Goal: Information Seeking & Learning: Learn about a topic

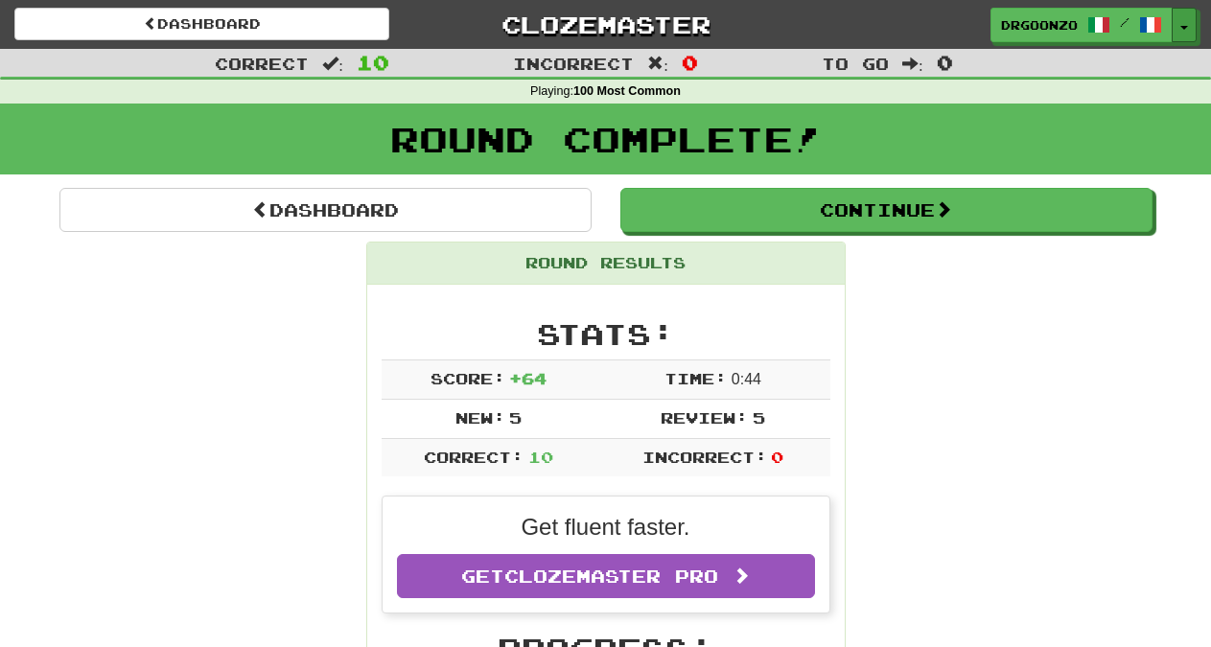
click at [1191, 27] on button "Toggle Dropdown" at bounding box center [1184, 25] width 25 height 35
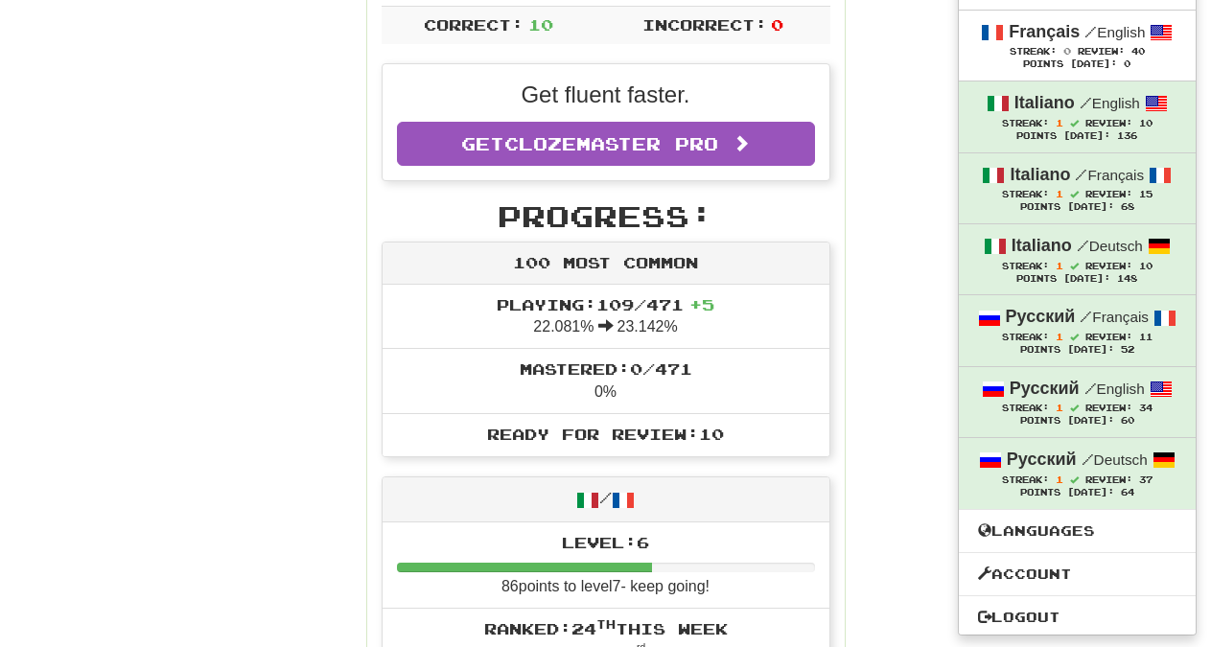
scroll to position [441, 0]
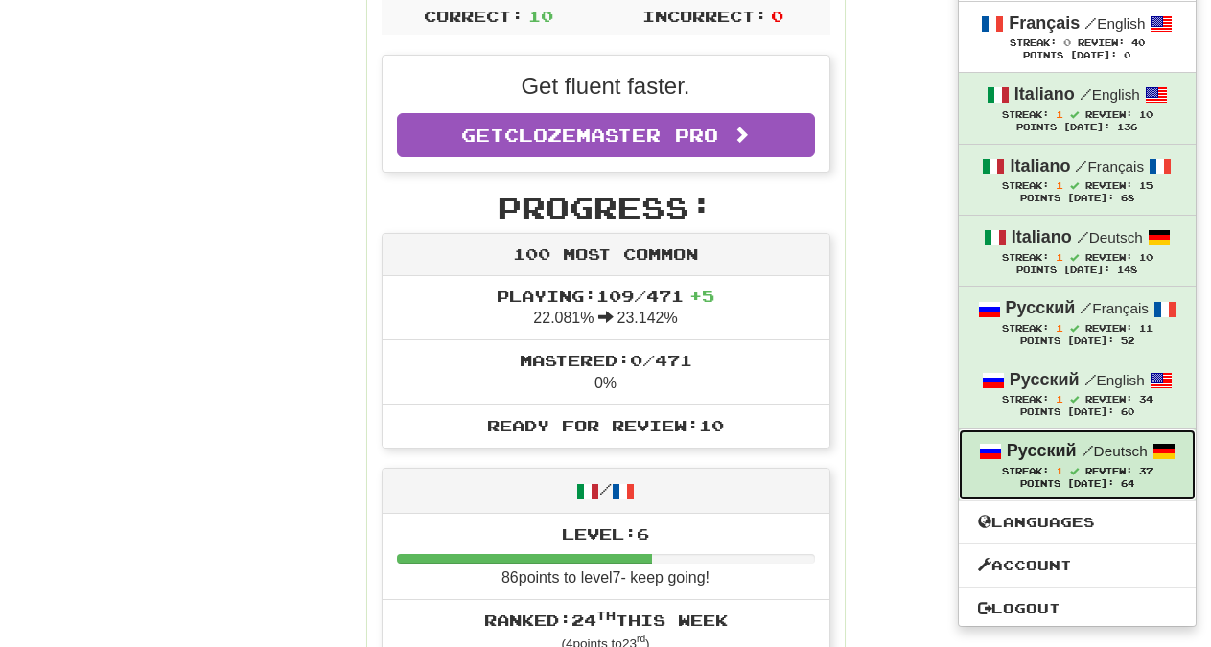
click at [1076, 467] on span at bounding box center [1074, 471] width 9 height 9
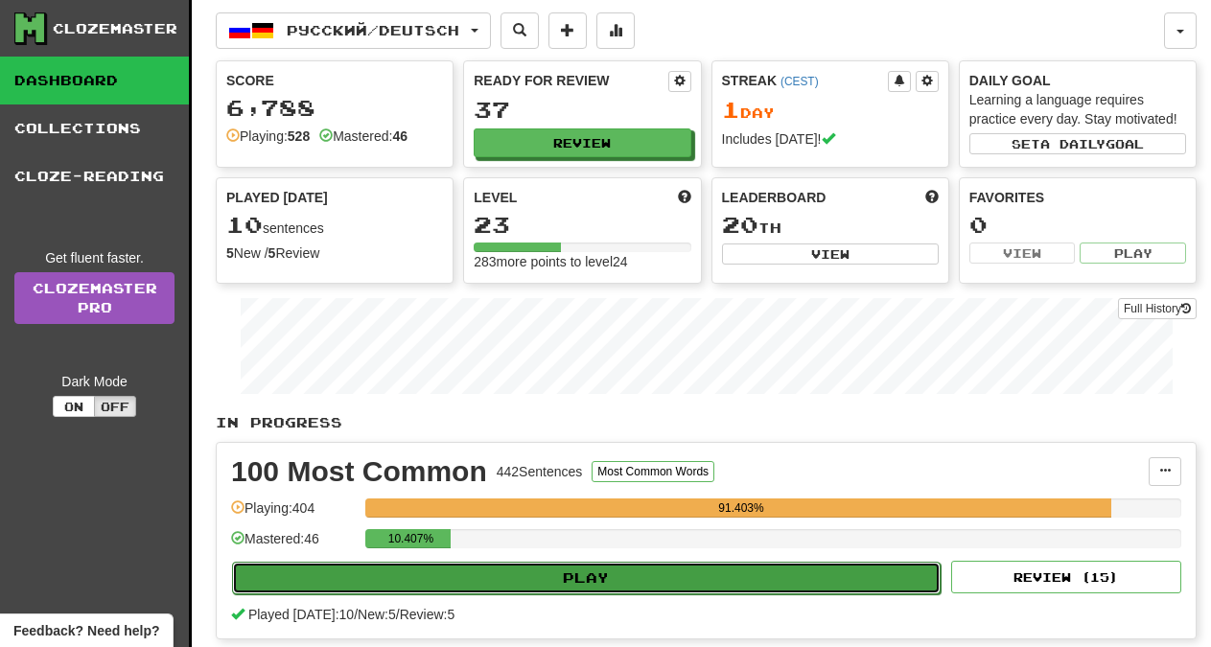
click at [665, 576] on button "Play" at bounding box center [586, 578] width 709 height 33
select select "**"
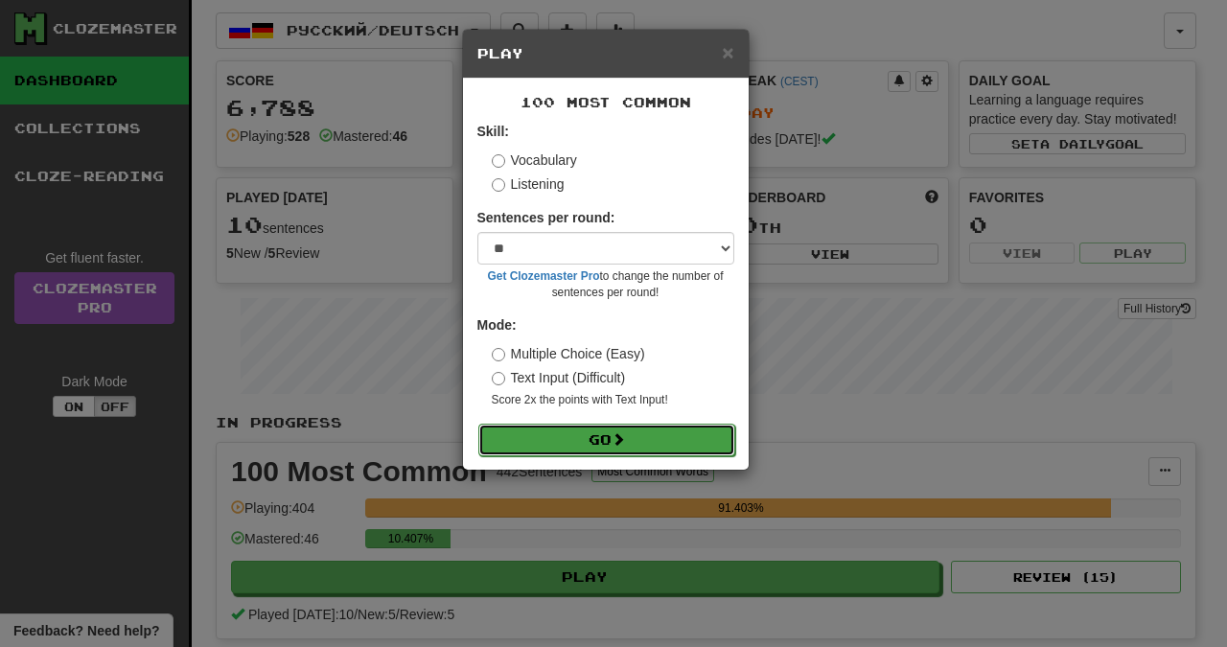
click at [616, 440] on button "Go" at bounding box center [606, 440] width 257 height 33
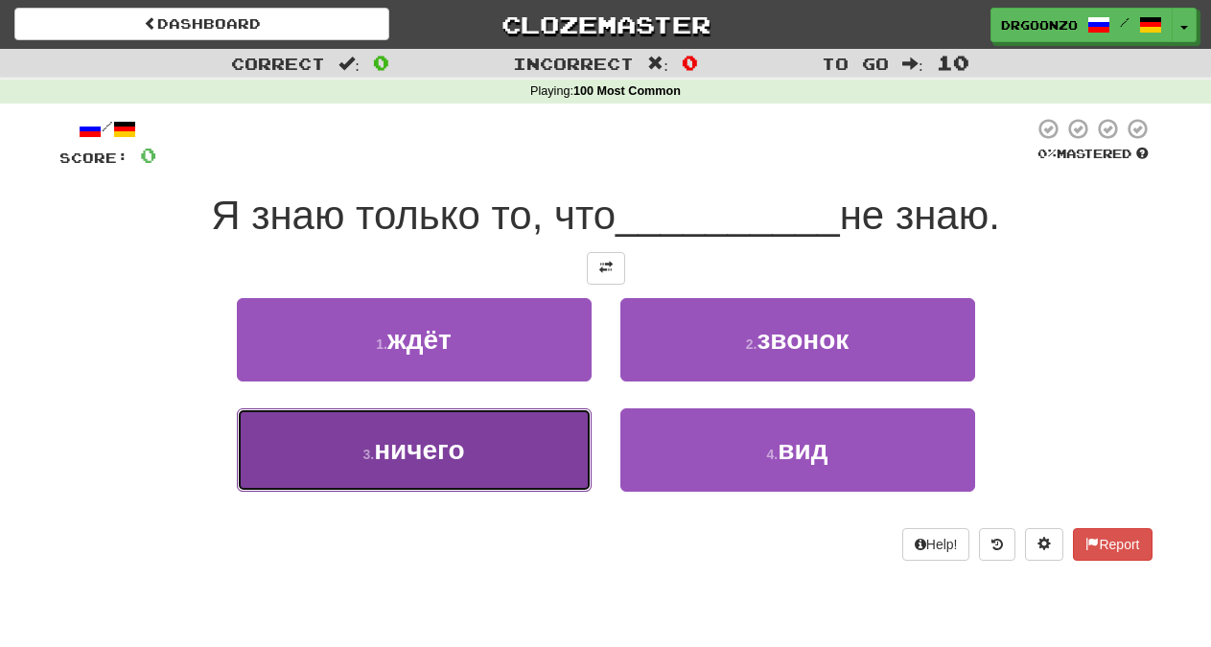
click at [458, 447] on span "ничего" at bounding box center [419, 450] width 90 height 30
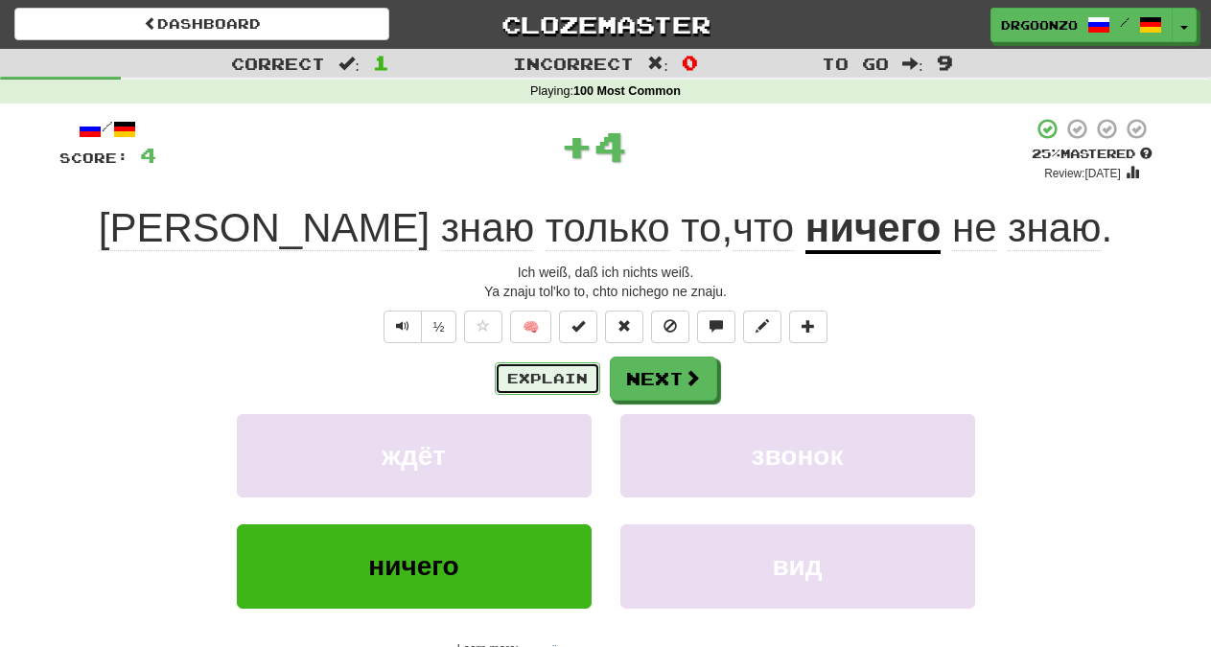
click at [510, 372] on button "Explain" at bounding box center [547, 378] width 105 height 33
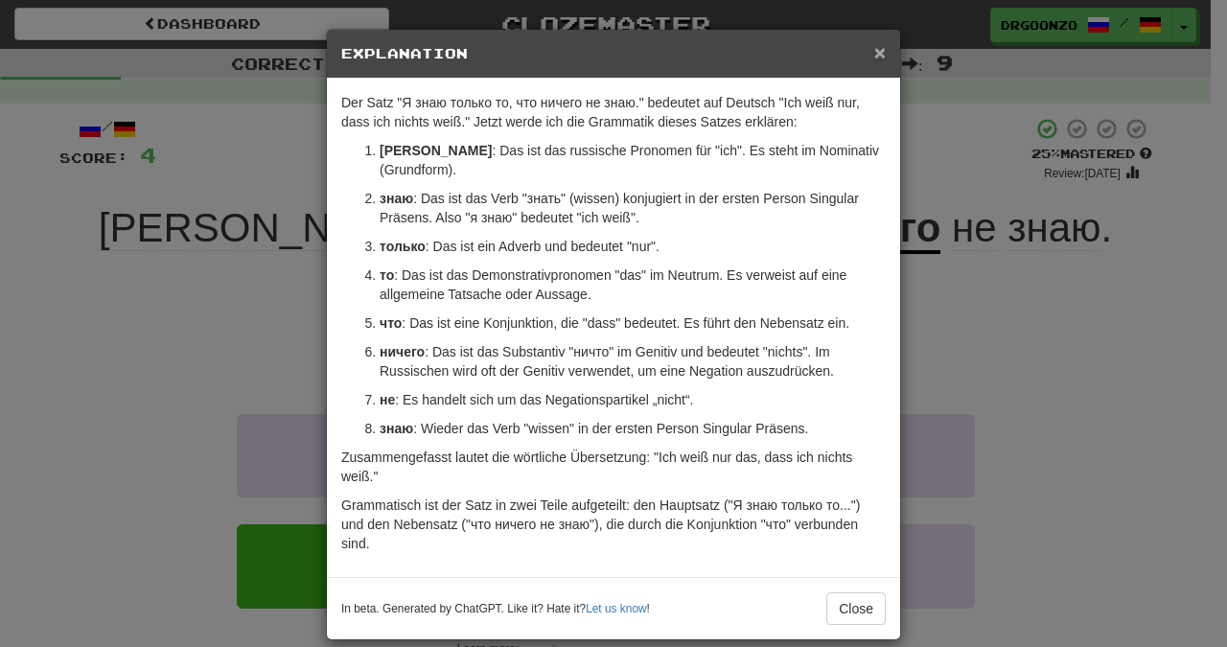
click at [874, 52] on span "×" at bounding box center [880, 52] width 12 height 22
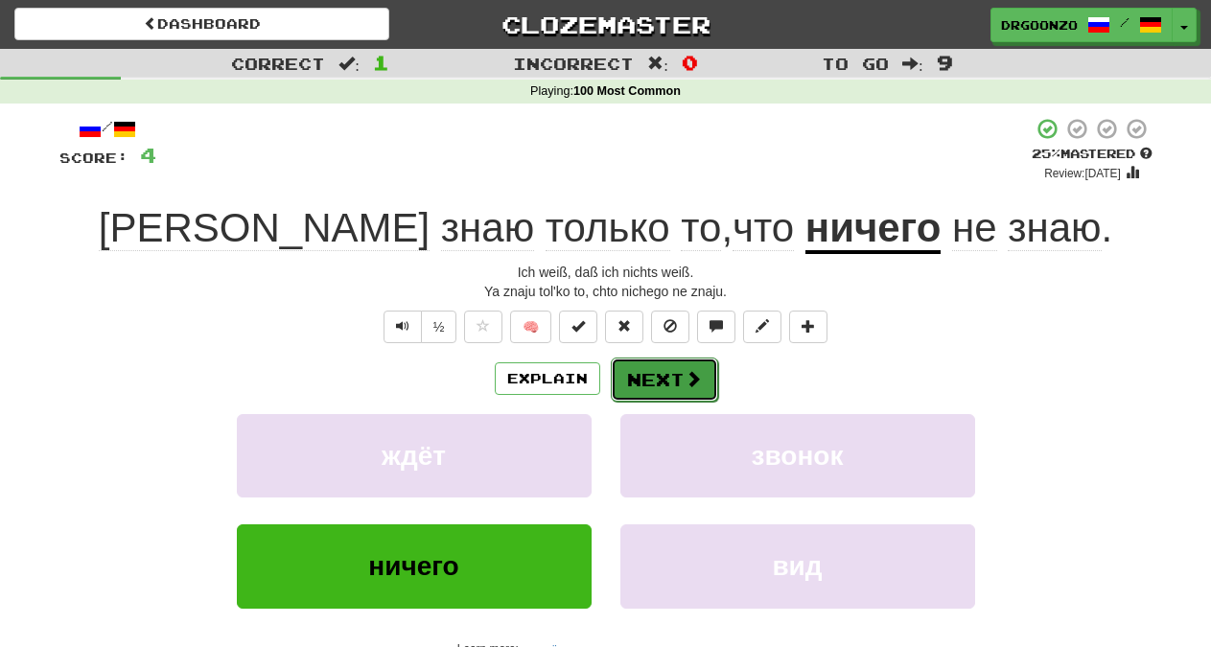
click at [690, 377] on span at bounding box center [693, 378] width 17 height 17
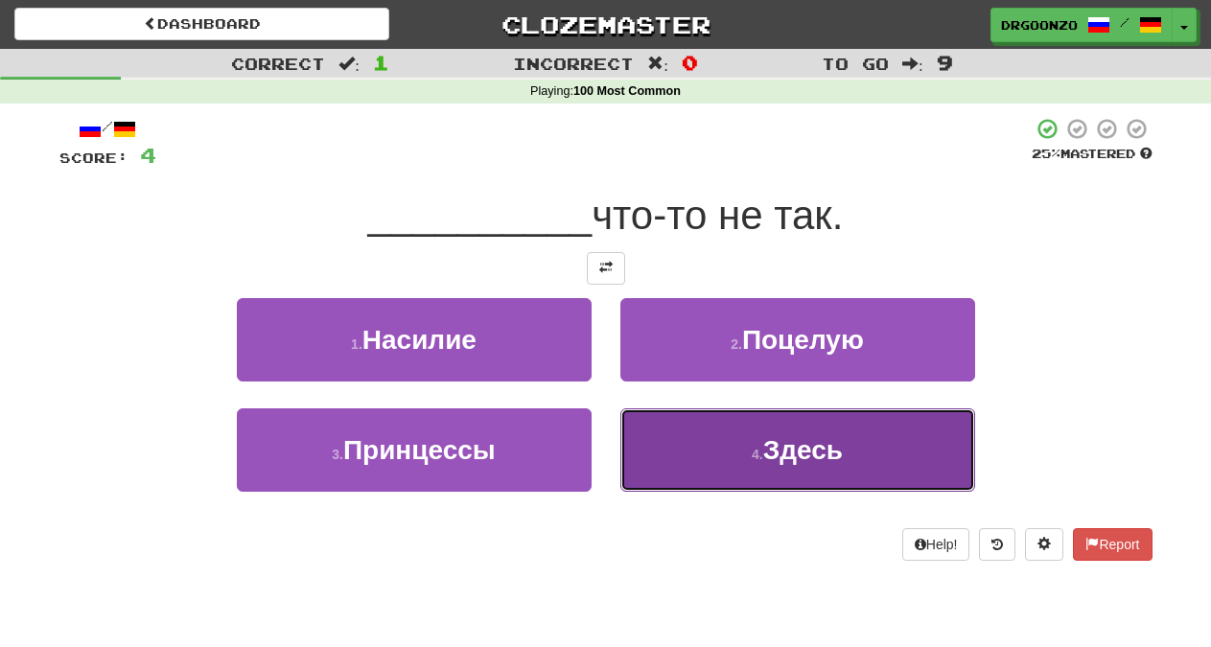
click at [762, 428] on button "4 . Здесь" at bounding box center [797, 449] width 355 height 83
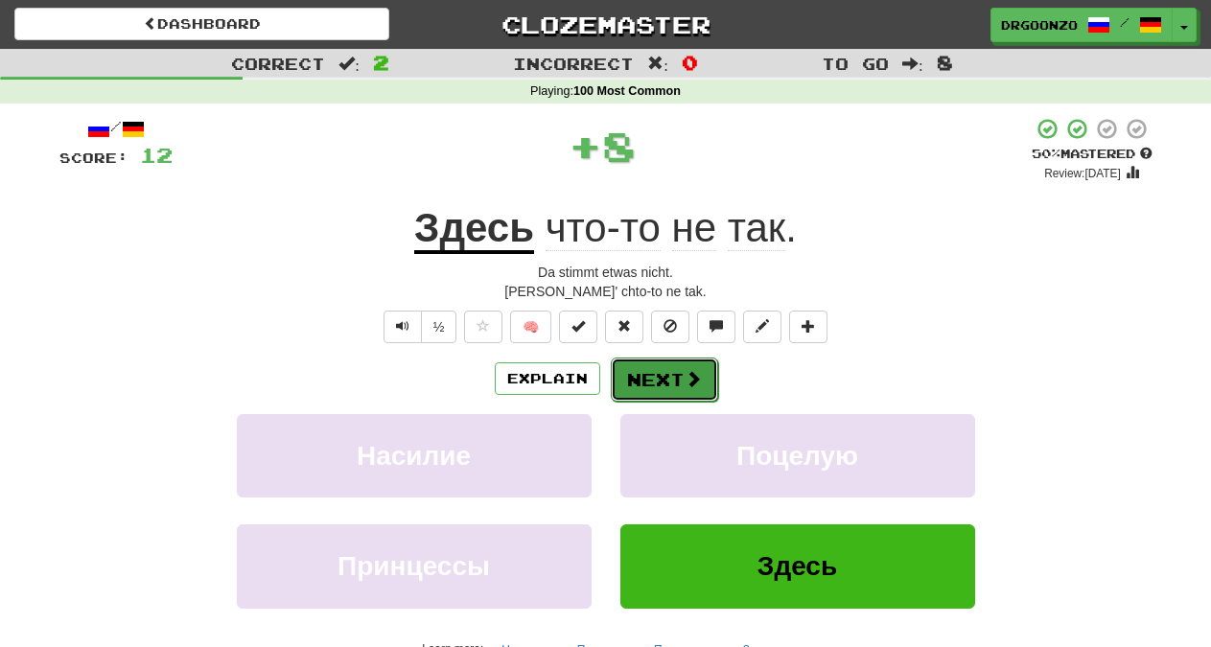
click at [687, 379] on span at bounding box center [693, 378] width 17 height 17
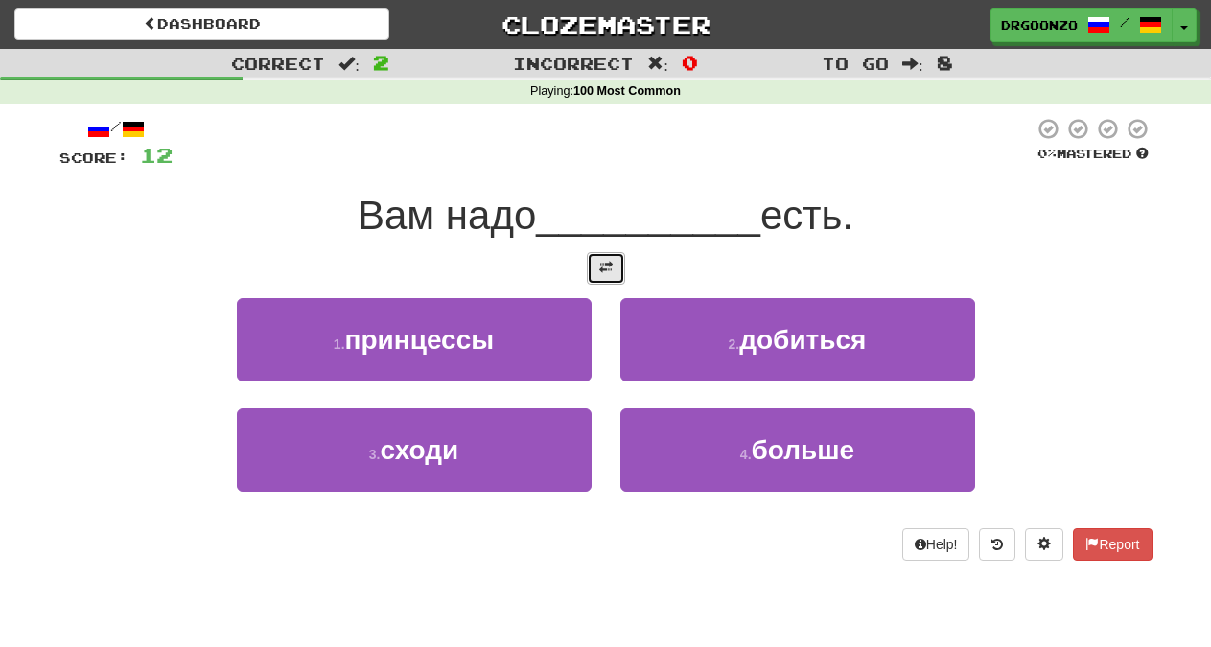
click at [593, 263] on button at bounding box center [606, 268] width 38 height 33
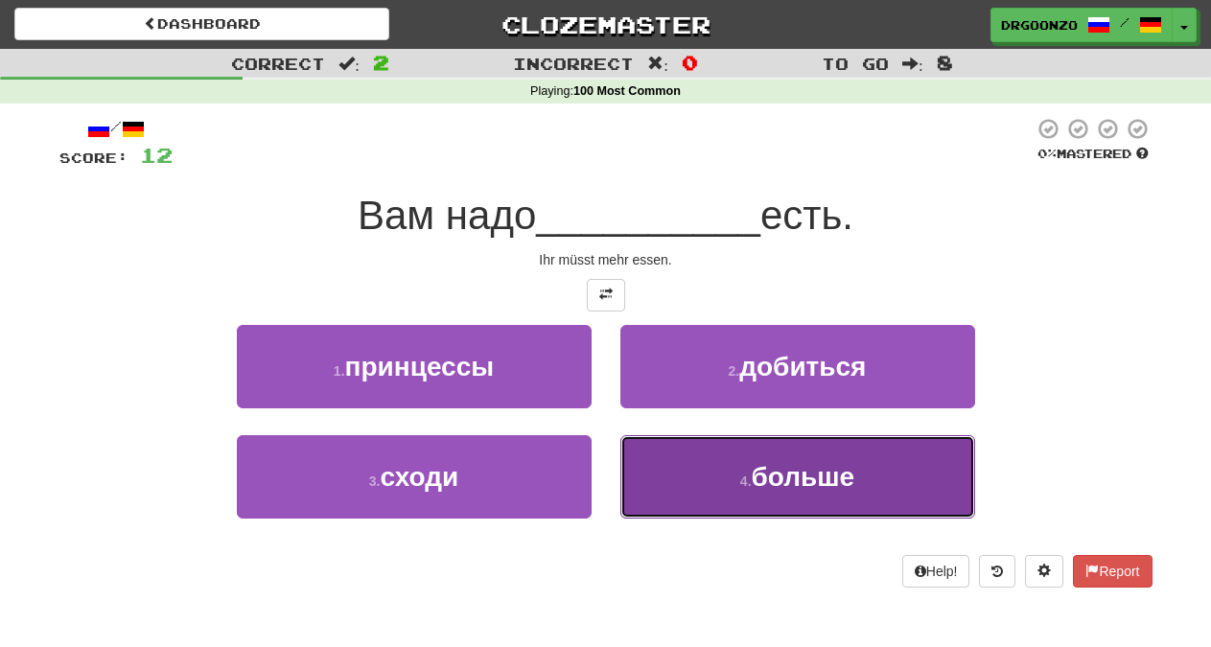
click at [813, 482] on span "больше" at bounding box center [804, 477] width 104 height 30
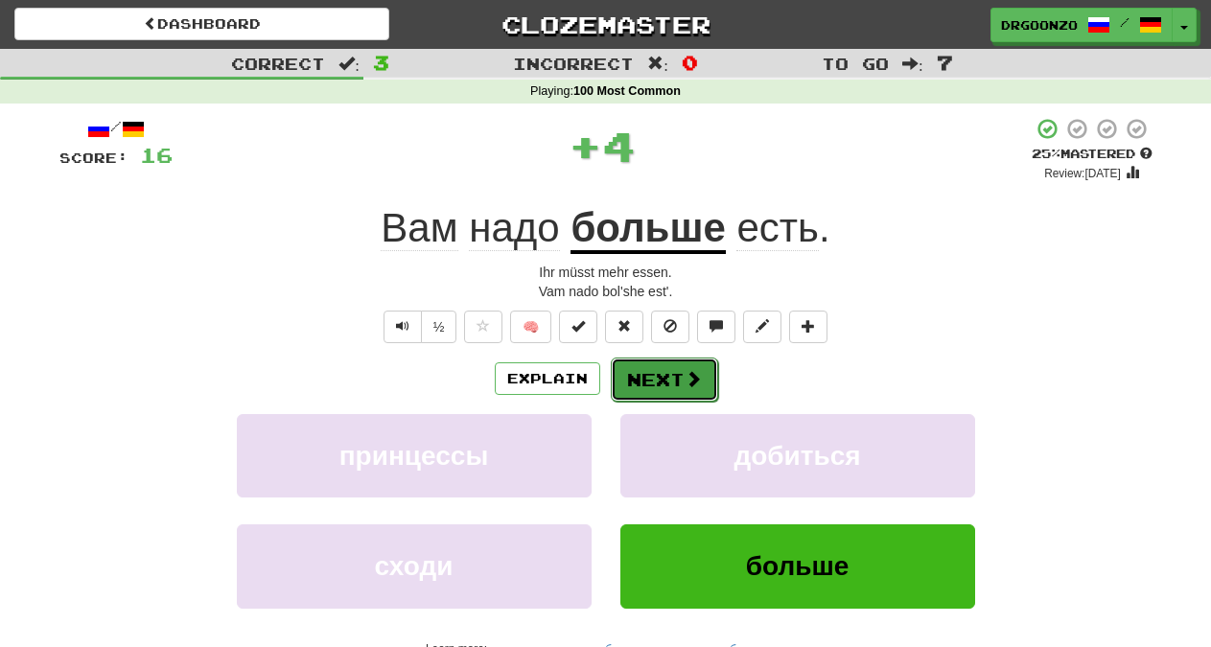
click at [689, 385] on span at bounding box center [693, 378] width 17 height 17
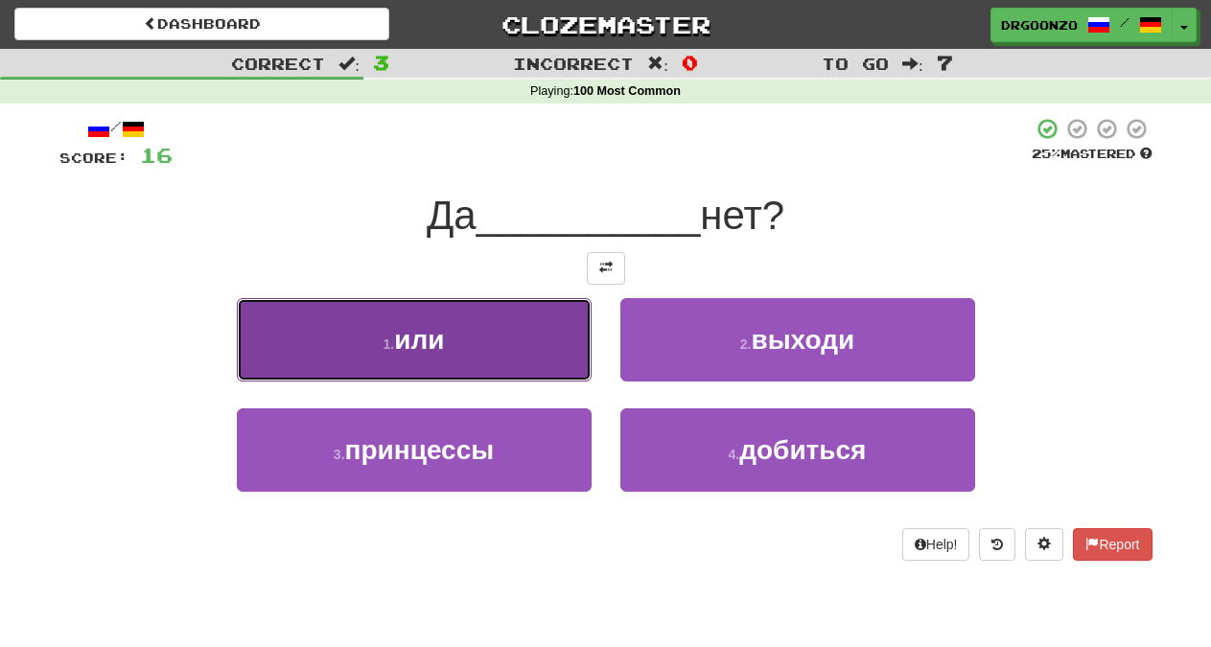
click at [476, 361] on button "1 . или" at bounding box center [414, 339] width 355 height 83
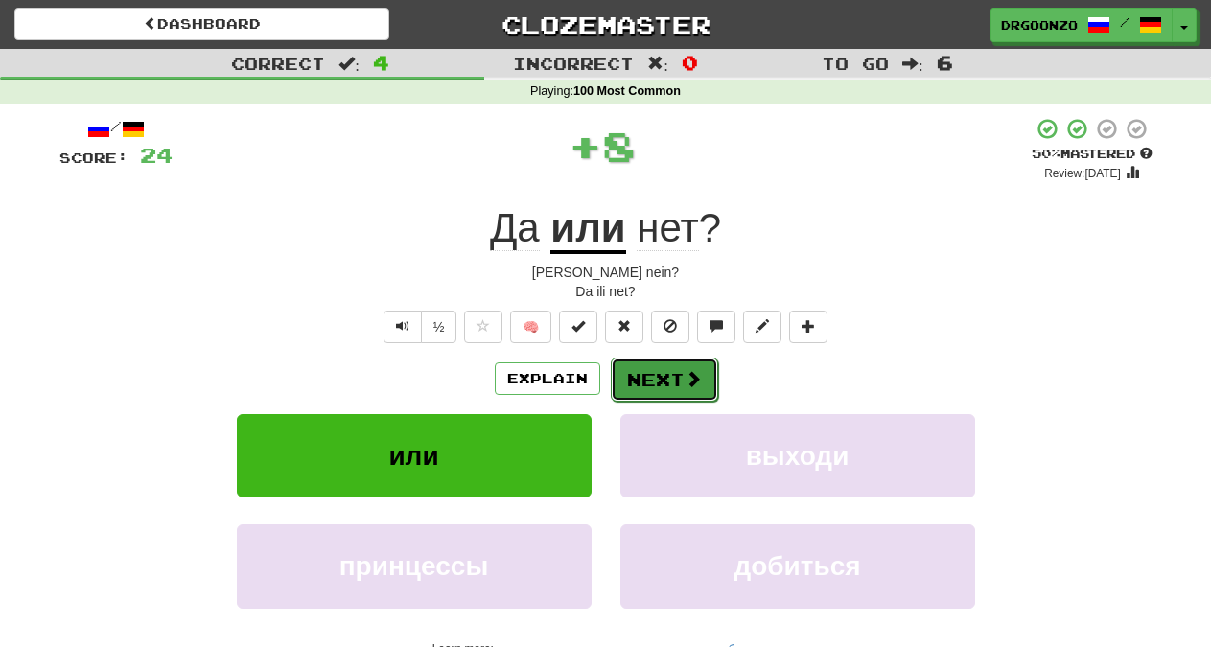
click at [688, 385] on span at bounding box center [693, 378] width 17 height 17
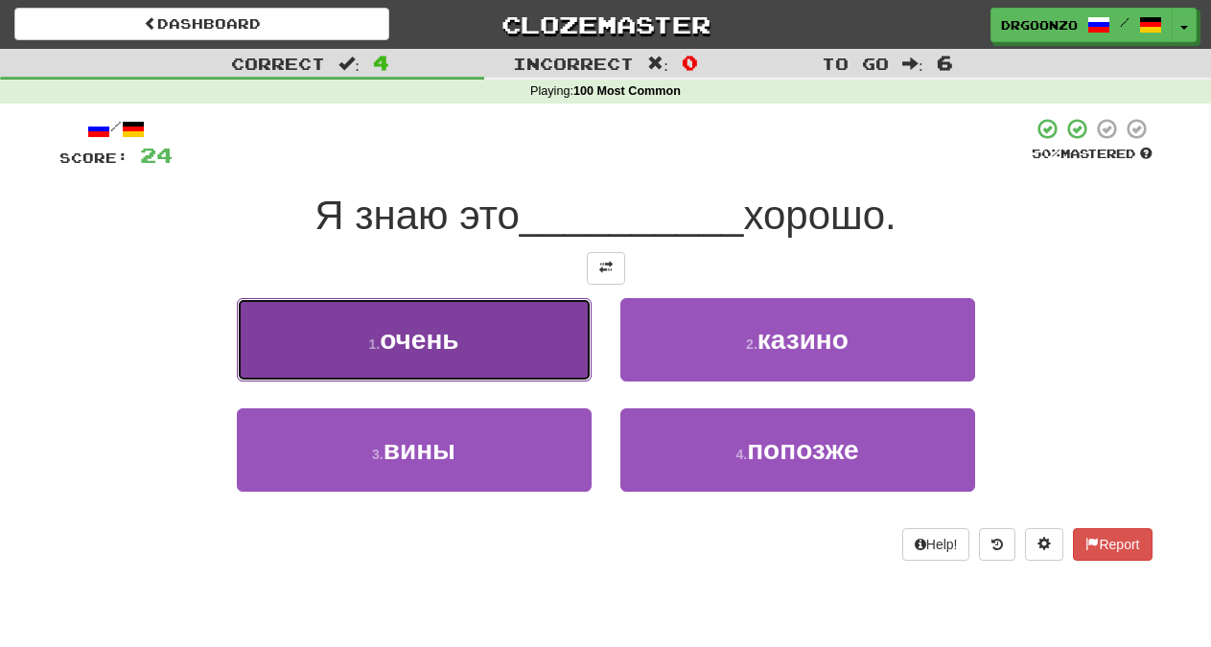
click at [512, 357] on button "1 . очень" at bounding box center [414, 339] width 355 height 83
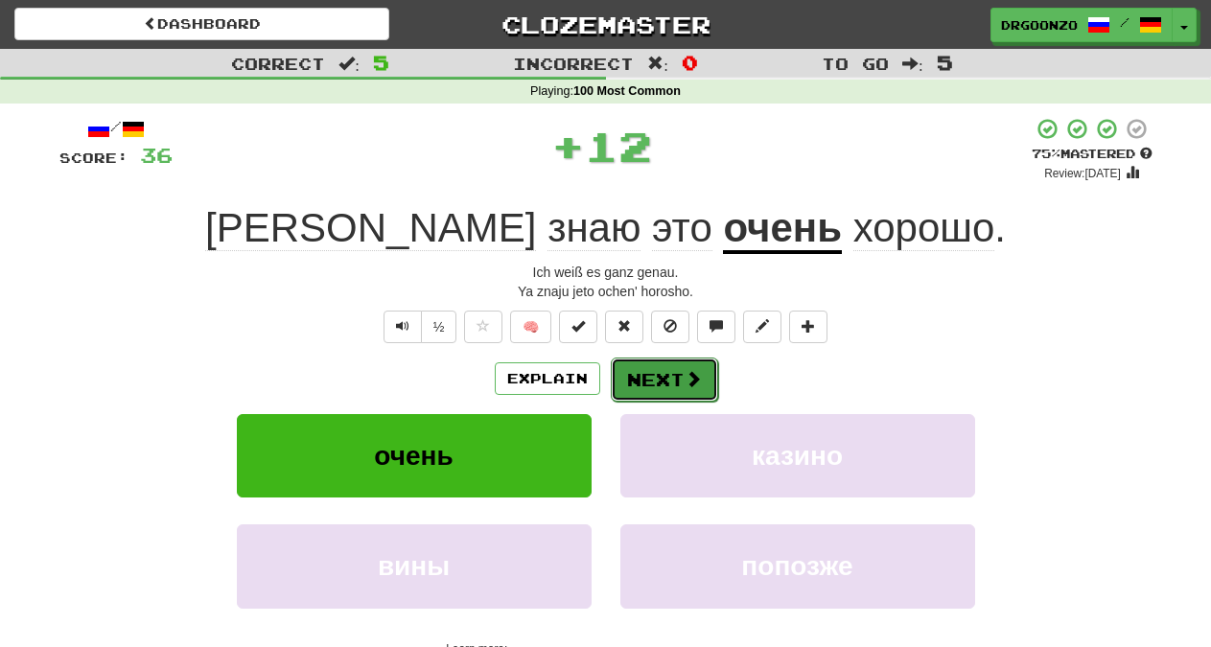
click at [669, 375] on button "Next" at bounding box center [664, 380] width 107 height 44
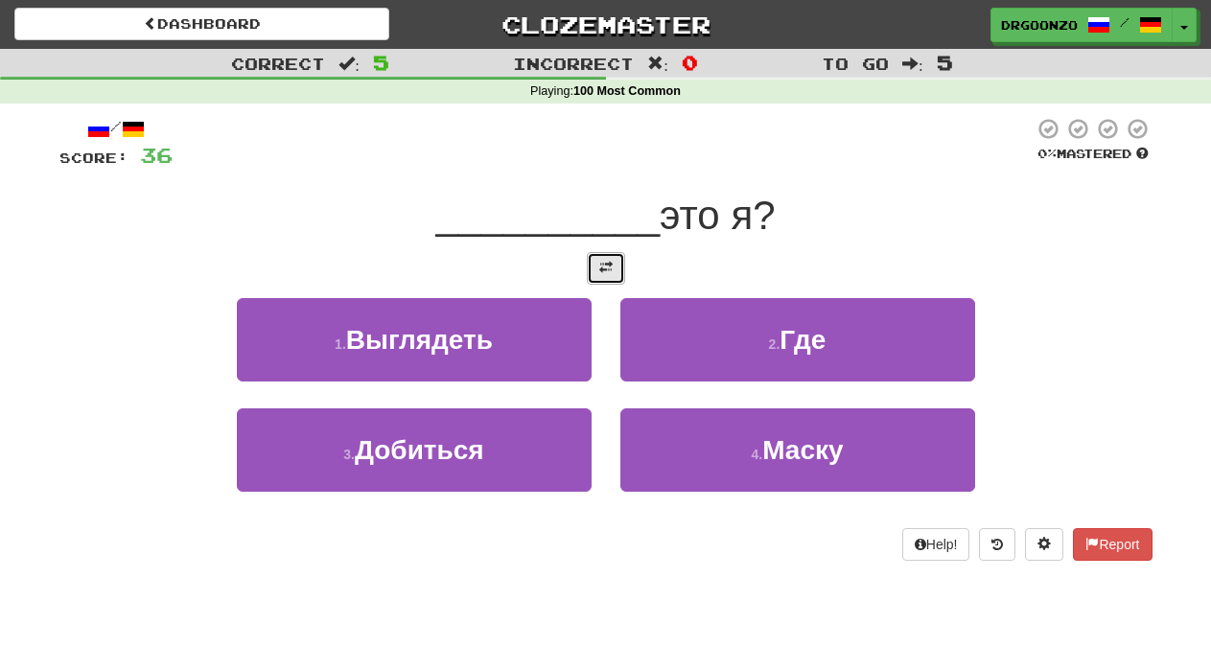
click at [597, 270] on button at bounding box center [606, 268] width 38 height 33
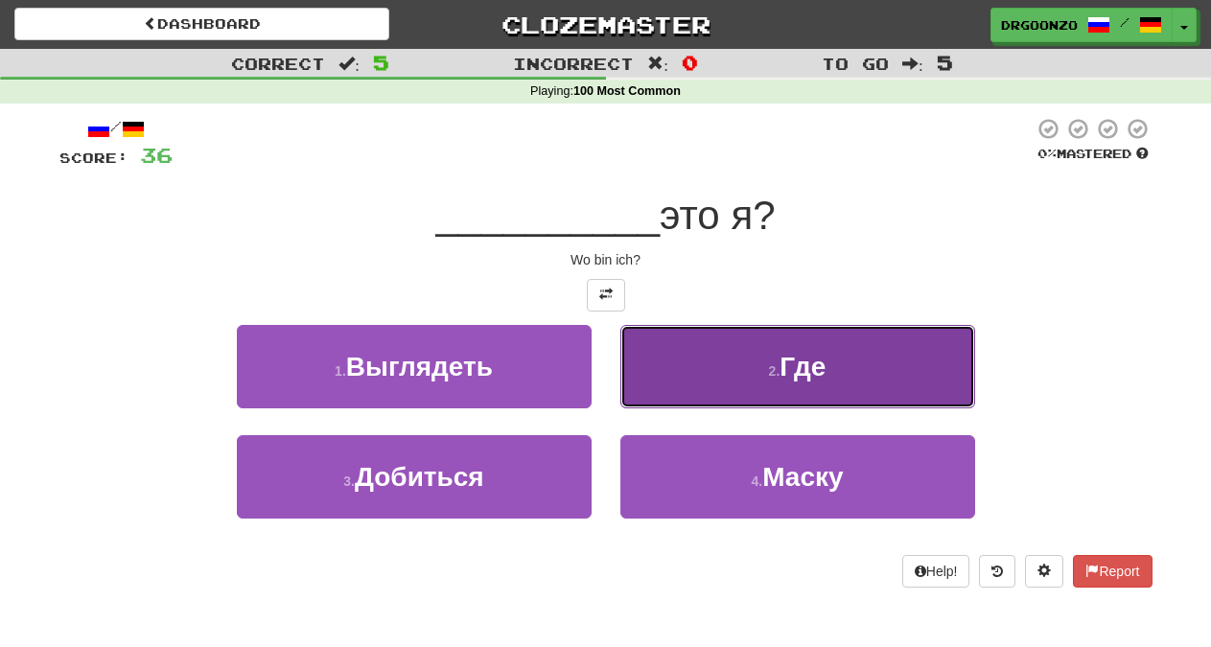
click at [748, 357] on button "2 . Где" at bounding box center [797, 366] width 355 height 83
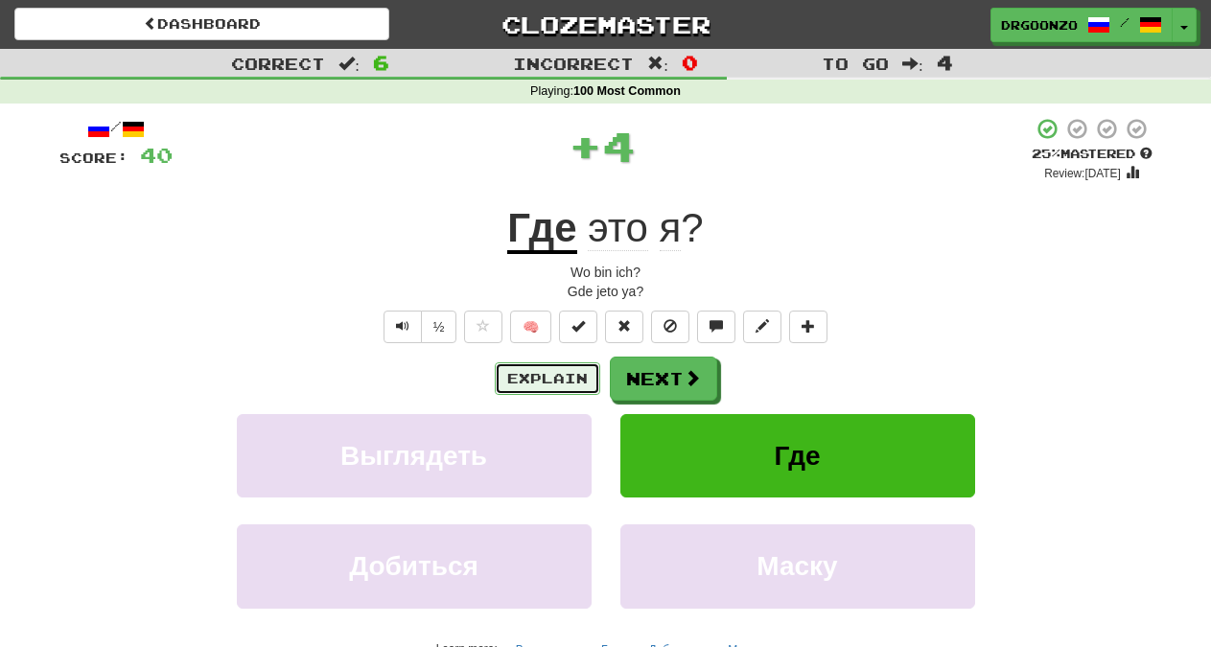
click at [531, 379] on button "Explain" at bounding box center [547, 378] width 105 height 33
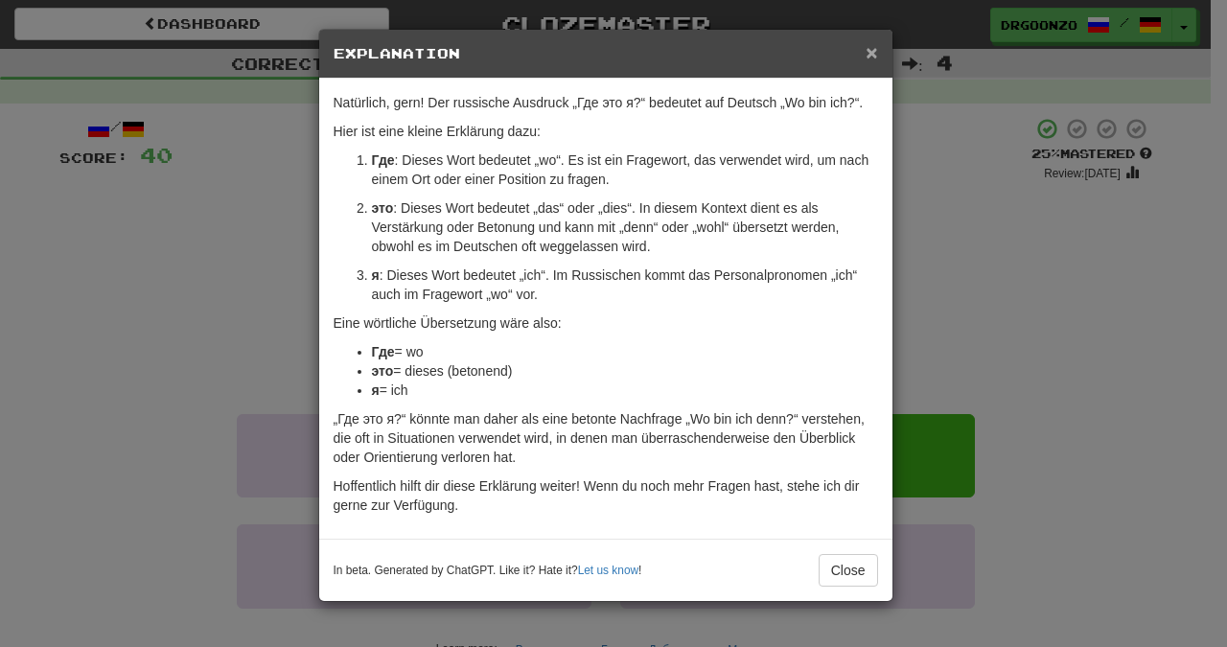
click at [871, 50] on span "×" at bounding box center [872, 52] width 12 height 22
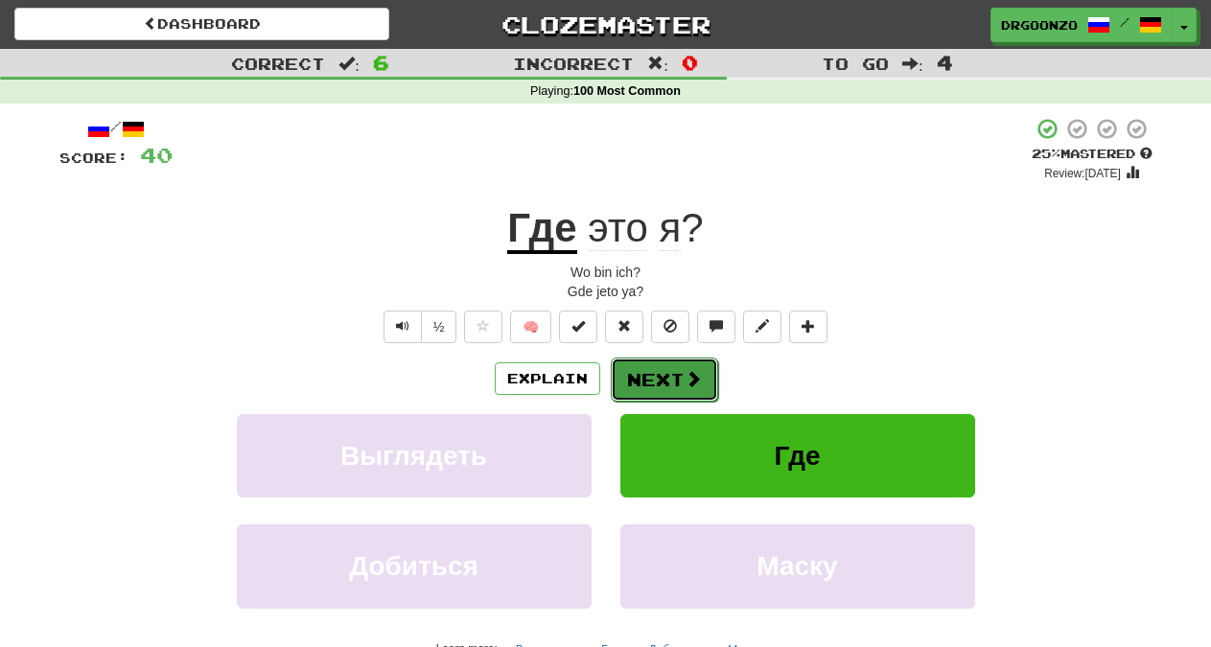
click at [672, 389] on button "Next" at bounding box center [664, 380] width 107 height 44
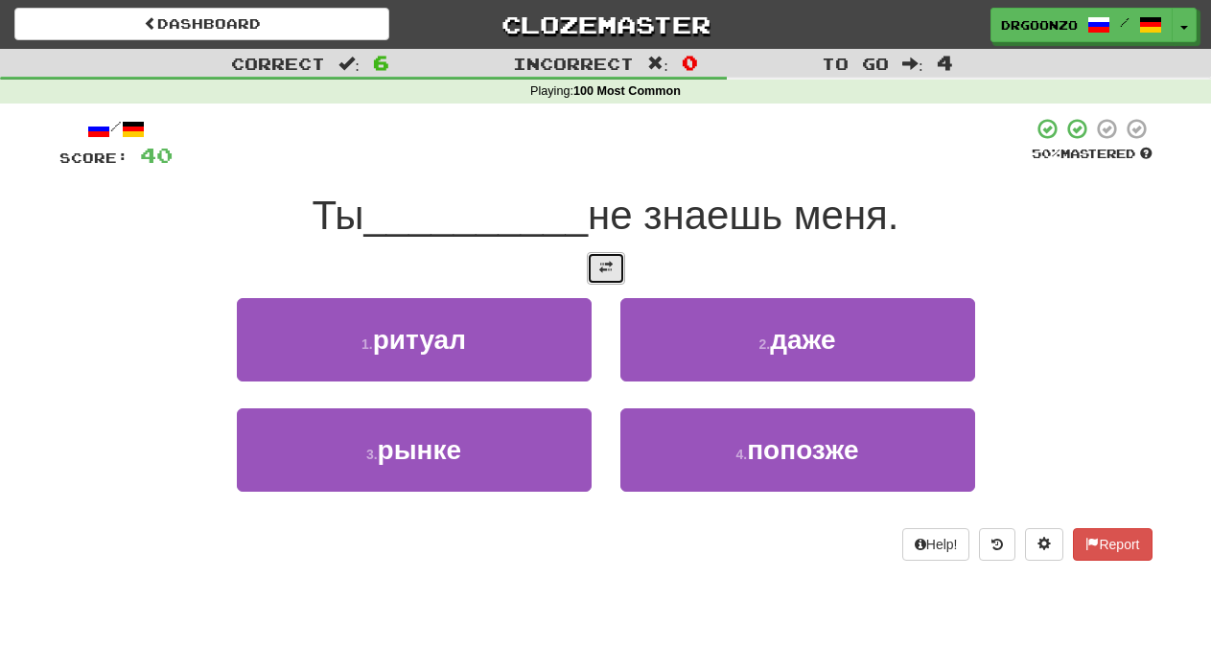
click at [603, 266] on span at bounding box center [605, 267] width 13 height 13
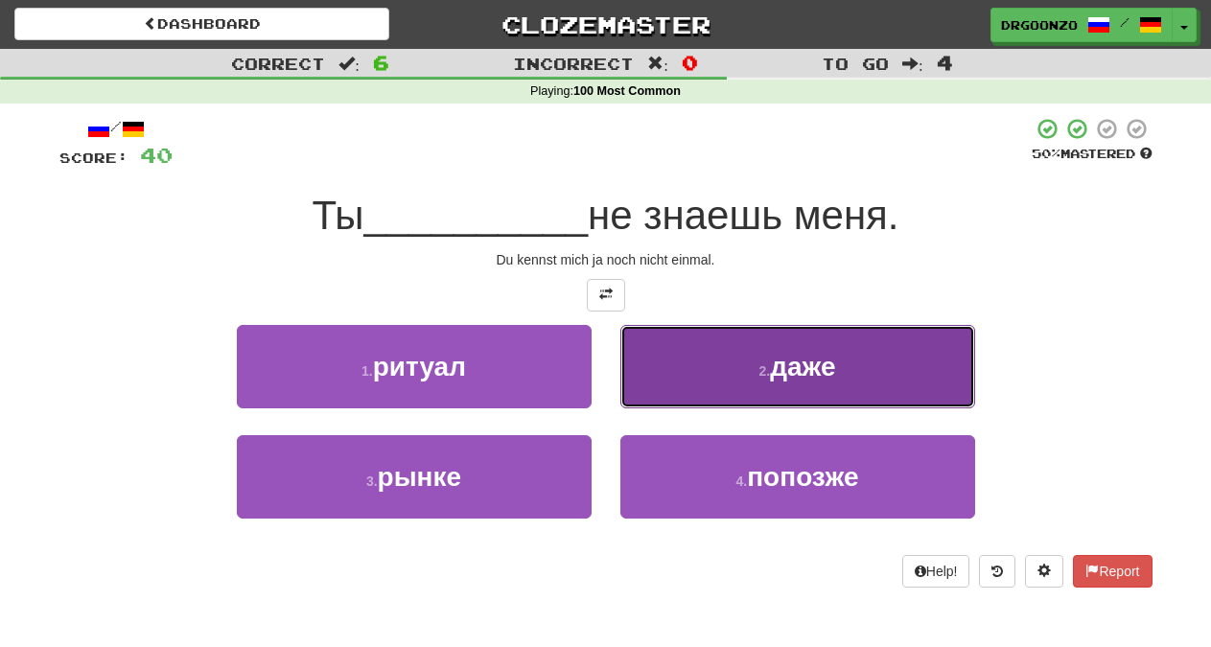
click at [757, 363] on button "2 . даже" at bounding box center [797, 366] width 355 height 83
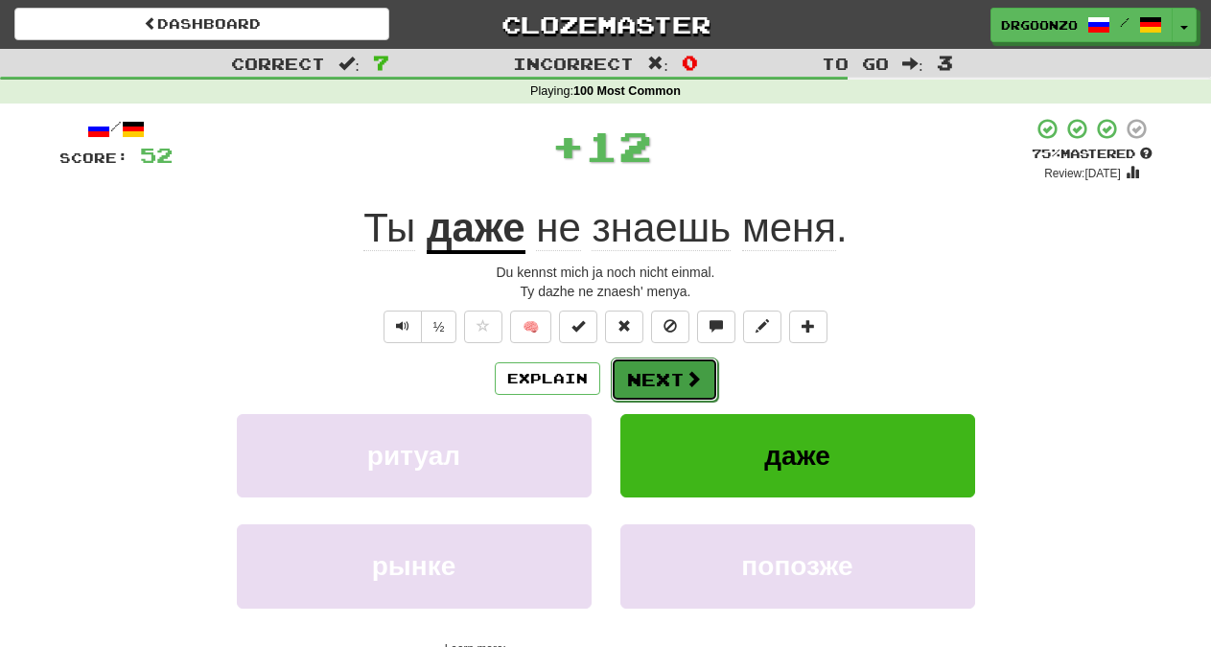
click at [674, 381] on button "Next" at bounding box center [664, 380] width 107 height 44
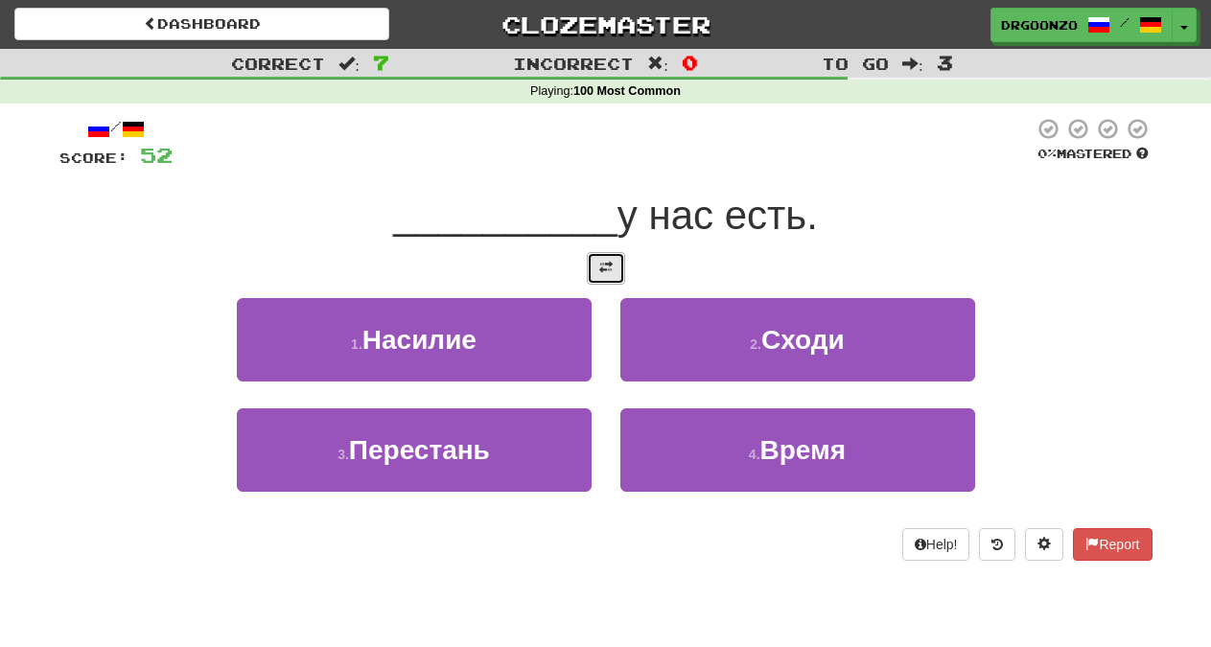
click at [602, 271] on span at bounding box center [605, 267] width 13 height 13
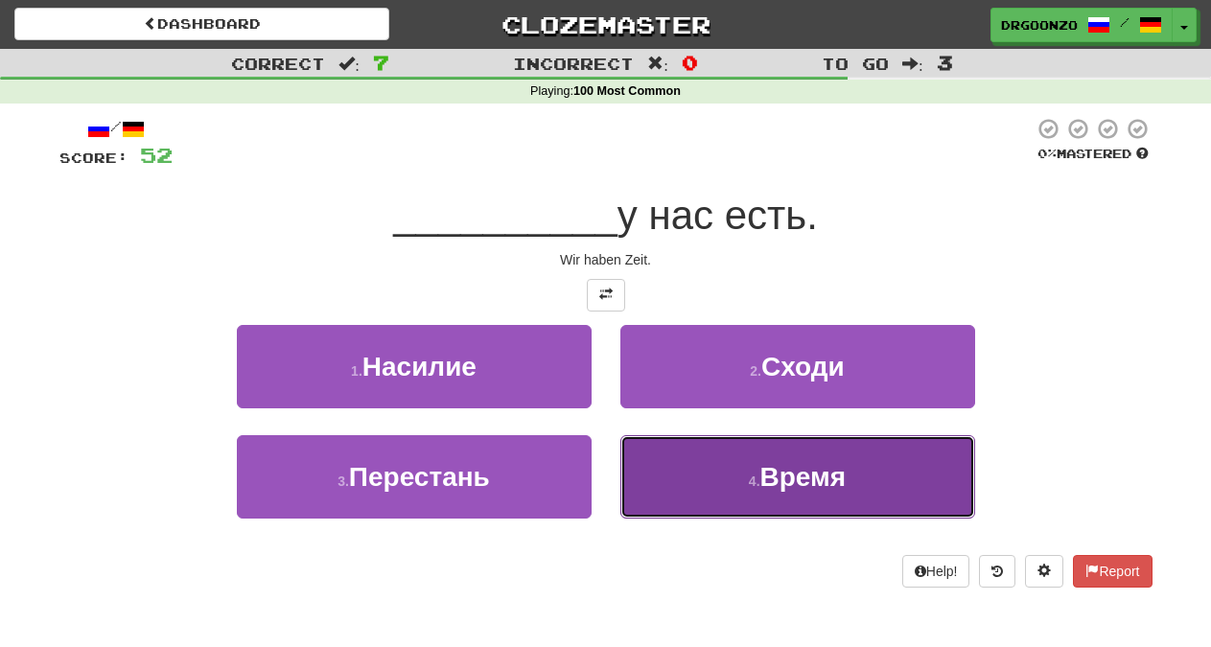
click at [798, 503] on button "4 . Время" at bounding box center [797, 476] width 355 height 83
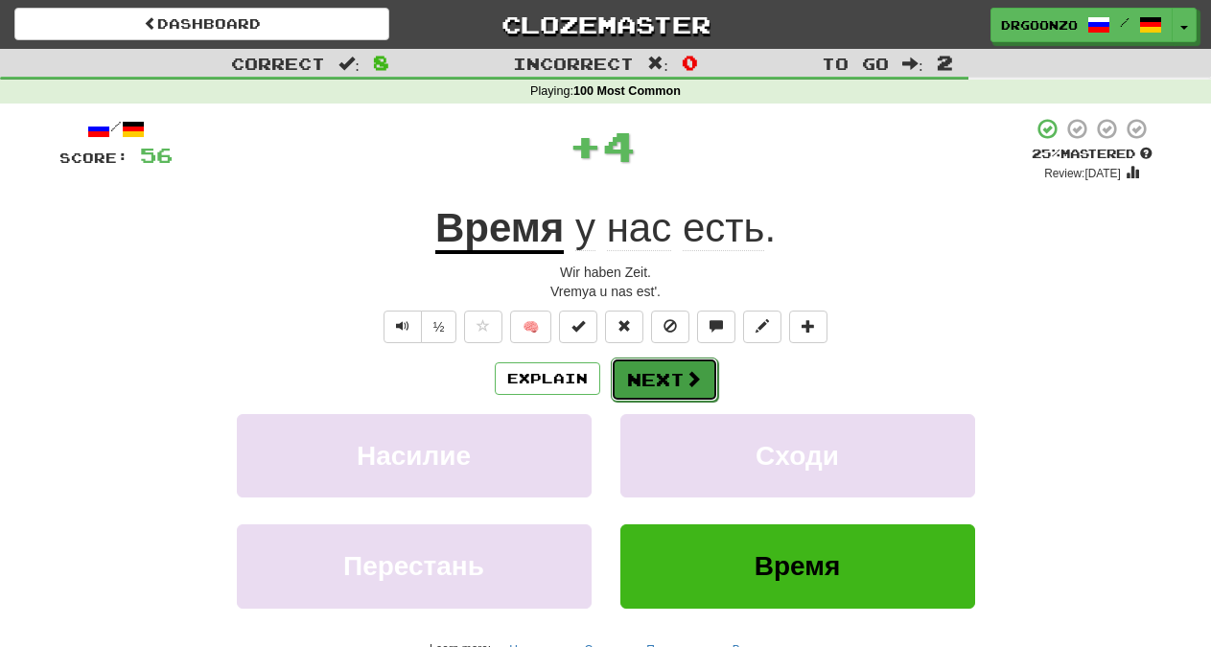
click at [687, 375] on span at bounding box center [693, 378] width 17 height 17
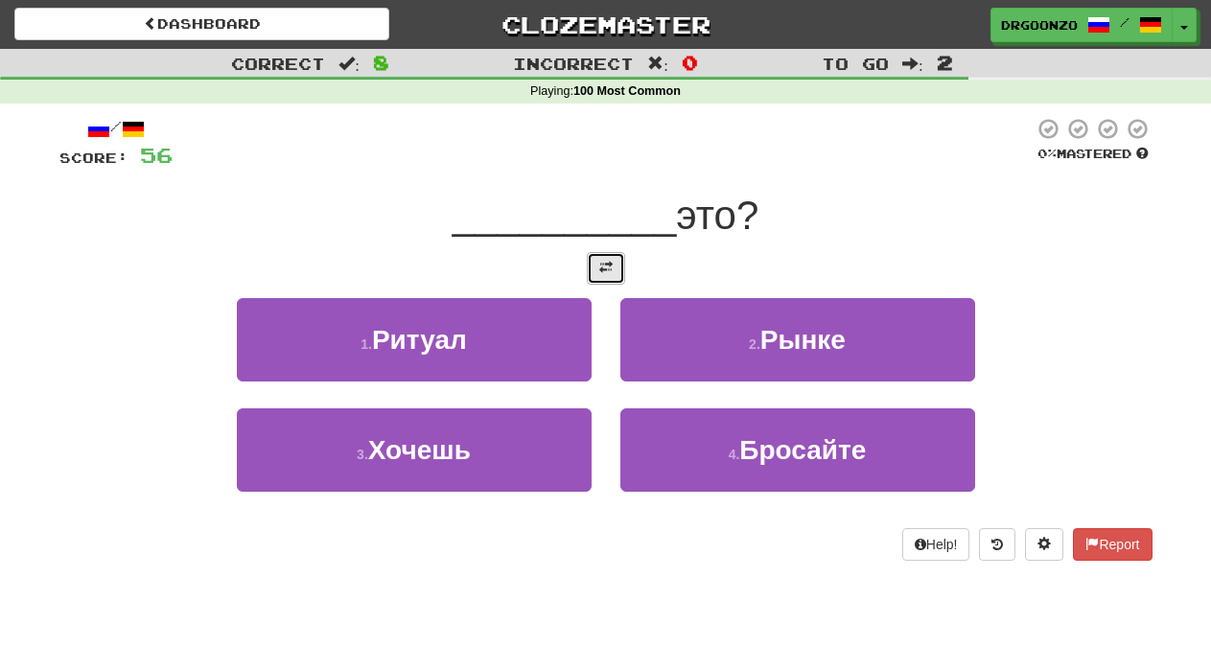
click at [602, 261] on span at bounding box center [605, 267] width 13 height 13
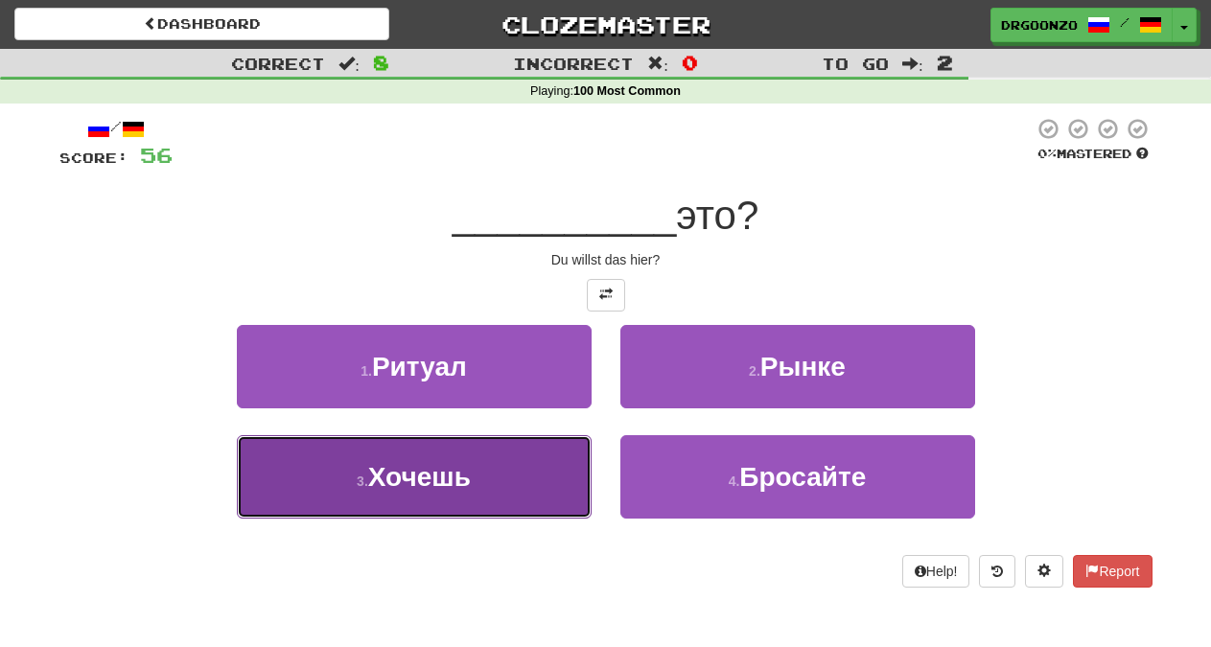
click at [503, 481] on button "3 . Хочешь" at bounding box center [414, 476] width 355 height 83
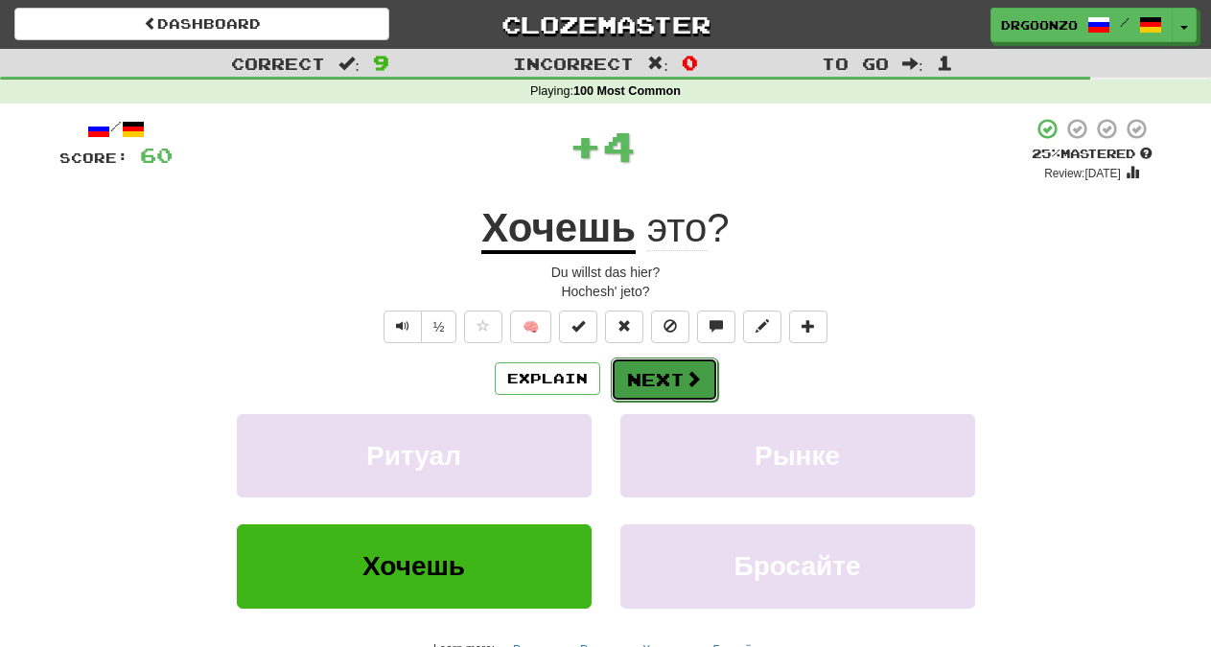
click at [651, 376] on button "Next" at bounding box center [664, 380] width 107 height 44
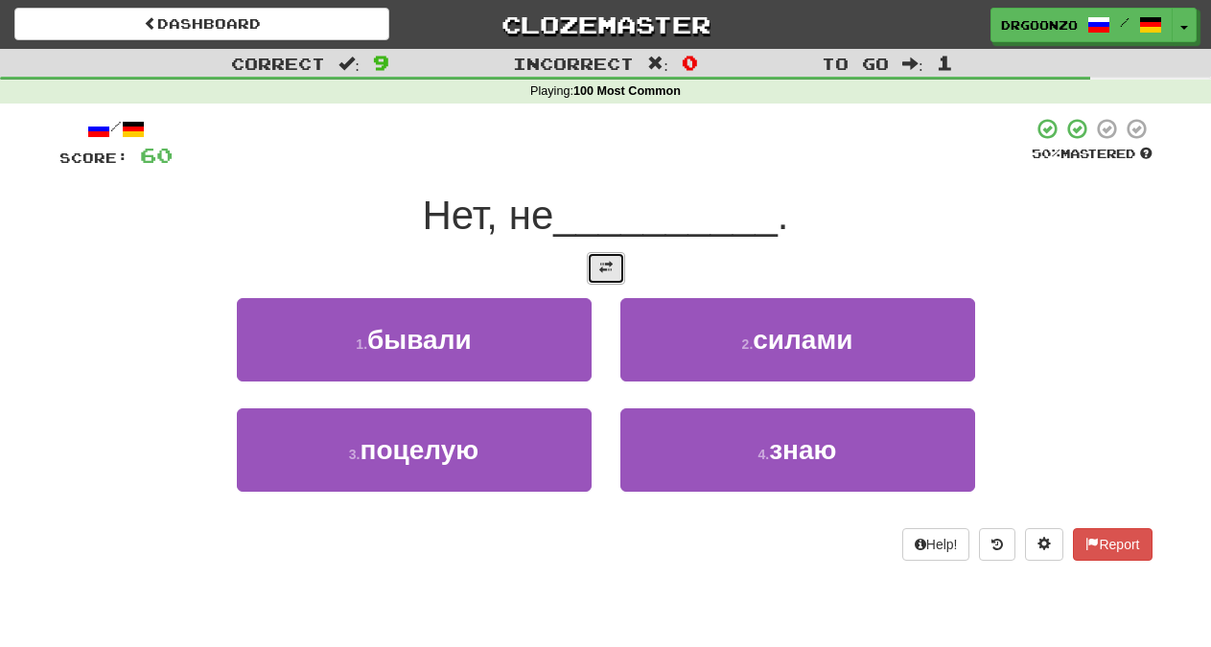
click at [604, 263] on span at bounding box center [605, 267] width 13 height 13
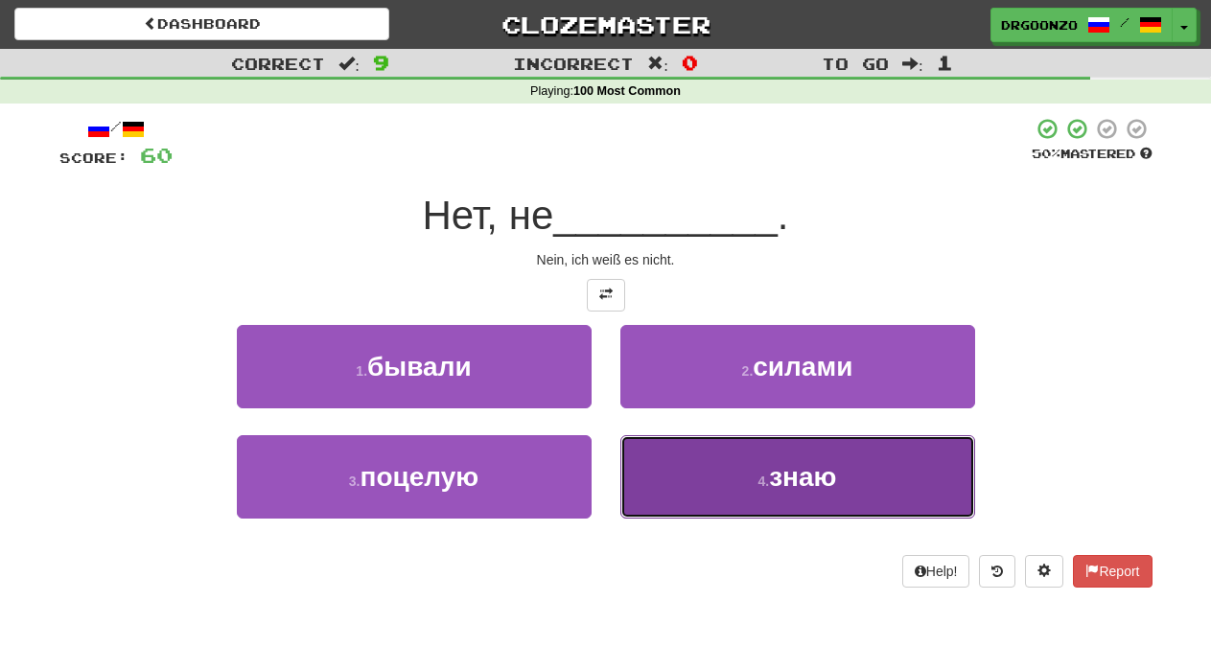
click at [792, 496] on button "4 . знаю" at bounding box center [797, 476] width 355 height 83
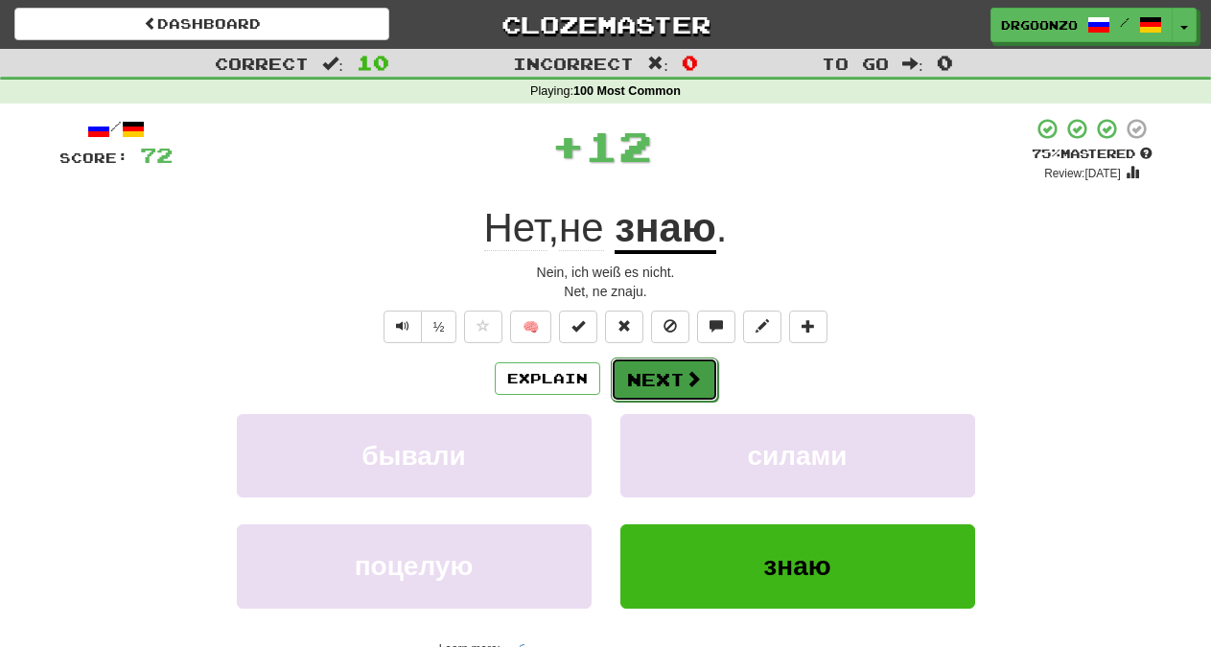
click at [694, 383] on span at bounding box center [693, 378] width 17 height 17
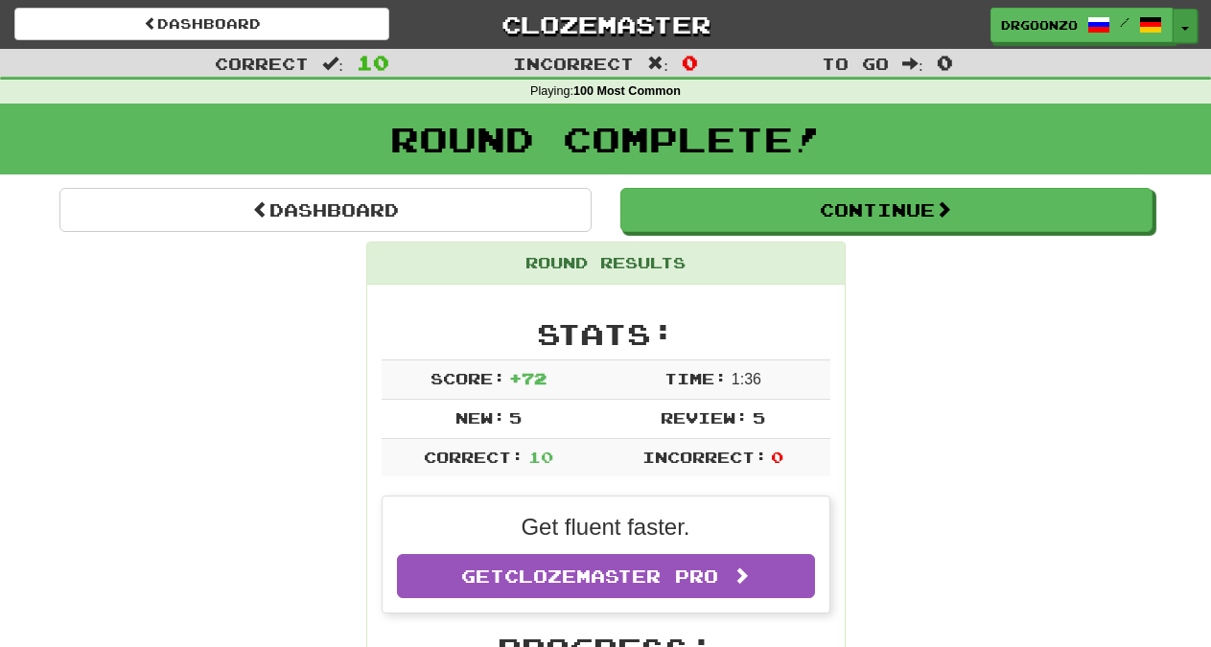
click at [1181, 26] on button "Toggle Dropdown" at bounding box center [1185, 26] width 25 height 35
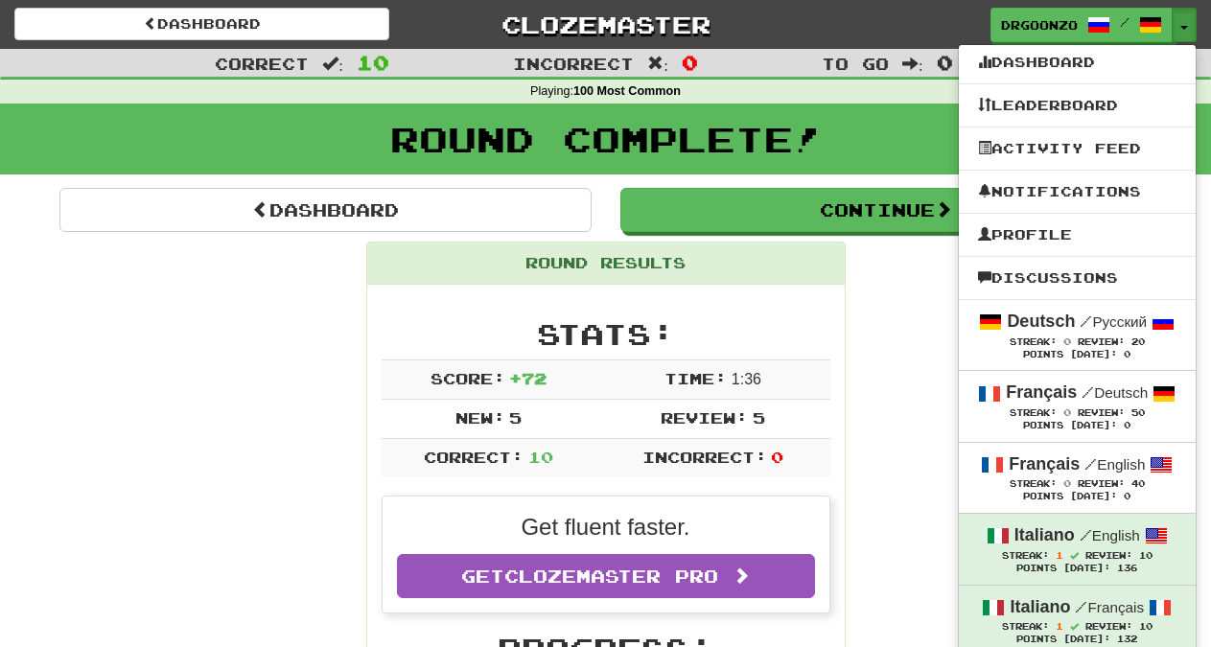
drag, startPoint x: 1206, startPoint y: 142, endPoint x: 1205, endPoint y: 204, distance: 62.3
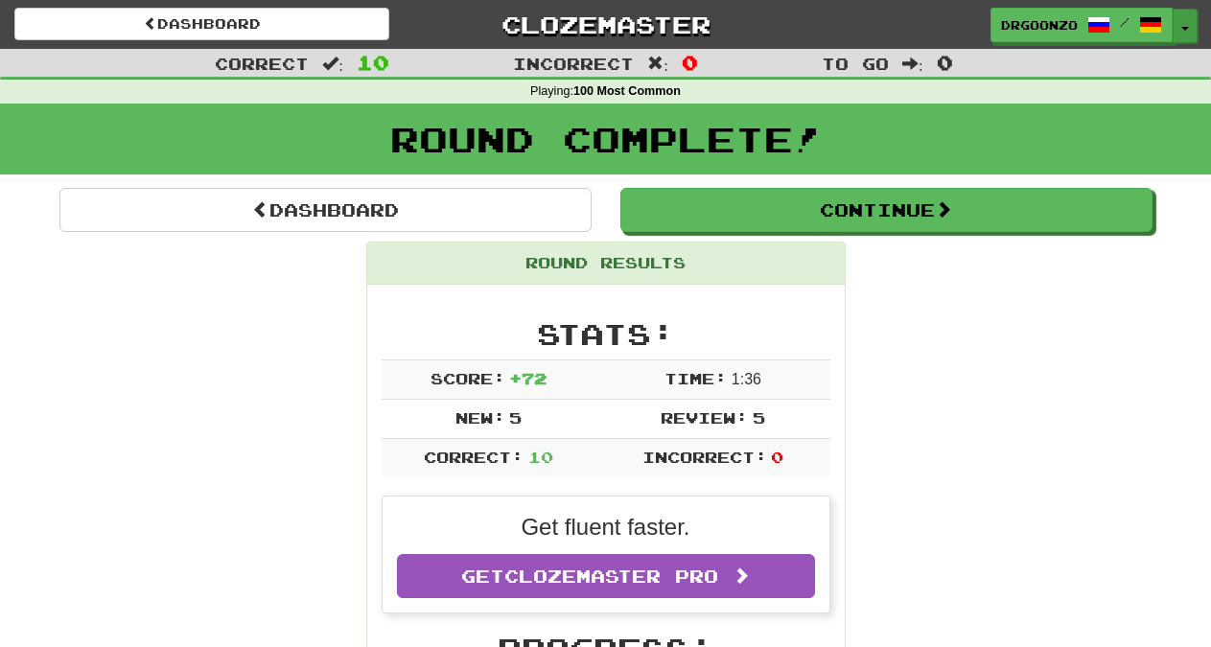
click at [1195, 26] on button "Toggle Dropdown" at bounding box center [1185, 26] width 25 height 35
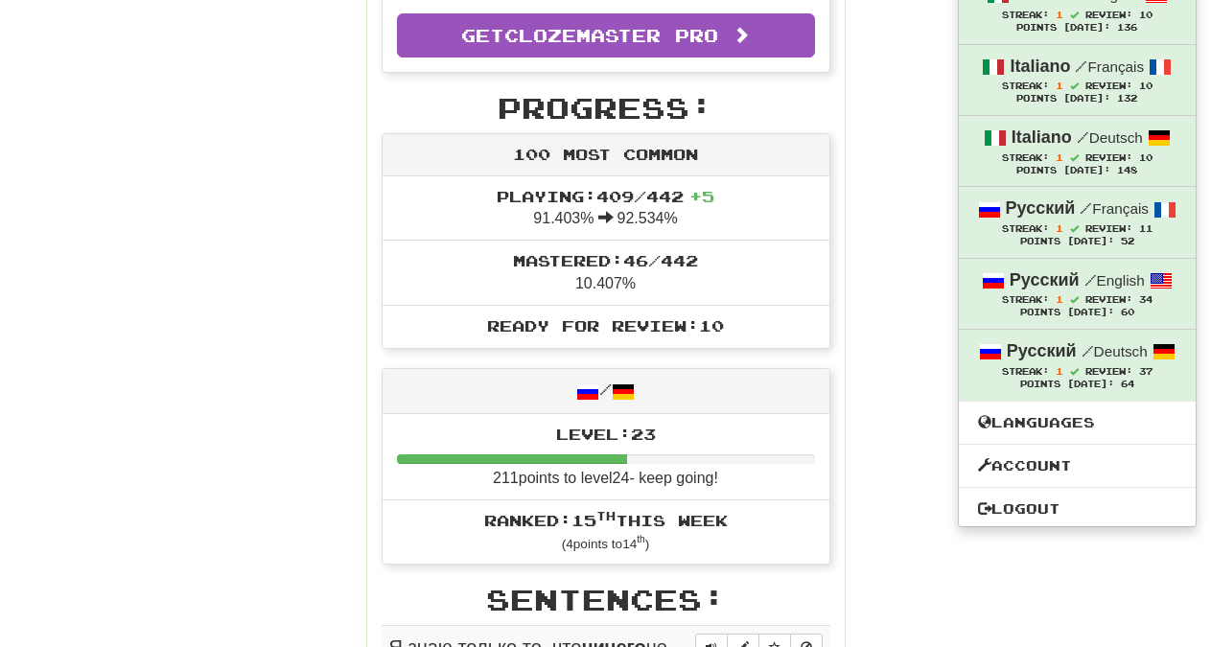
scroll to position [532, 0]
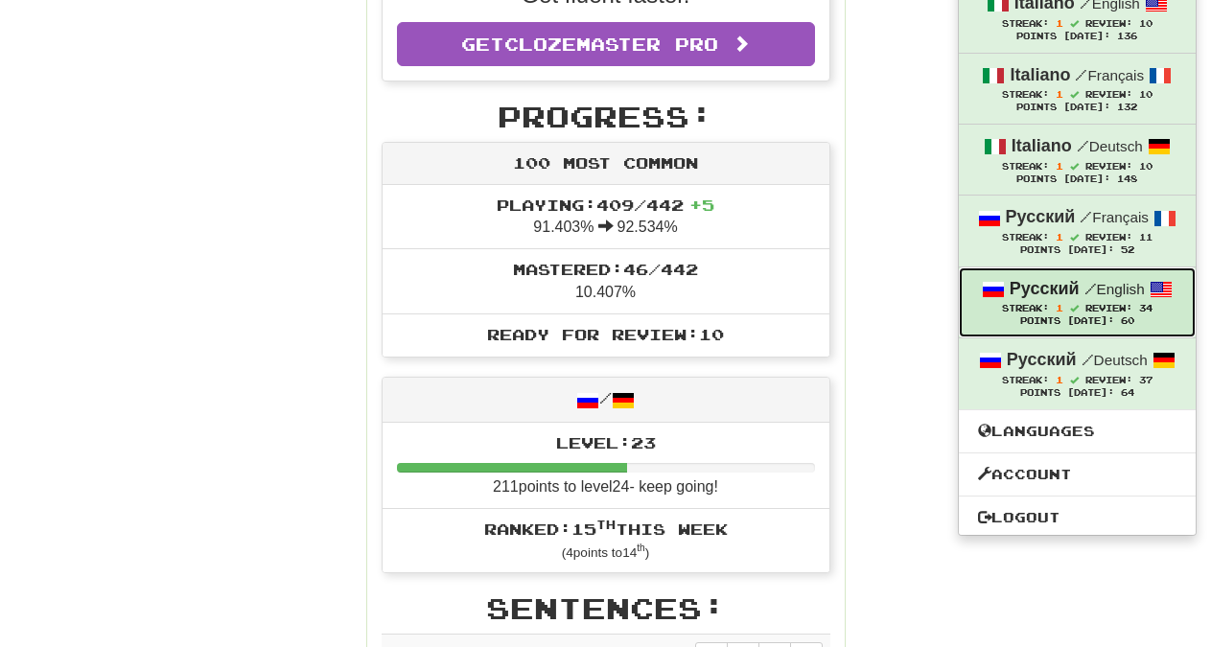
click at [1062, 291] on strong "Русский" at bounding box center [1045, 288] width 70 height 19
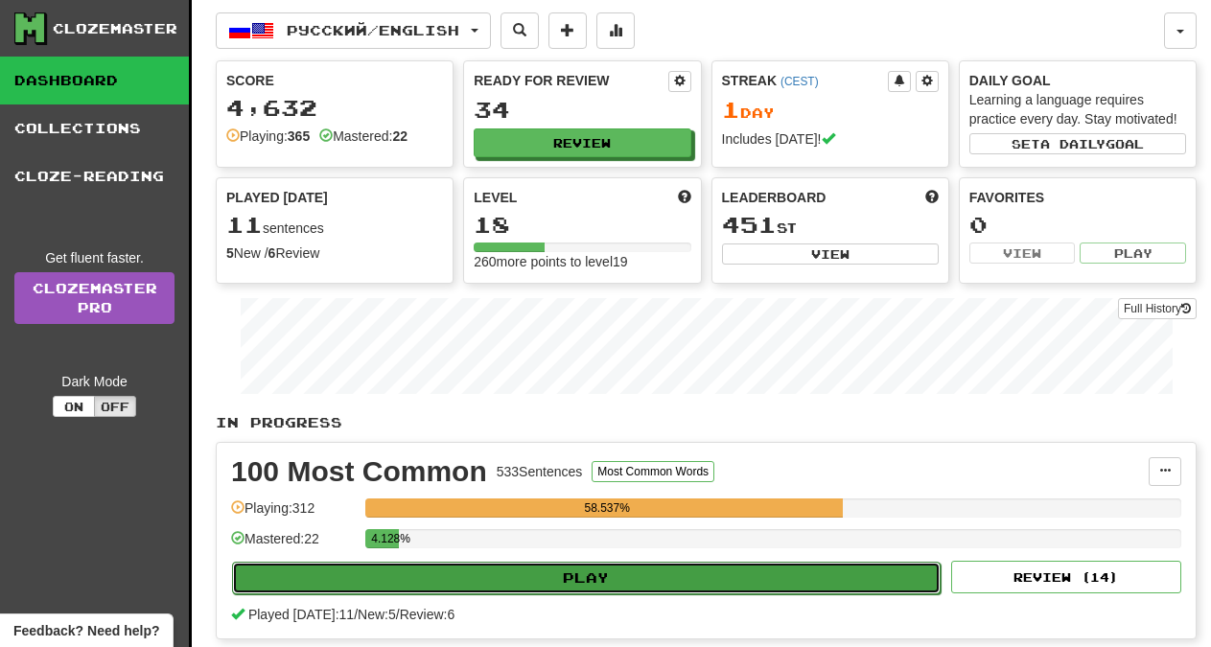
click at [663, 578] on button "Play" at bounding box center [586, 578] width 709 height 33
select select "**"
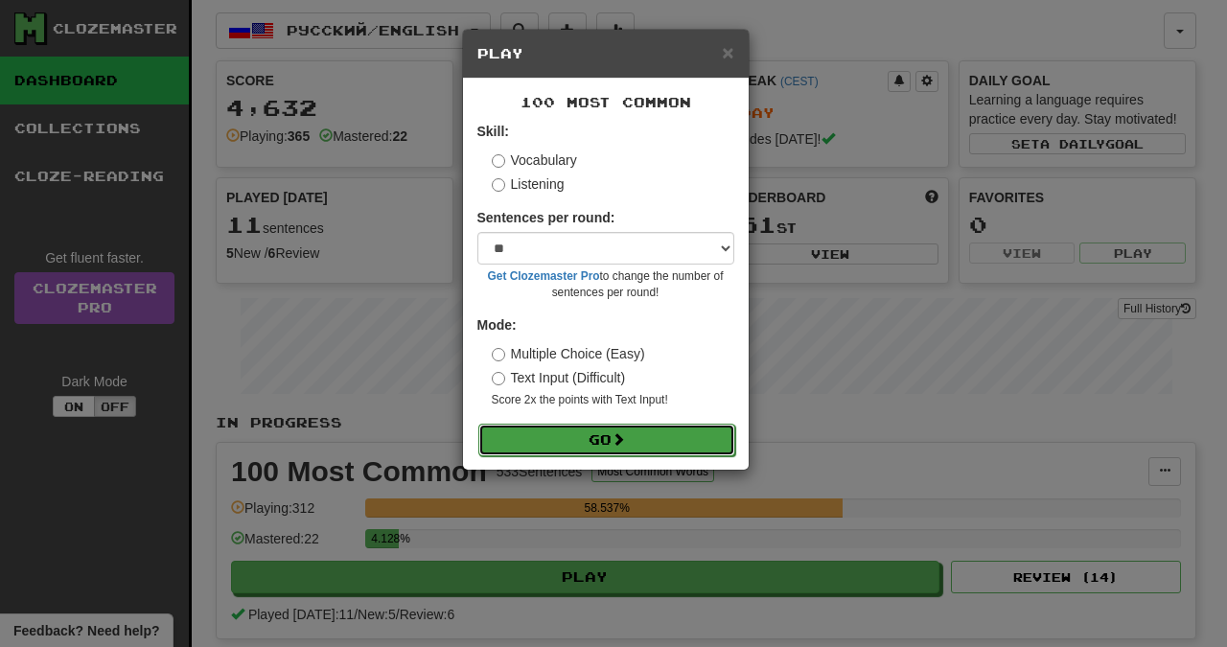
click at [612, 439] on button "Go" at bounding box center [606, 440] width 257 height 33
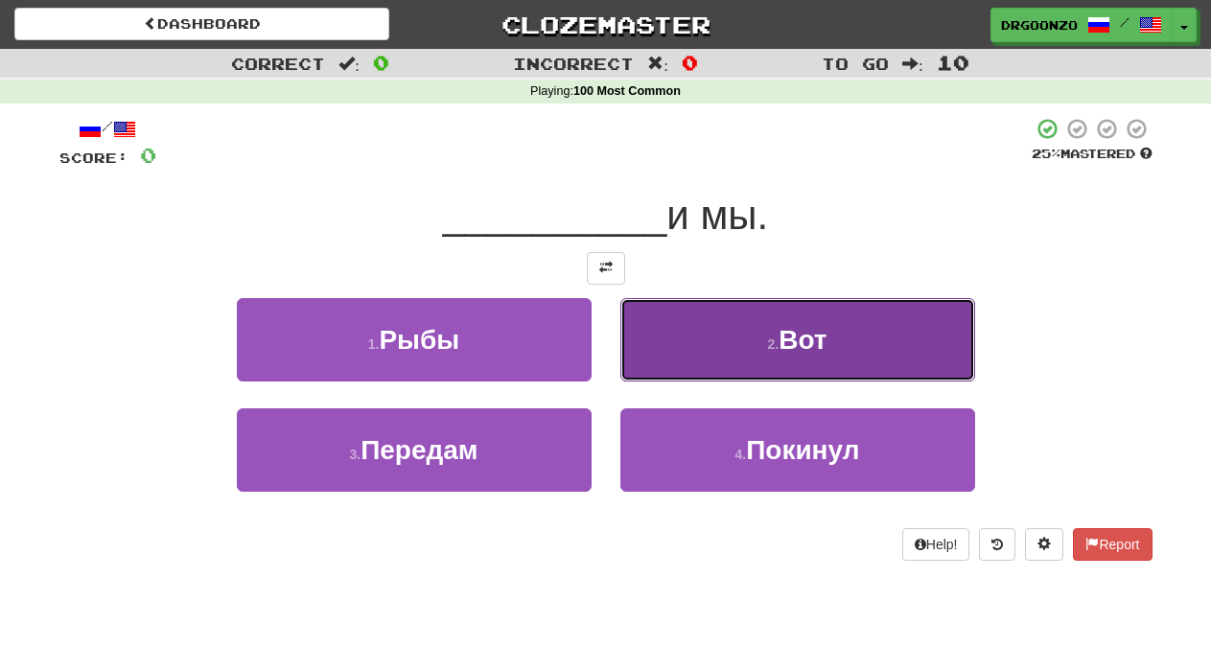
click at [753, 350] on button "2 . Вот" at bounding box center [797, 339] width 355 height 83
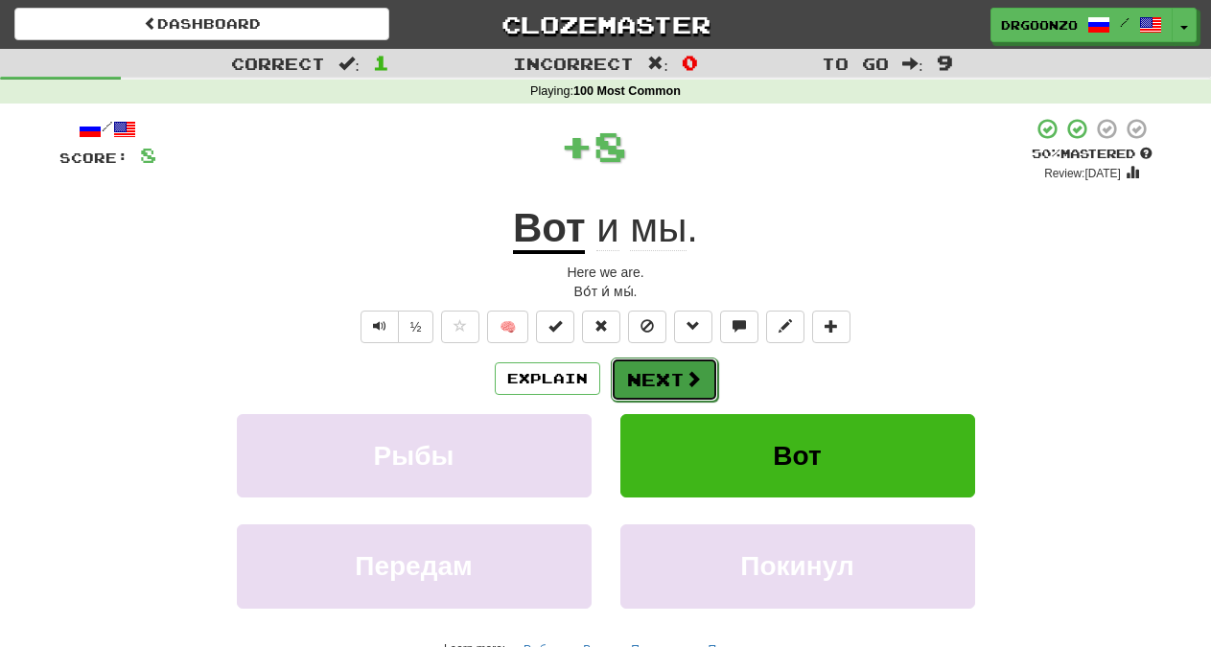
click at [685, 387] on span at bounding box center [693, 378] width 17 height 17
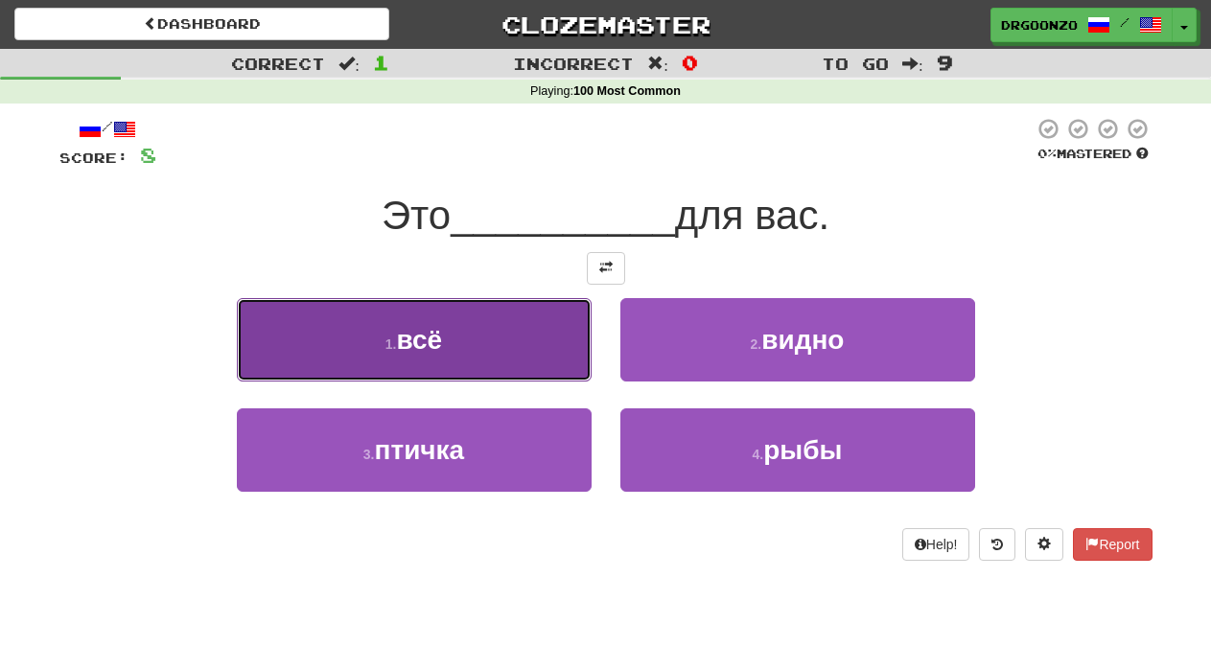
click at [455, 325] on button "1 . всё" at bounding box center [414, 339] width 355 height 83
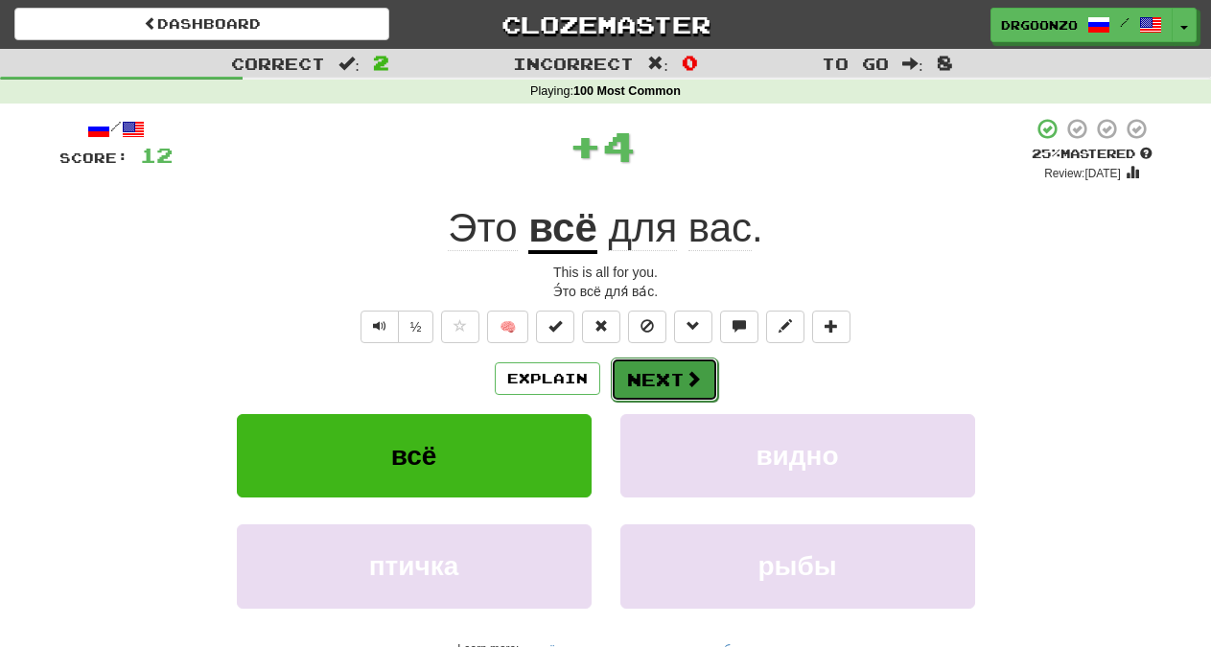
click at [636, 373] on button "Next" at bounding box center [664, 380] width 107 height 44
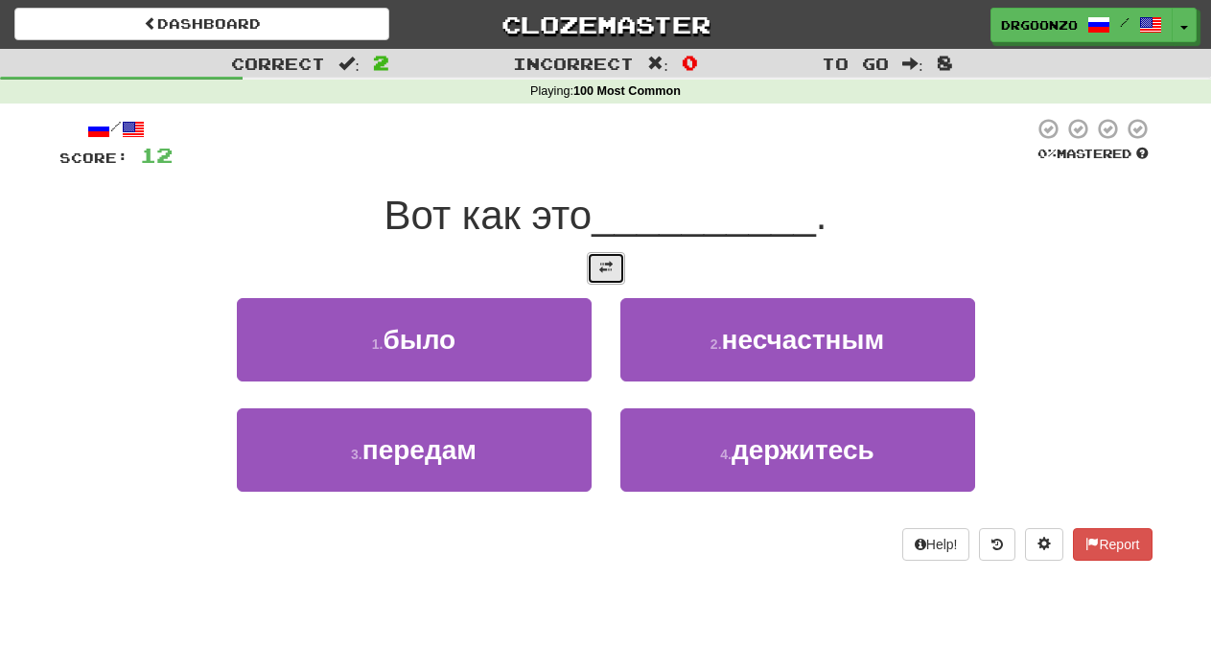
click at [594, 265] on button at bounding box center [606, 268] width 38 height 33
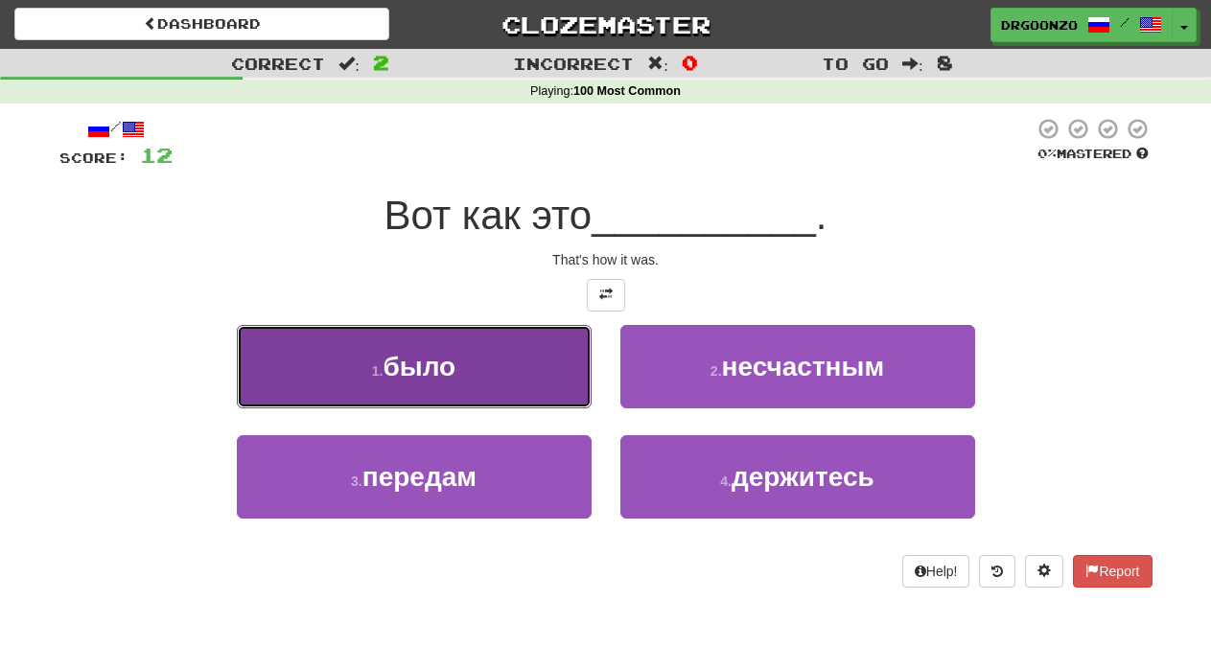
click at [499, 357] on button "1 . было" at bounding box center [414, 366] width 355 height 83
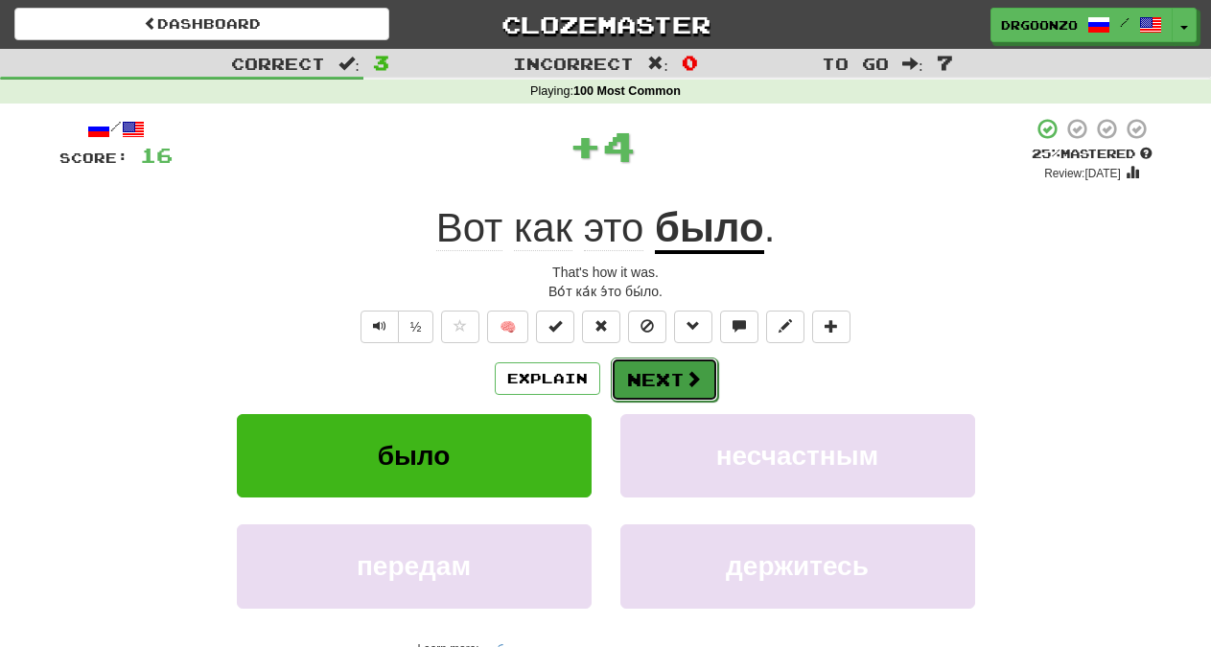
click at [653, 380] on button "Next" at bounding box center [664, 380] width 107 height 44
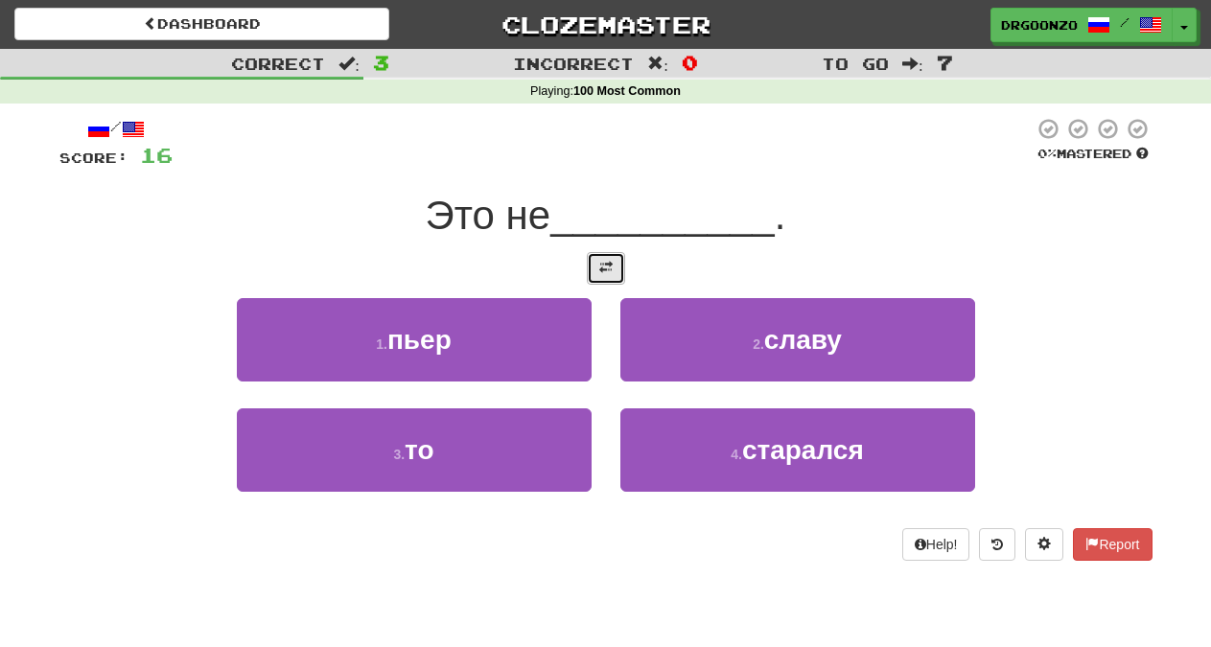
click at [603, 270] on span at bounding box center [605, 267] width 13 height 13
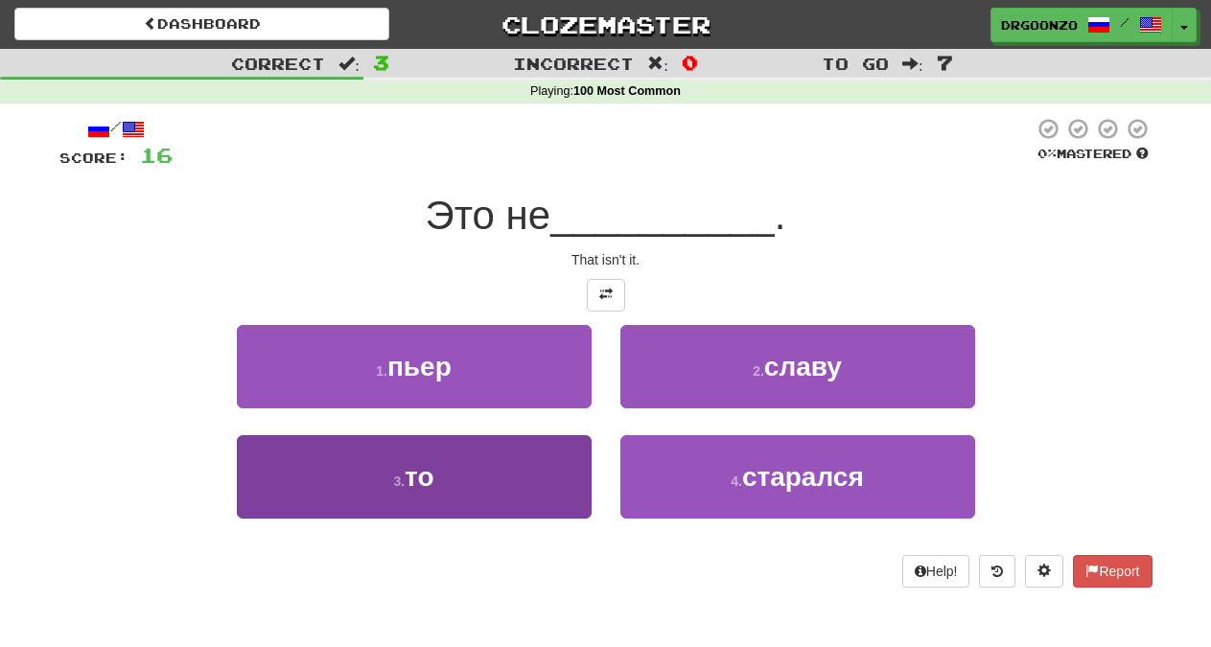
drag, startPoint x: 488, startPoint y: 433, endPoint x: 486, endPoint y: 444, distance: 10.7
click at [489, 465] on button "3 . то" at bounding box center [414, 476] width 355 height 83
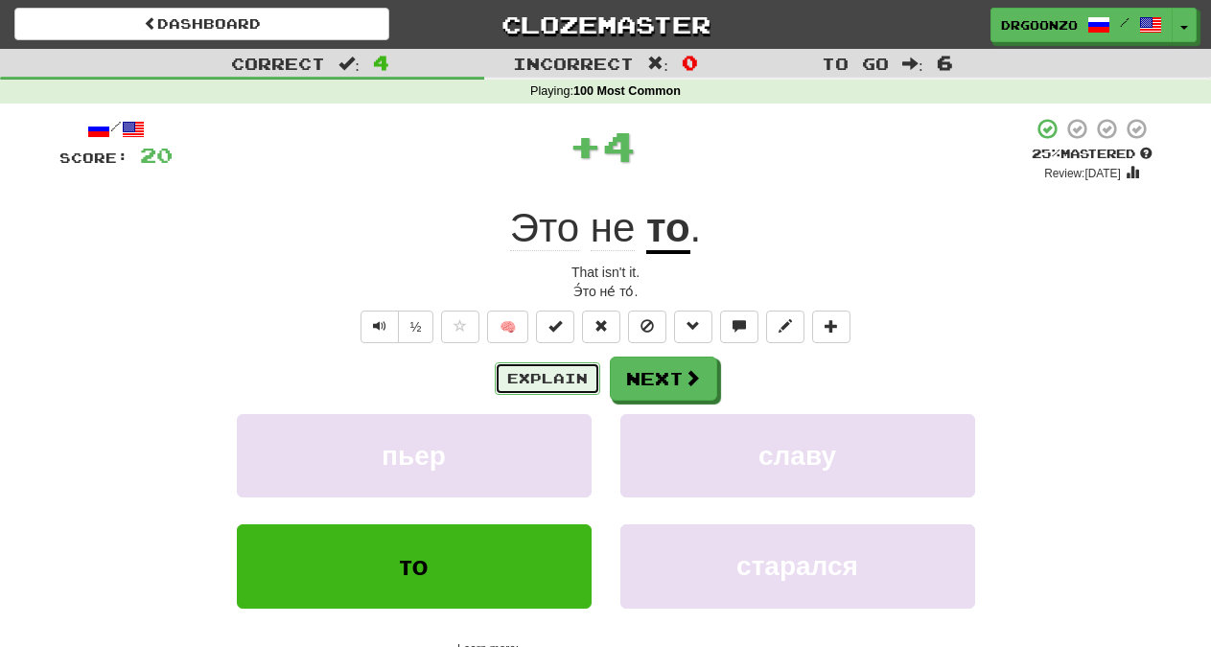
click at [506, 382] on button "Explain" at bounding box center [547, 378] width 105 height 33
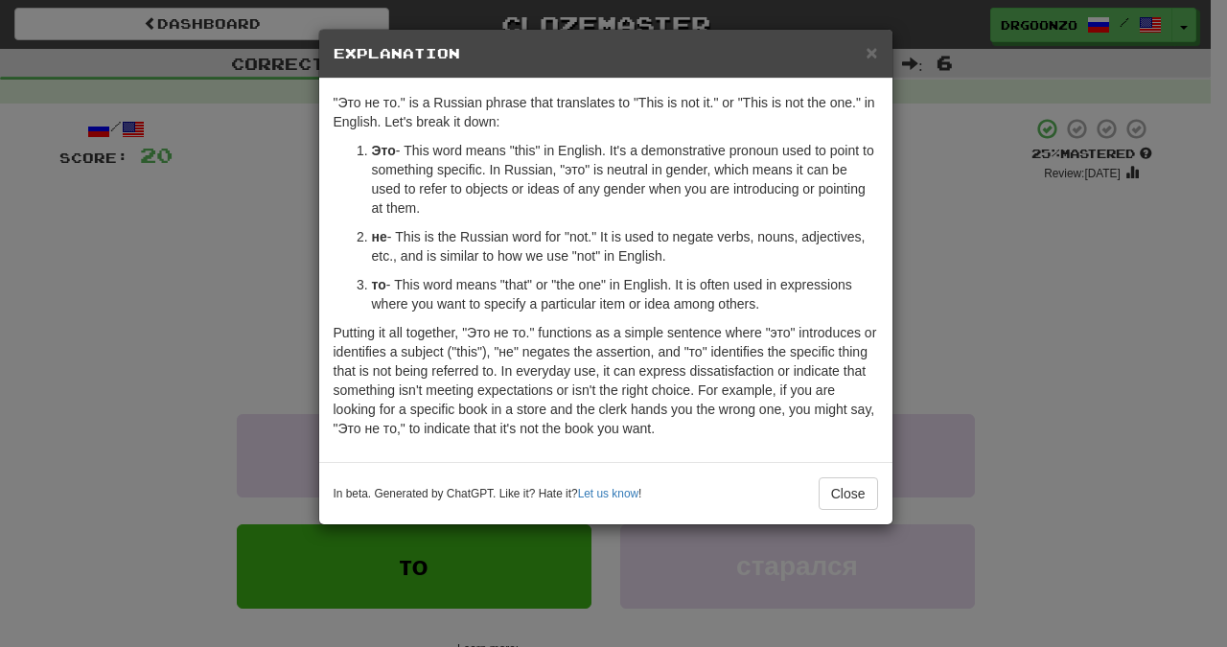
drag, startPoint x: 413, startPoint y: 279, endPoint x: 796, endPoint y: 300, distance: 383.1
click at [796, 300] on p "то - This word means "that" or "the one" in English. It is often used in expres…" at bounding box center [625, 294] width 506 height 38
click at [873, 55] on span "×" at bounding box center [872, 52] width 12 height 22
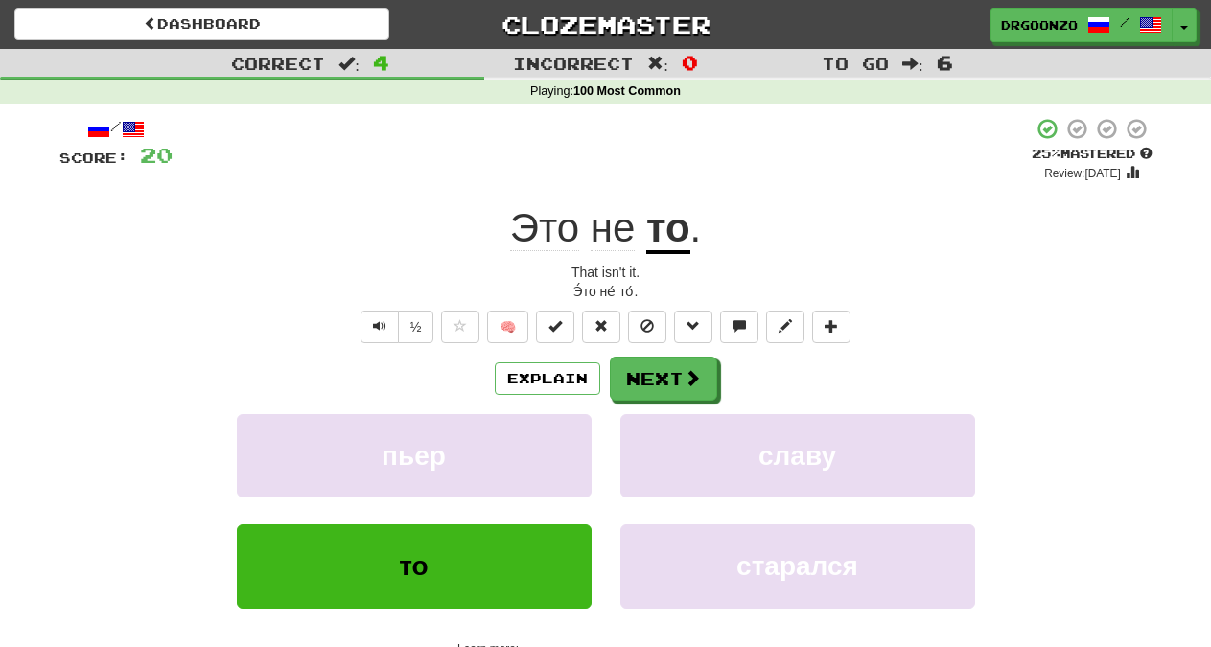
click at [681, 402] on div "Explain Next пьер славу то старался Learn more: пьер славу то старался" at bounding box center [605, 511] width 1093 height 308
click at [677, 385] on button "Next" at bounding box center [664, 380] width 107 height 44
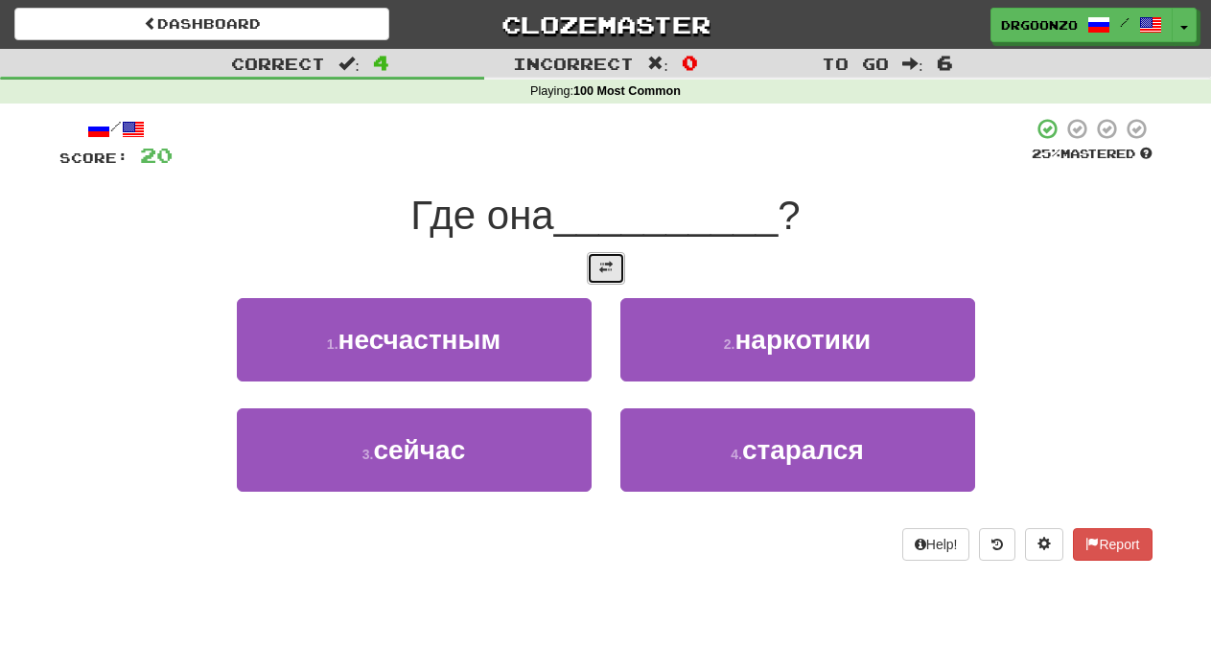
click at [608, 274] on span at bounding box center [605, 267] width 13 height 13
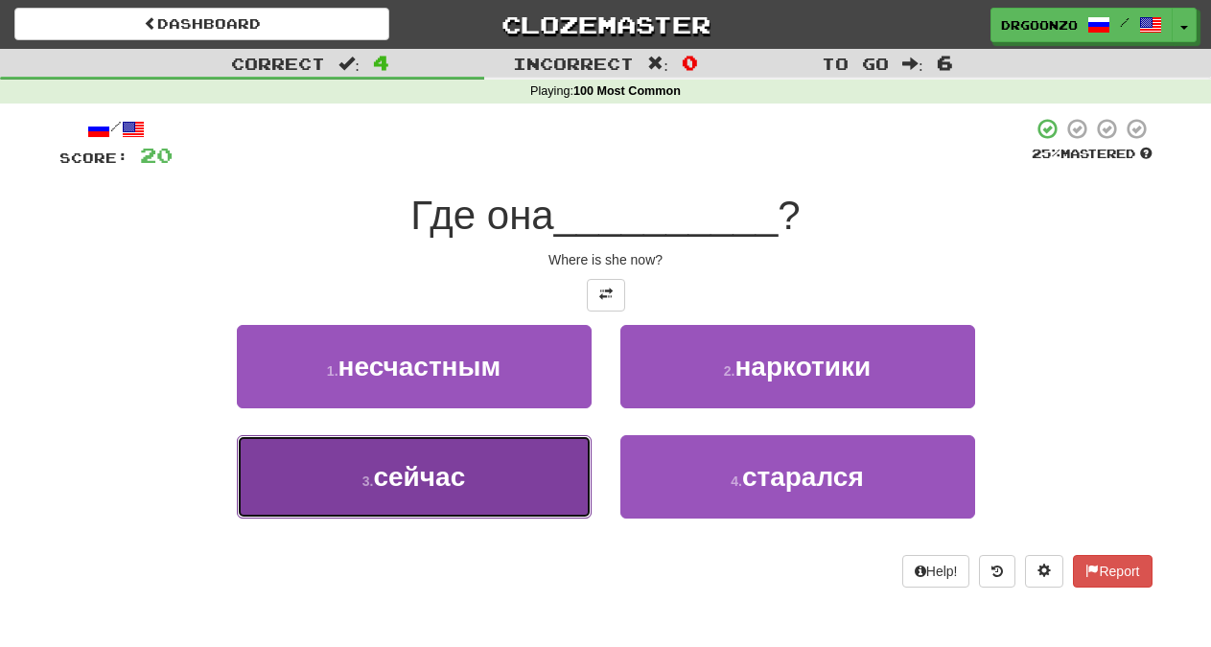
click at [518, 496] on button "3 . сейчас" at bounding box center [414, 476] width 355 height 83
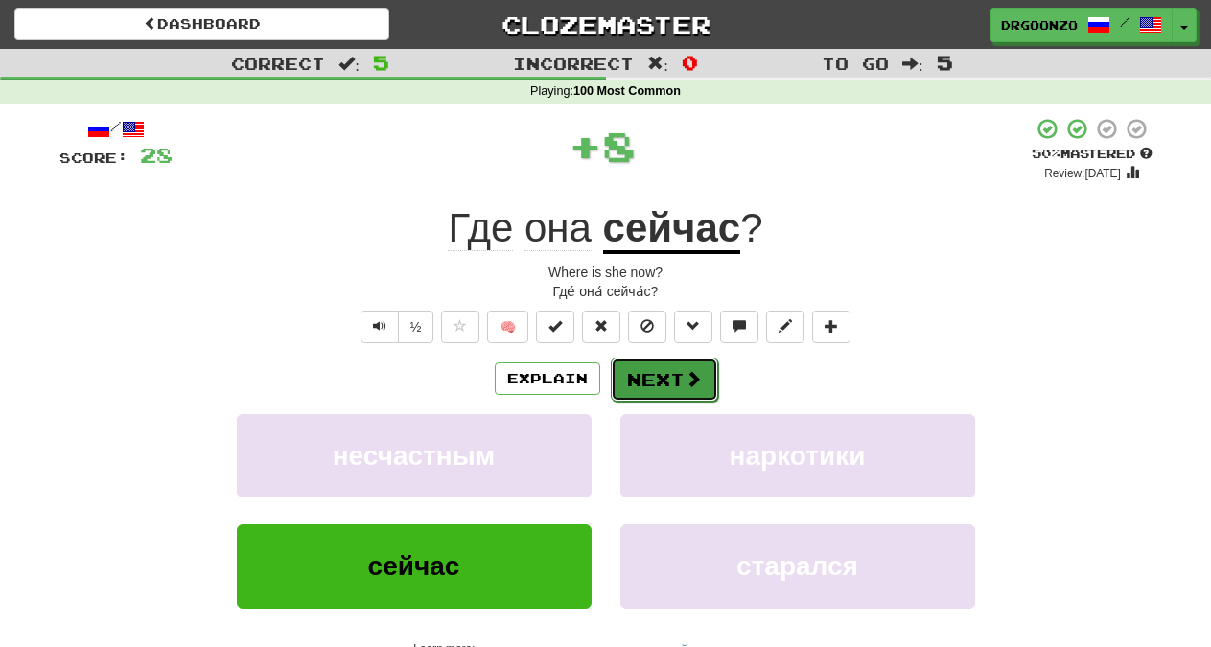
click at [666, 381] on button "Next" at bounding box center [664, 380] width 107 height 44
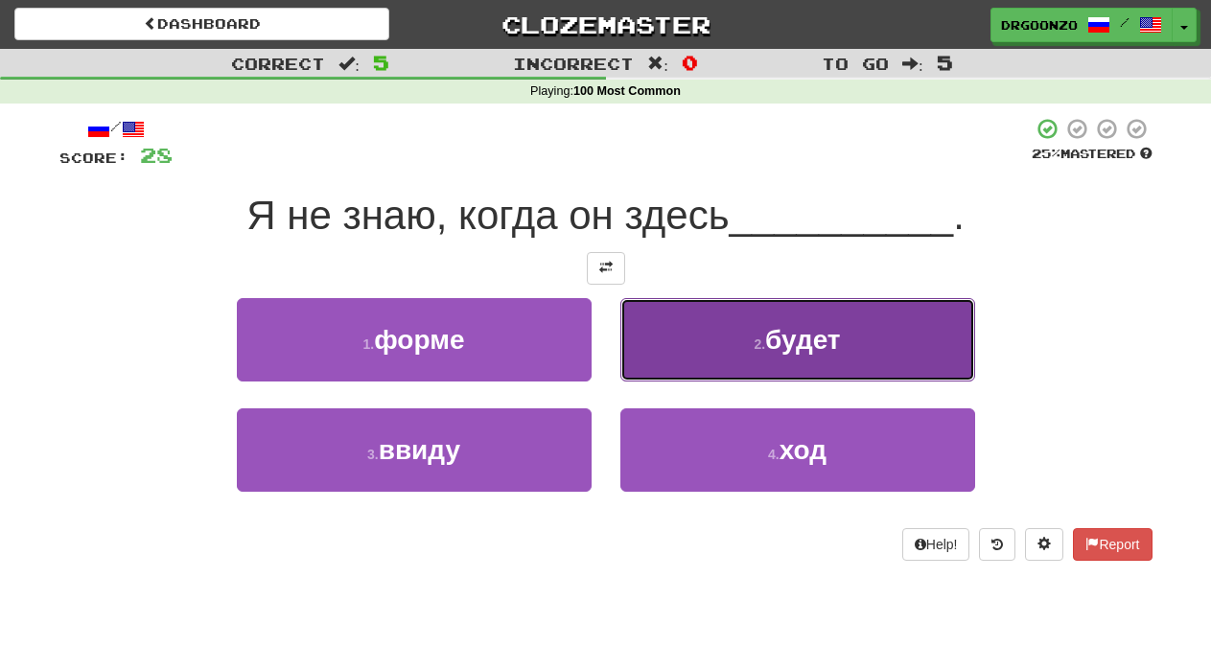
click at [736, 341] on button "2 . будет" at bounding box center [797, 339] width 355 height 83
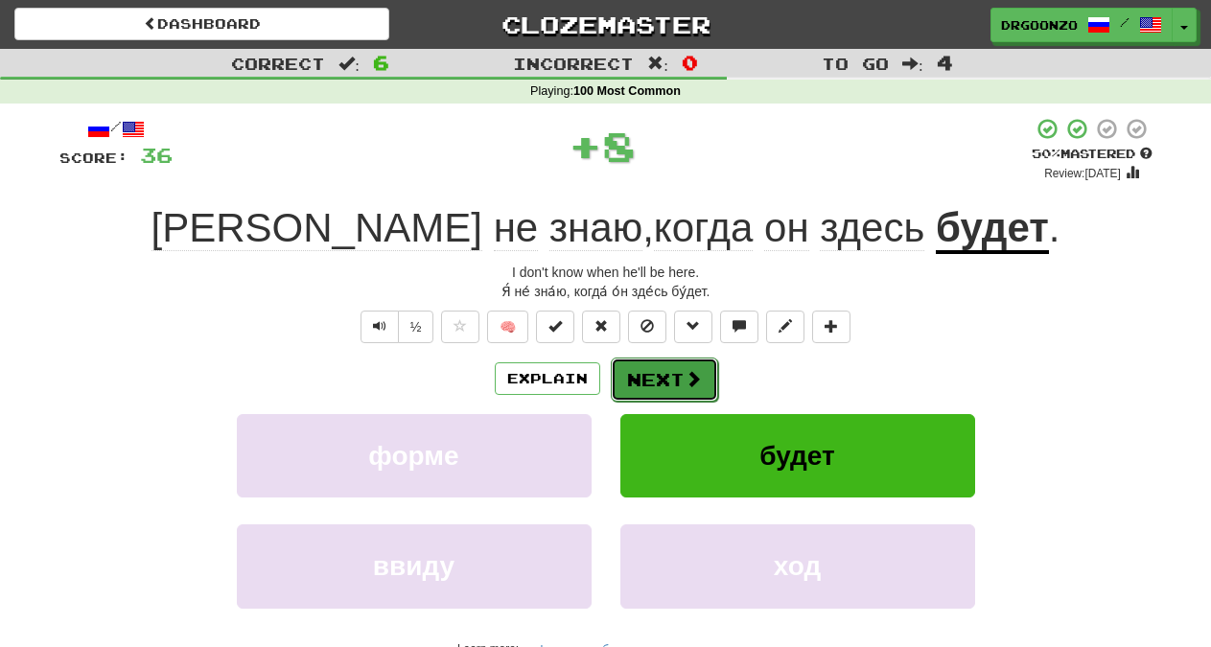
click at [694, 378] on span at bounding box center [693, 378] width 17 height 17
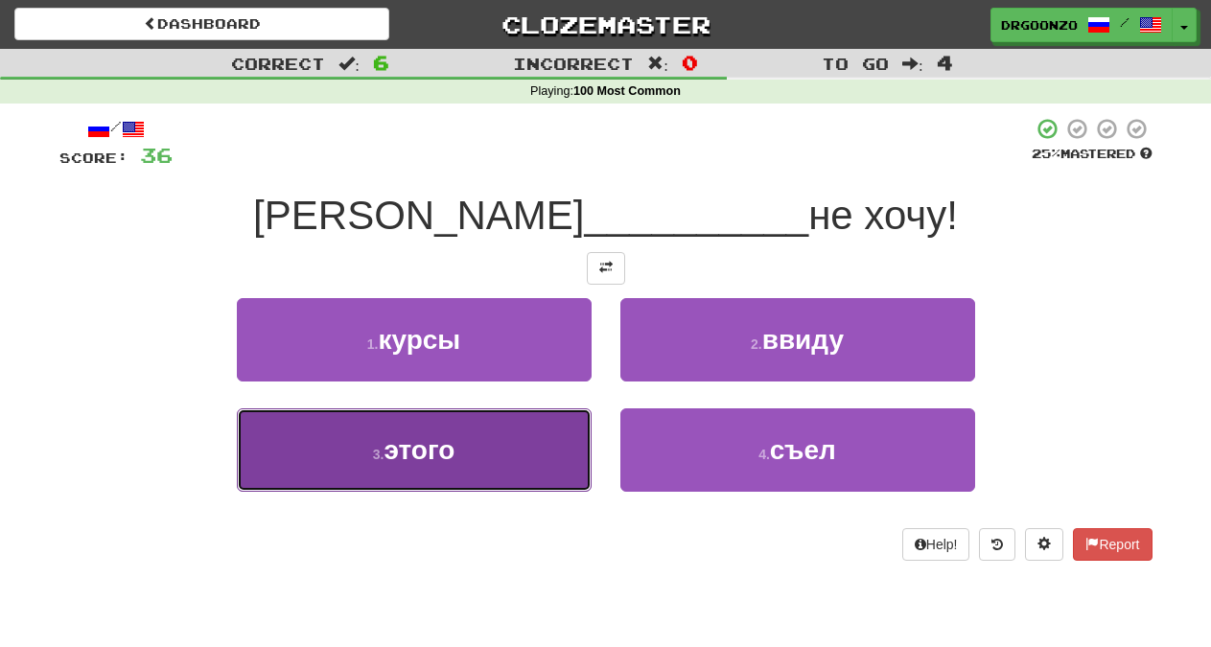
click at [492, 466] on button "3 . этого" at bounding box center [414, 449] width 355 height 83
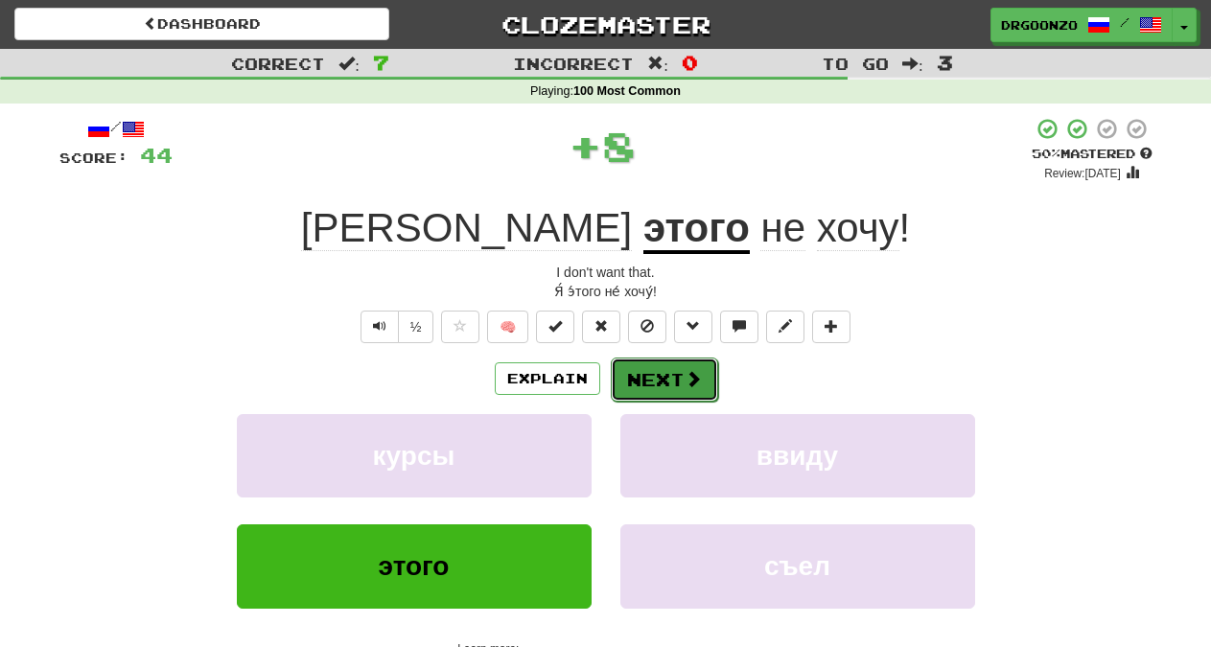
click at [660, 380] on button "Next" at bounding box center [664, 380] width 107 height 44
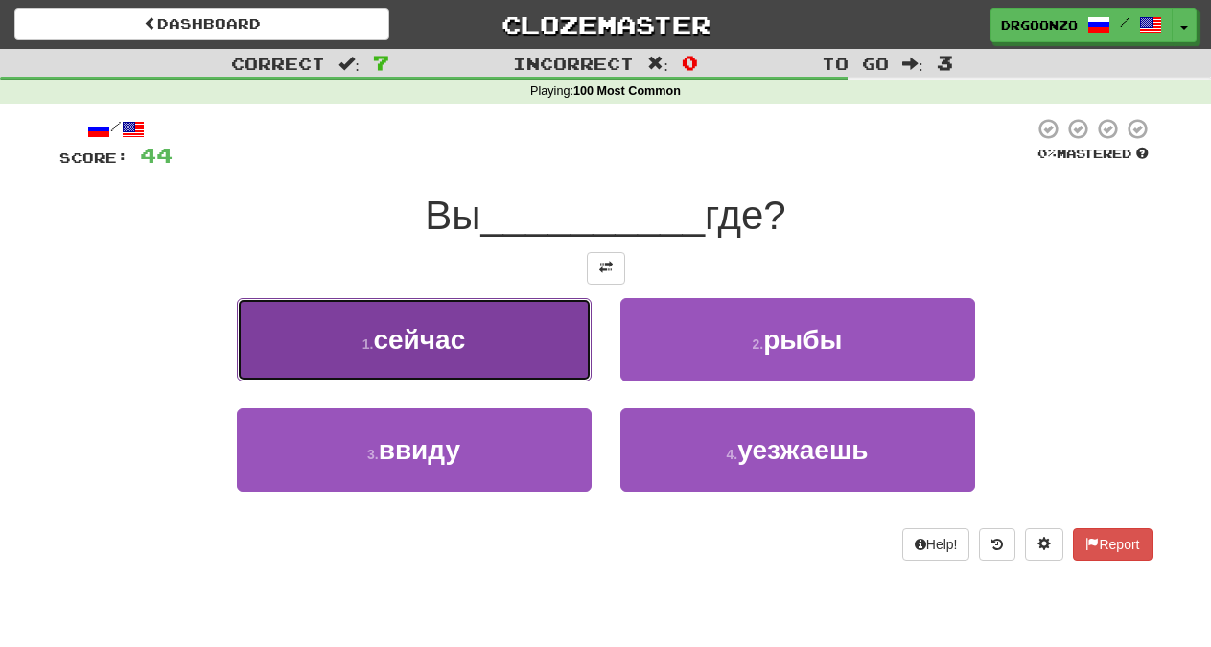
click at [513, 361] on button "1 . сейчас" at bounding box center [414, 339] width 355 height 83
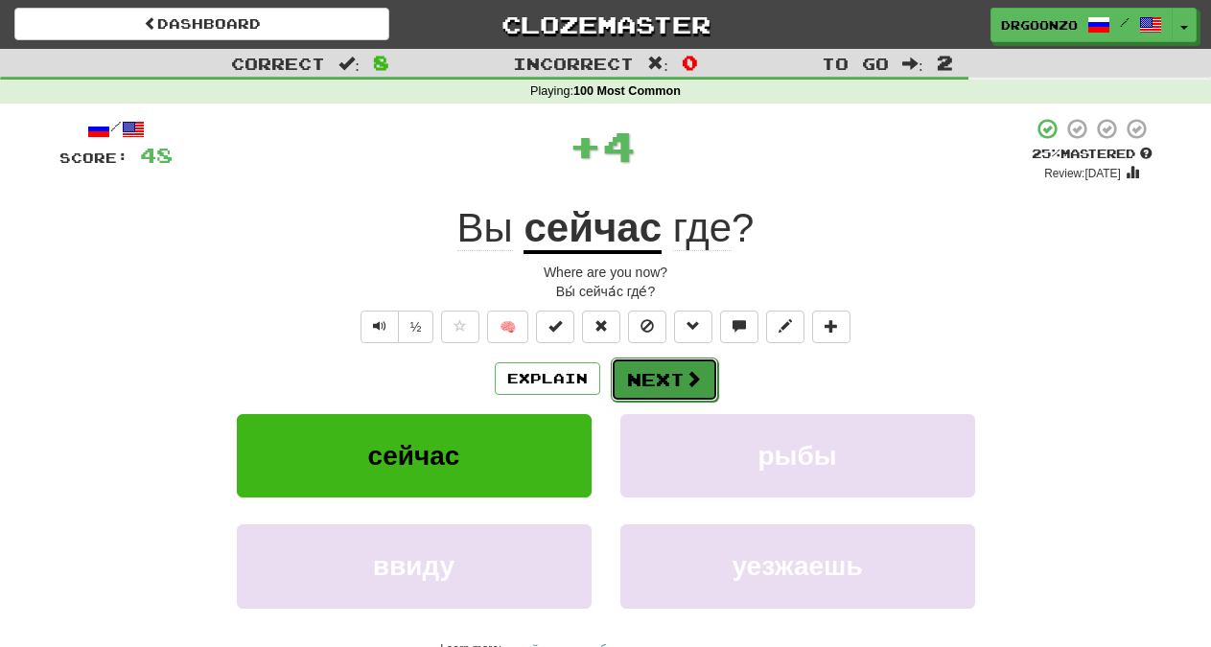
click at [657, 374] on button "Next" at bounding box center [664, 380] width 107 height 44
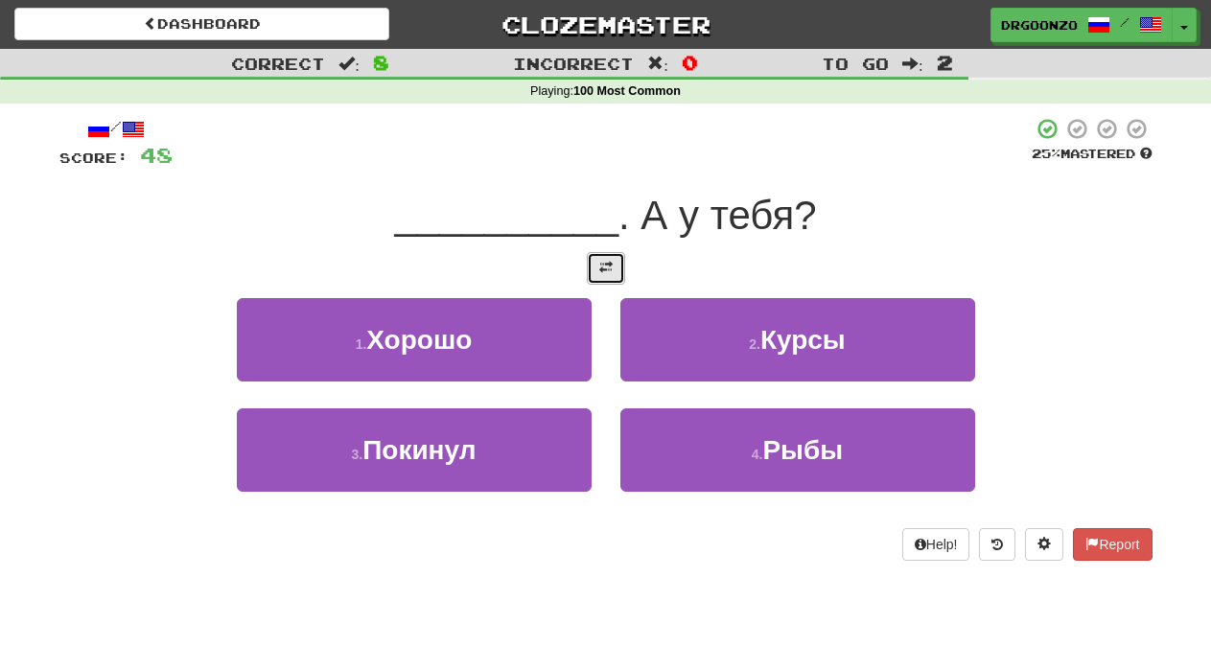
click at [591, 272] on button at bounding box center [606, 268] width 38 height 33
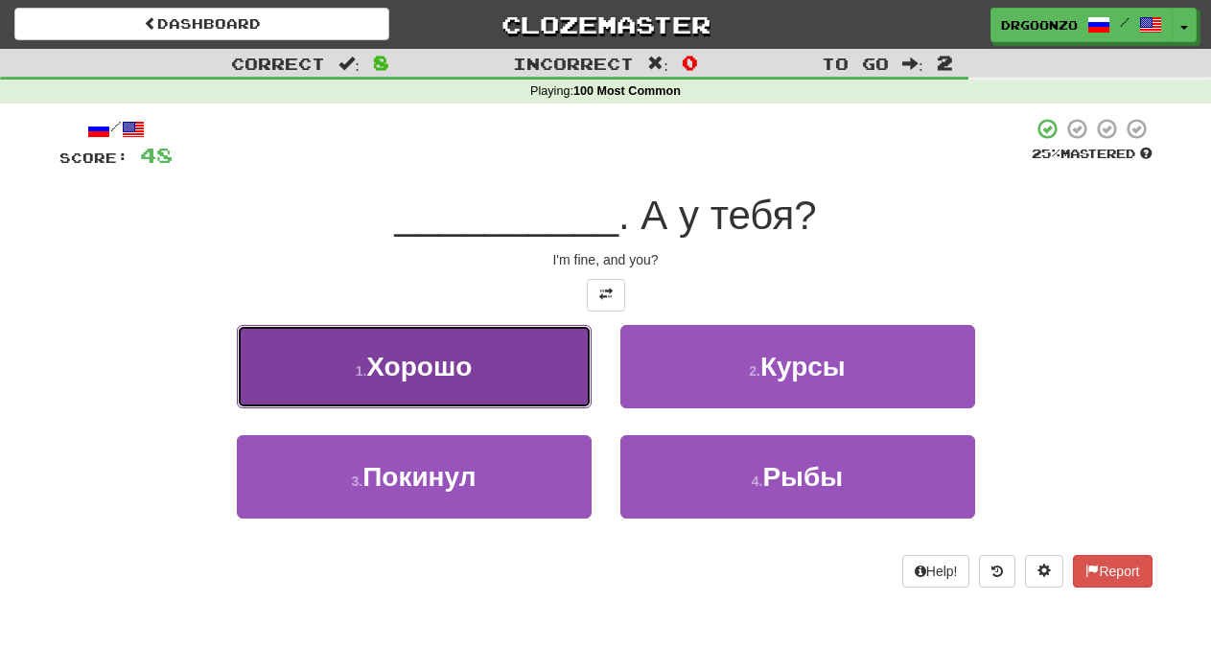
click at [430, 373] on span "Хорошо" at bounding box center [418, 367] width 105 height 30
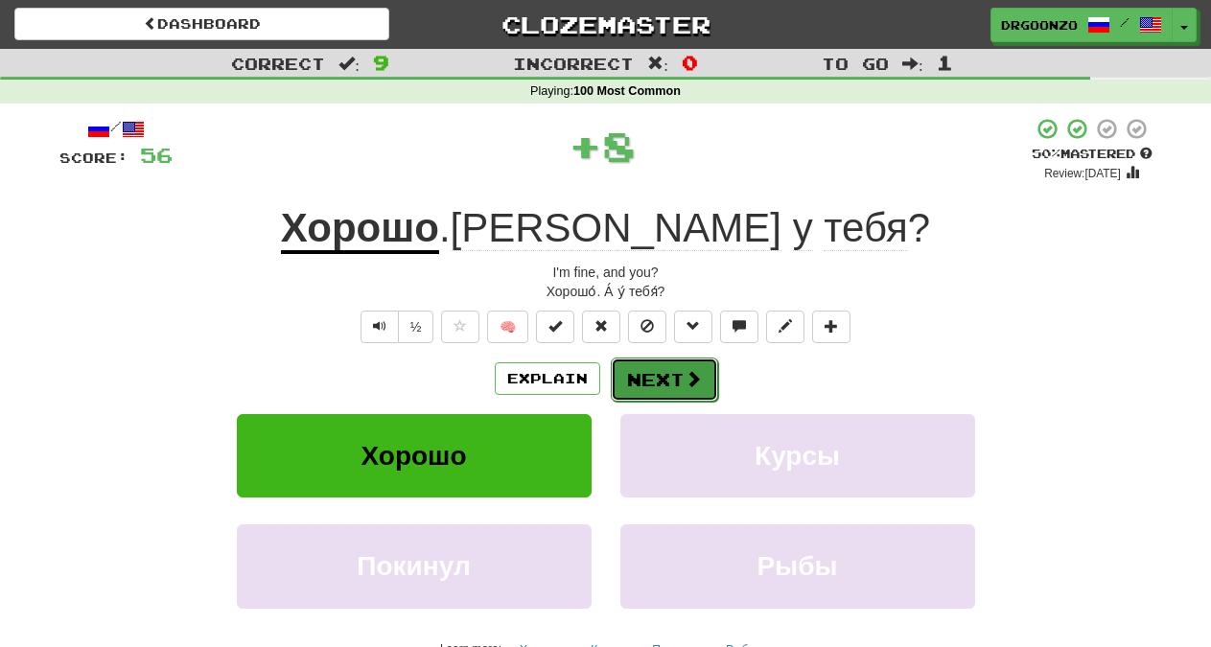
click at [658, 391] on button "Next" at bounding box center [664, 380] width 107 height 44
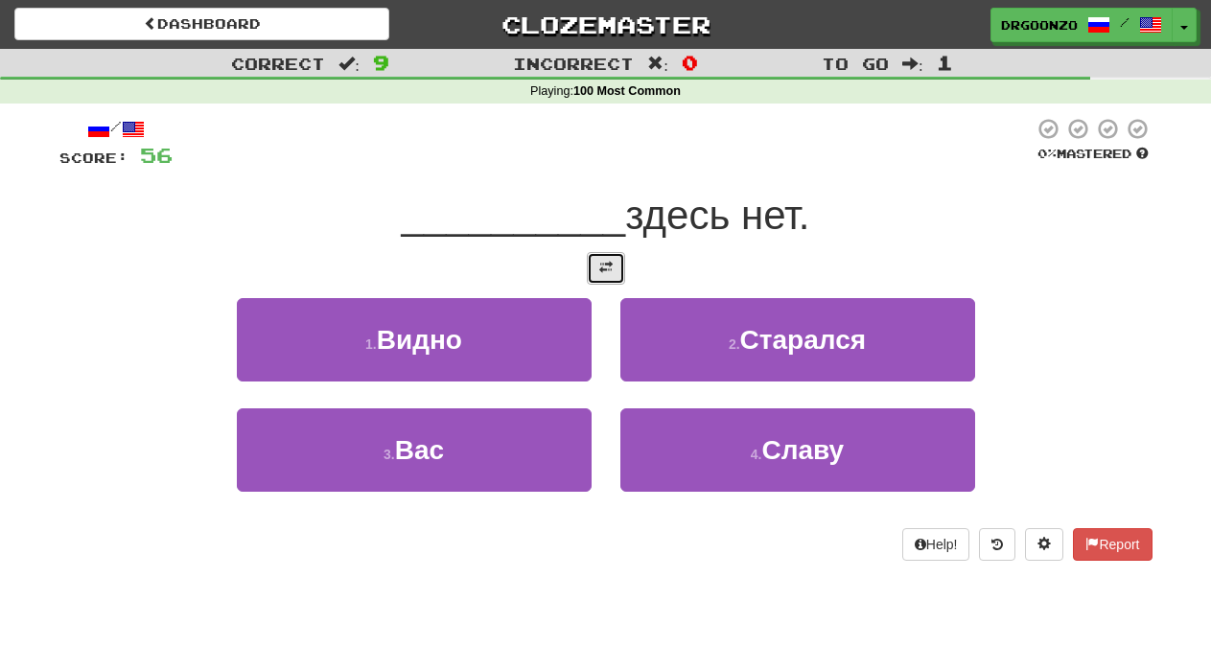
click at [601, 267] on span at bounding box center [605, 267] width 13 height 13
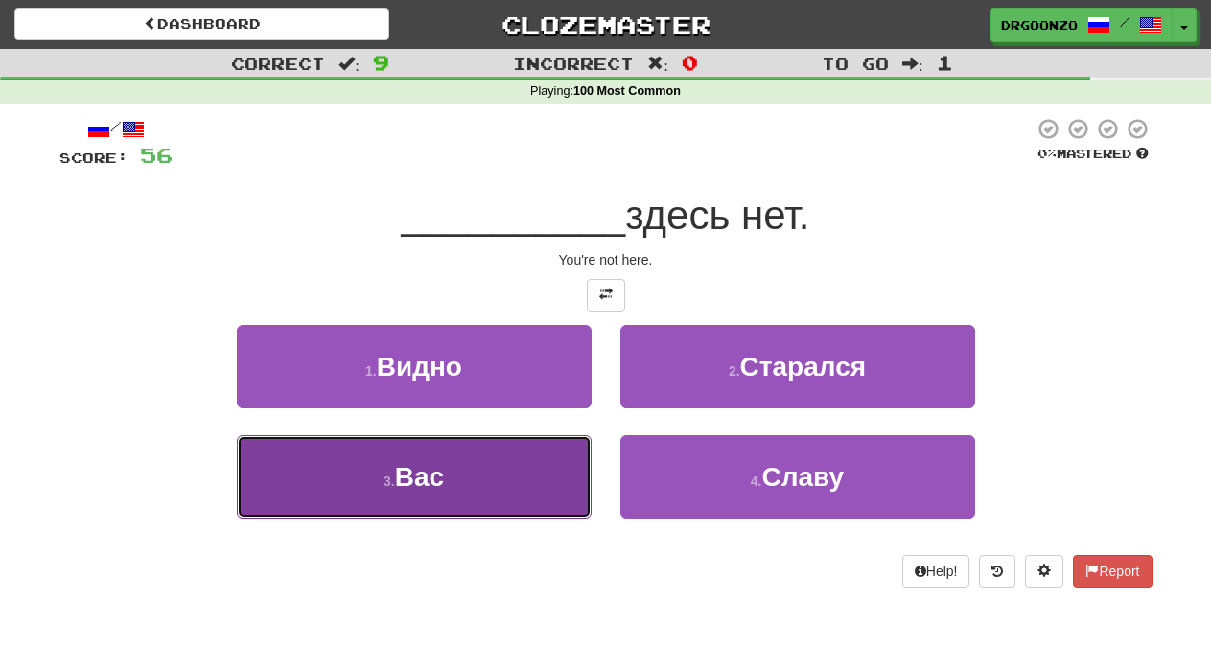
click at [444, 484] on span "Вас" at bounding box center [419, 477] width 49 height 30
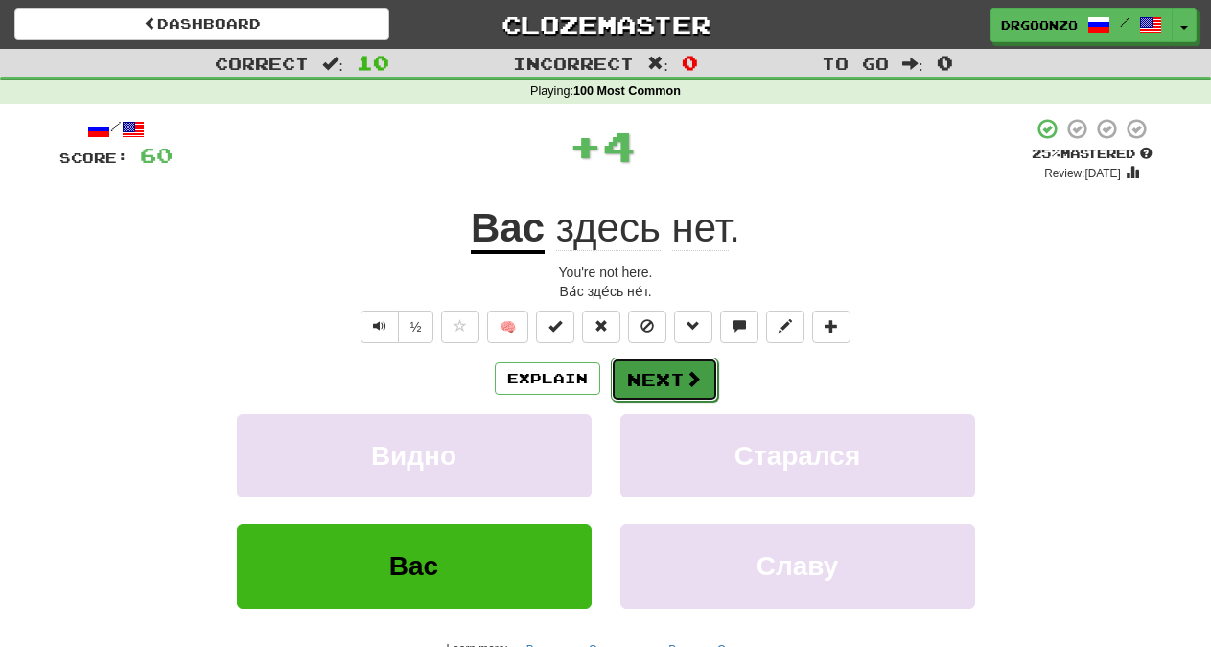
click at [662, 375] on button "Next" at bounding box center [664, 380] width 107 height 44
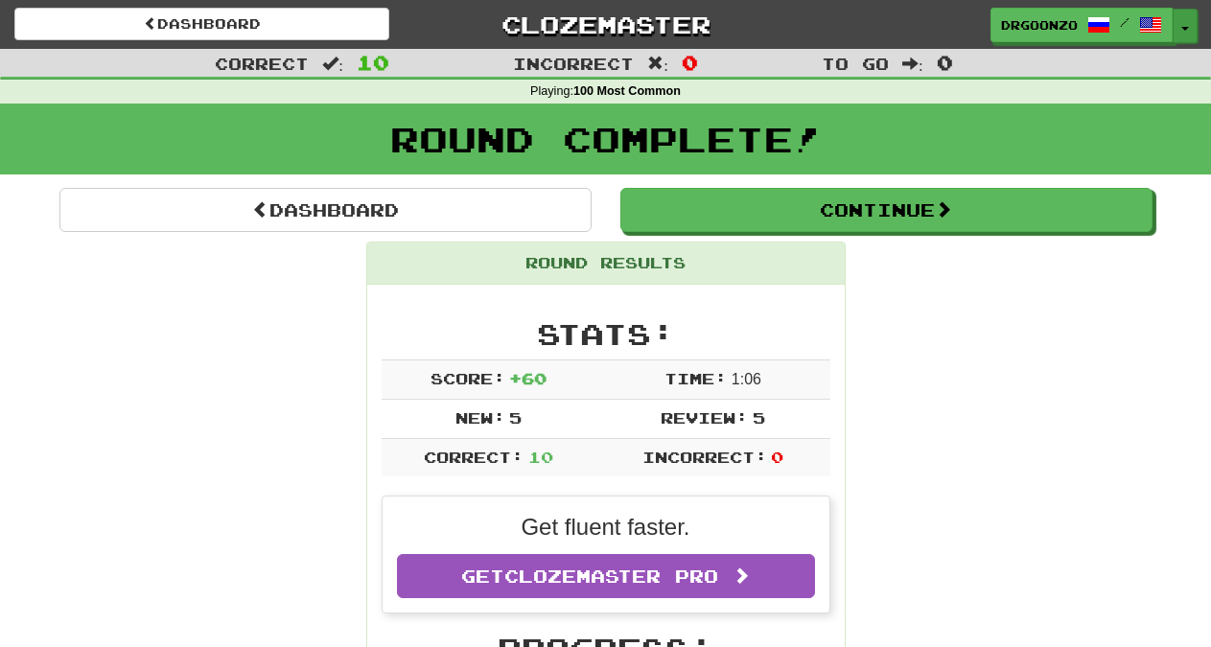
click at [1190, 28] on button "Toggle Dropdown" at bounding box center [1185, 26] width 25 height 35
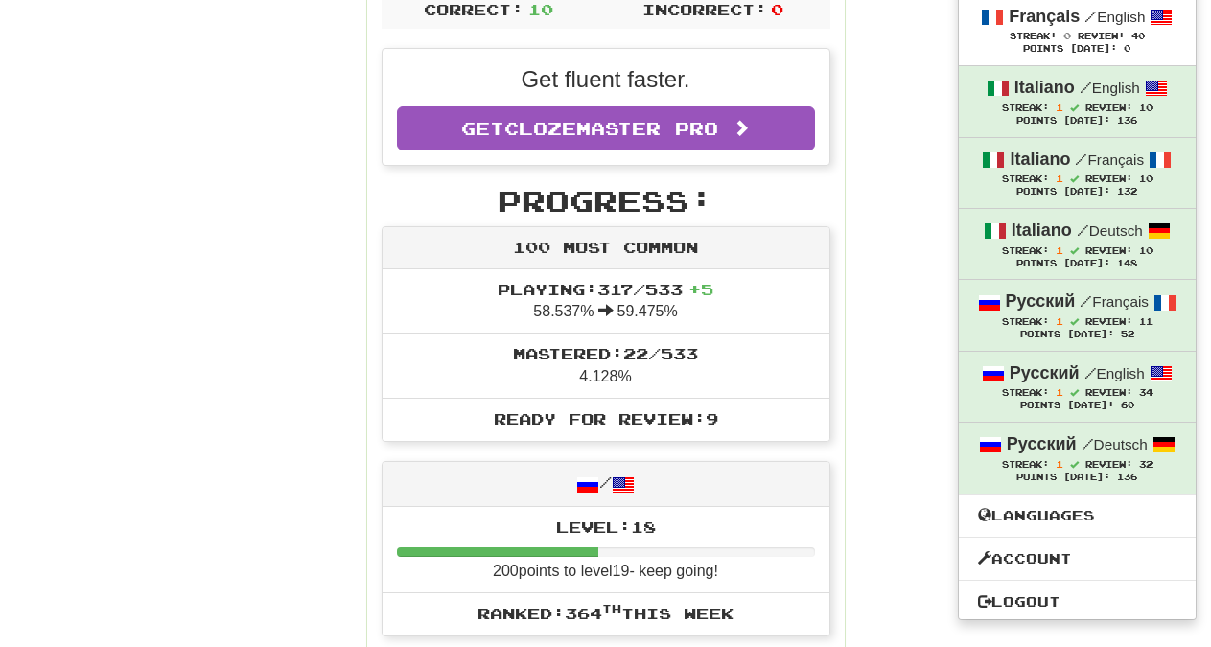
scroll to position [515, 0]
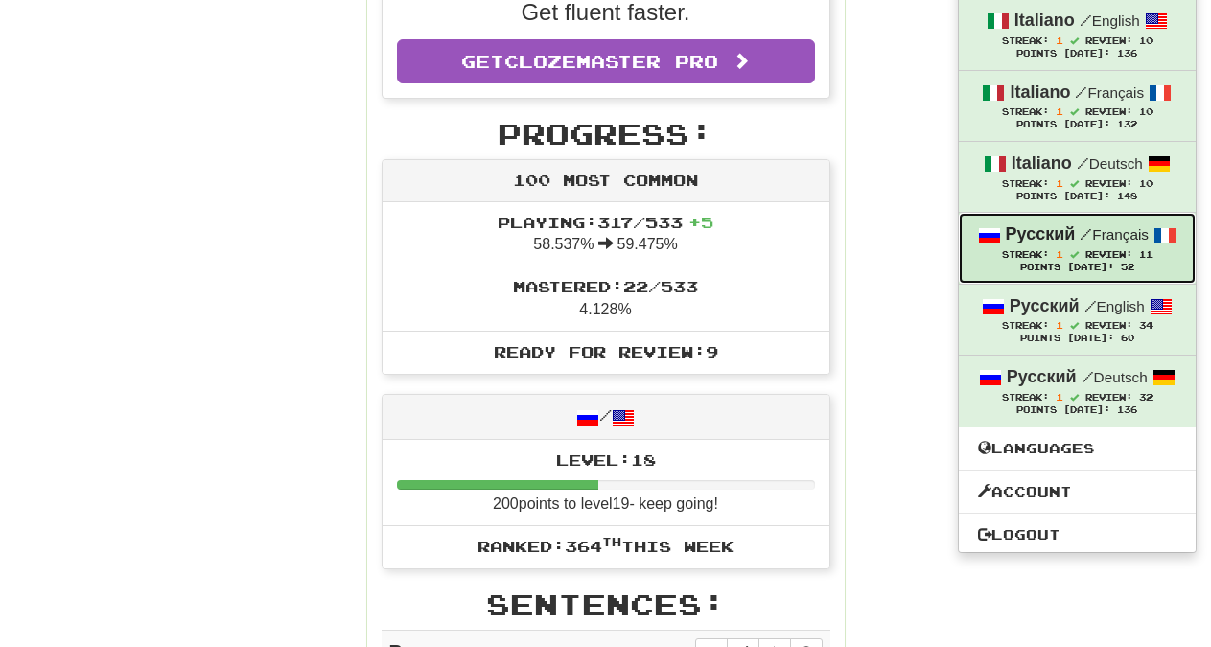
click at [1076, 256] on span at bounding box center [1074, 254] width 9 height 9
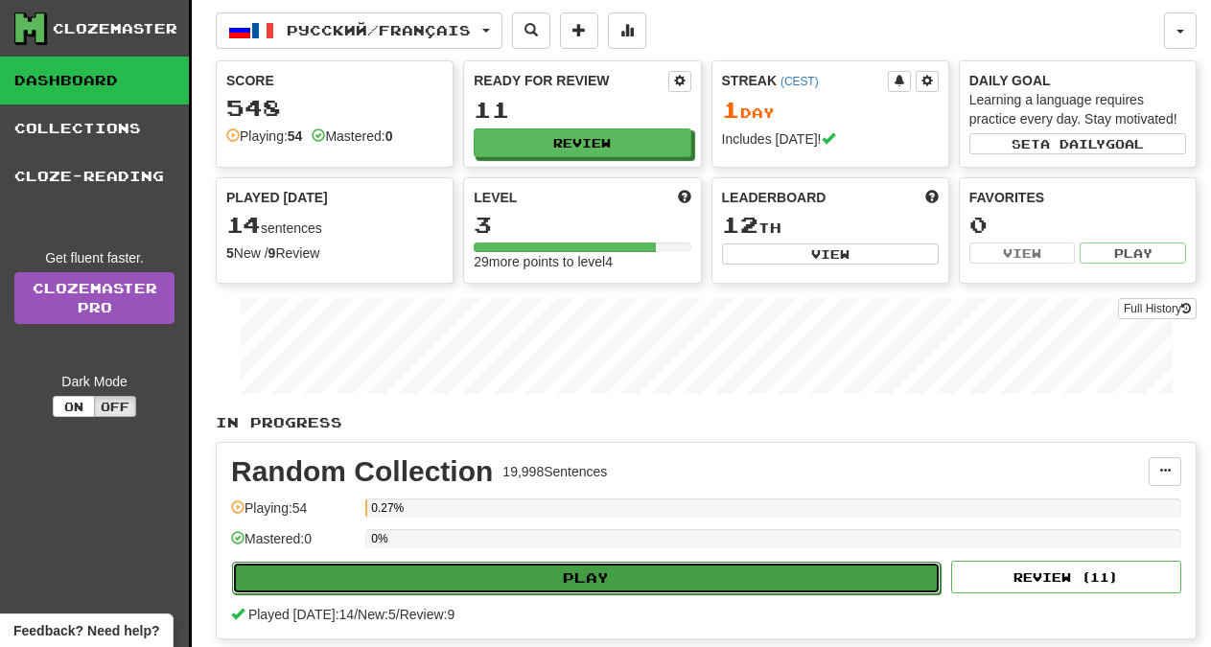
click at [615, 580] on button "Play" at bounding box center [586, 578] width 709 height 33
select select "**"
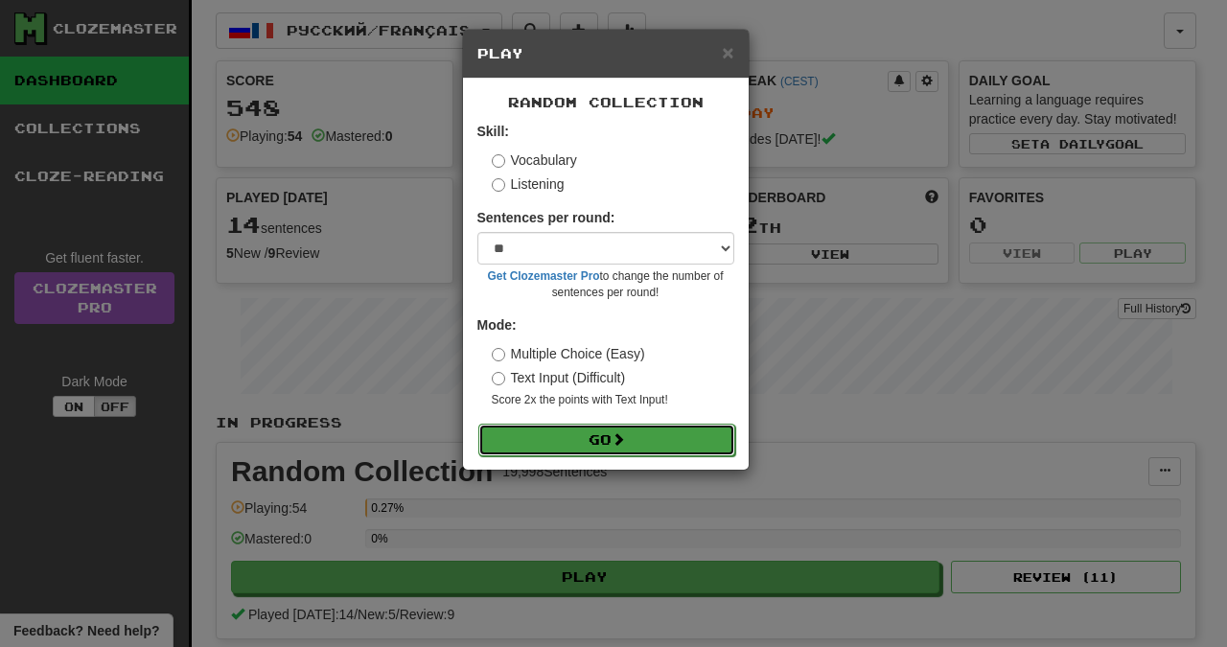
click at [593, 439] on button "Go" at bounding box center [606, 440] width 257 height 33
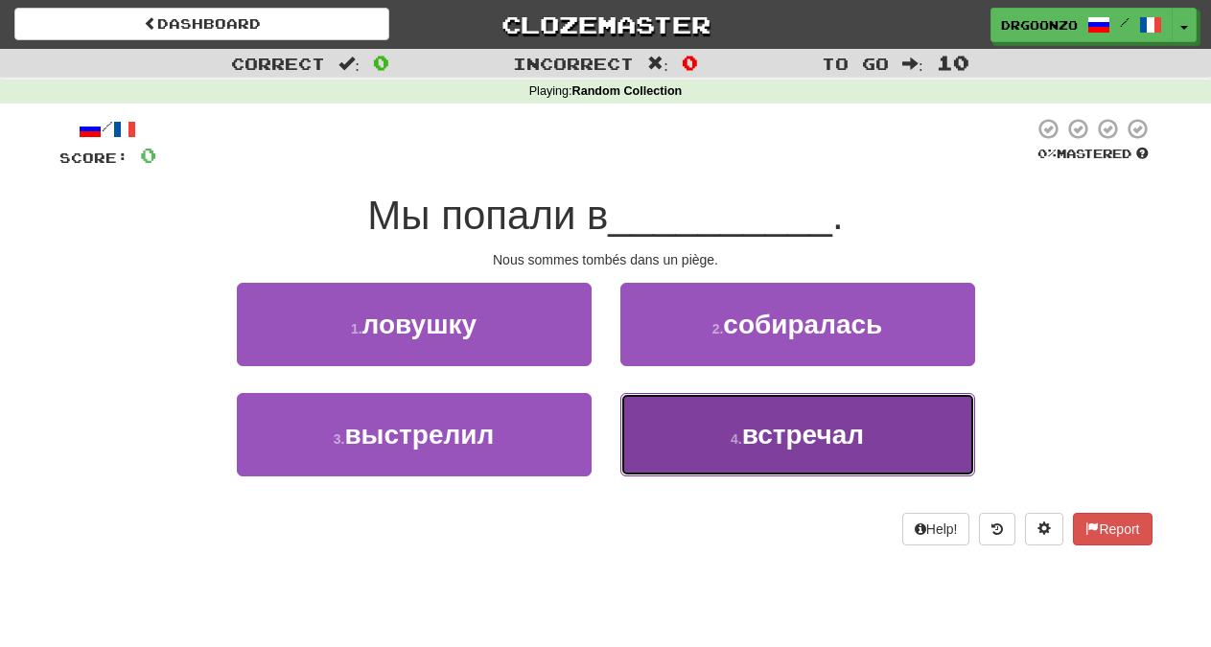
click at [787, 443] on span "встречал" at bounding box center [803, 435] width 122 height 30
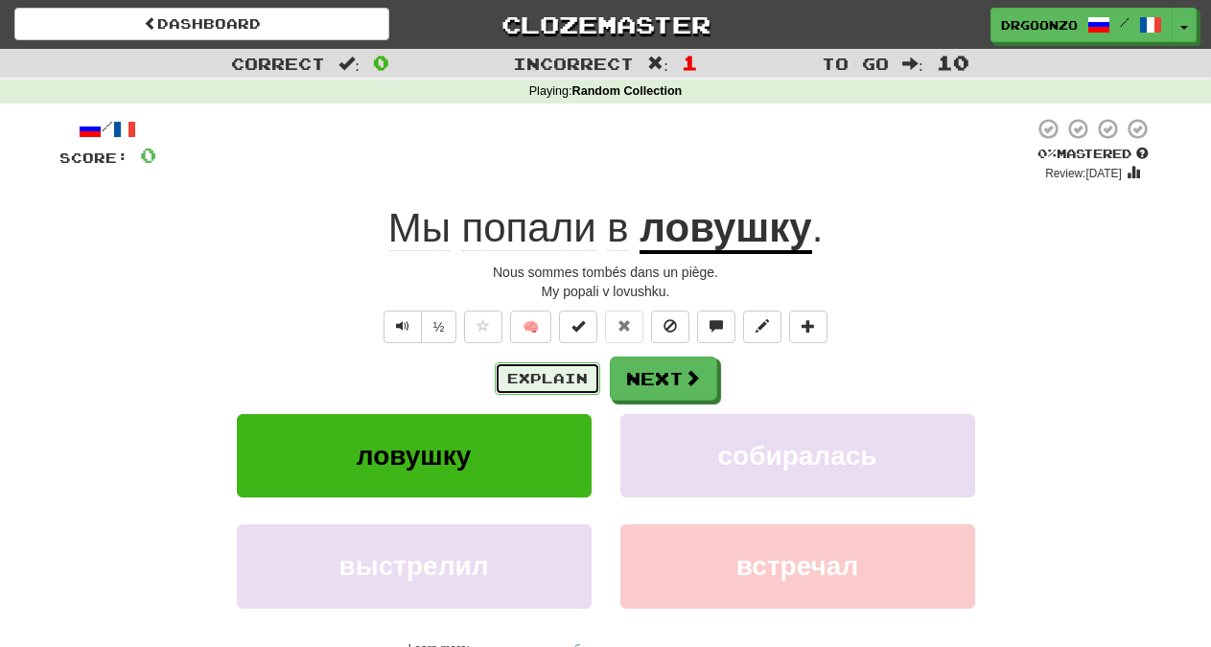
click at [543, 376] on button "Explain" at bounding box center [547, 378] width 105 height 33
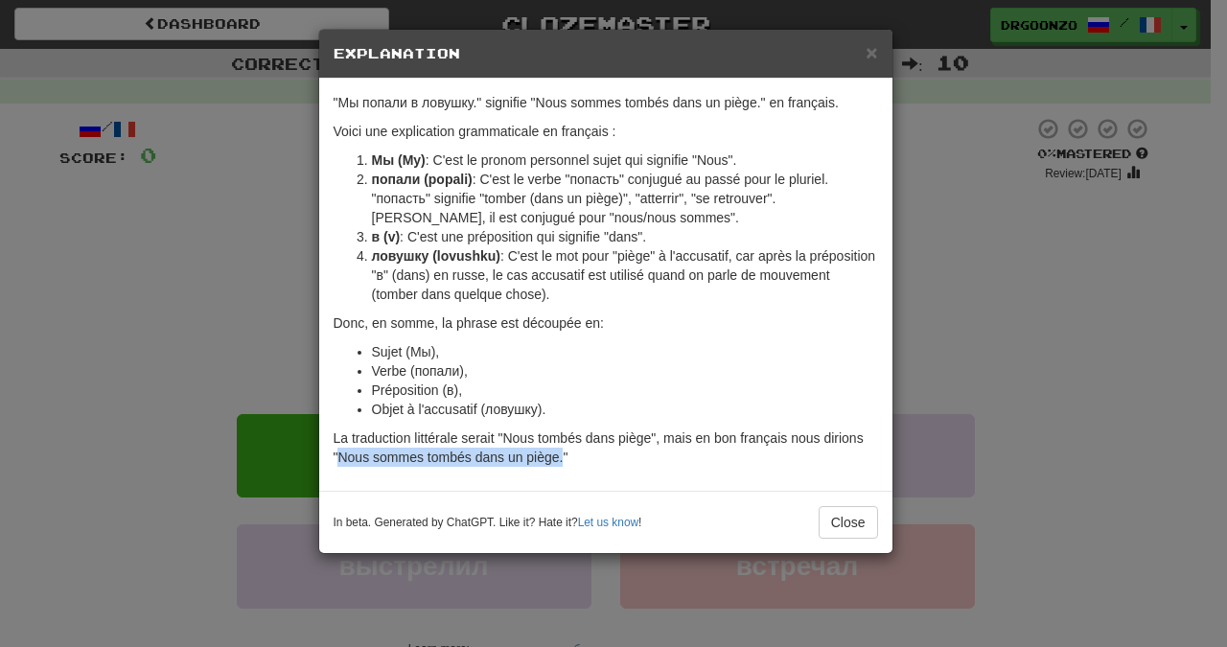
drag, startPoint x: 337, startPoint y: 456, endPoint x: 563, endPoint y: 455, distance: 225.3
click at [563, 455] on p "La traduction littérale serait "Nous tombés dans piège", mais en bon français n…" at bounding box center [606, 448] width 545 height 38
copy p "Nous sommes tombés dans un piège."
click at [855, 527] on button "Close" at bounding box center [848, 522] width 59 height 33
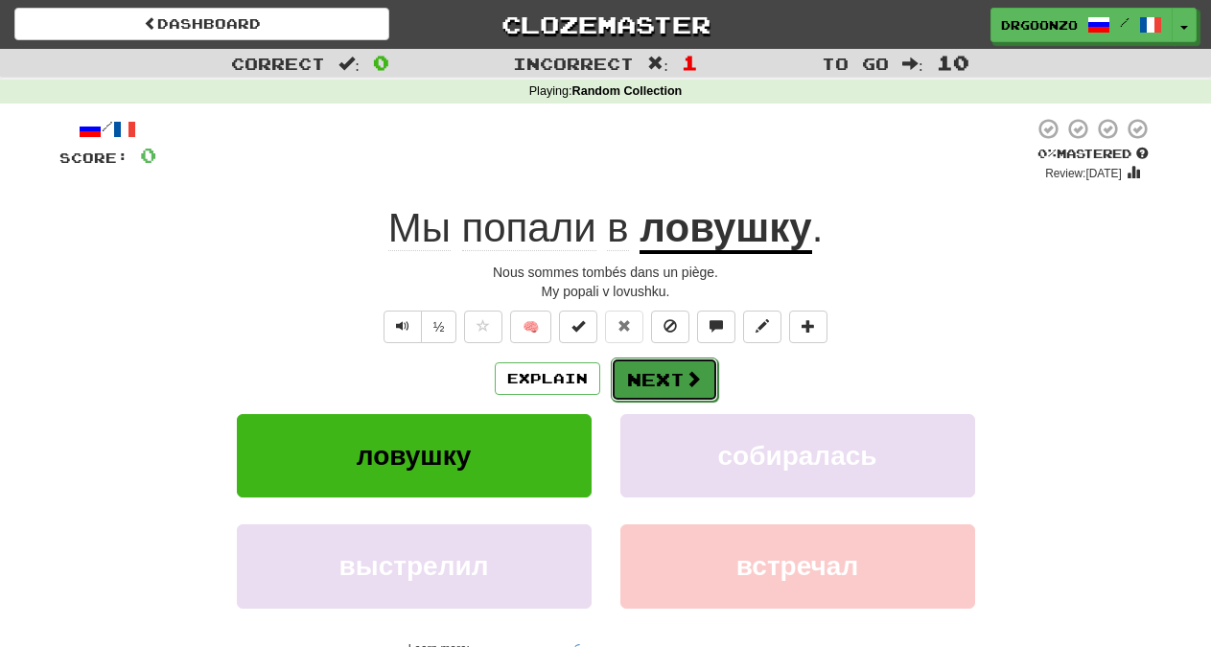
click at [684, 391] on button "Next" at bounding box center [664, 380] width 107 height 44
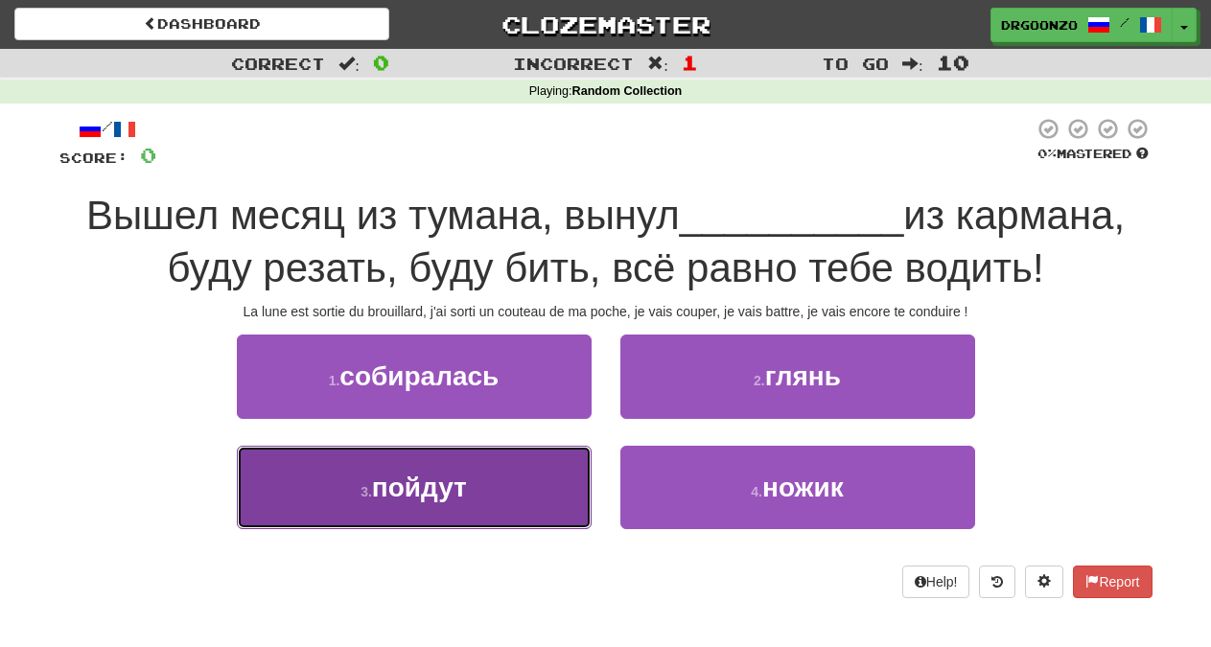
click at [461, 474] on span "пойдут" at bounding box center [419, 488] width 95 height 30
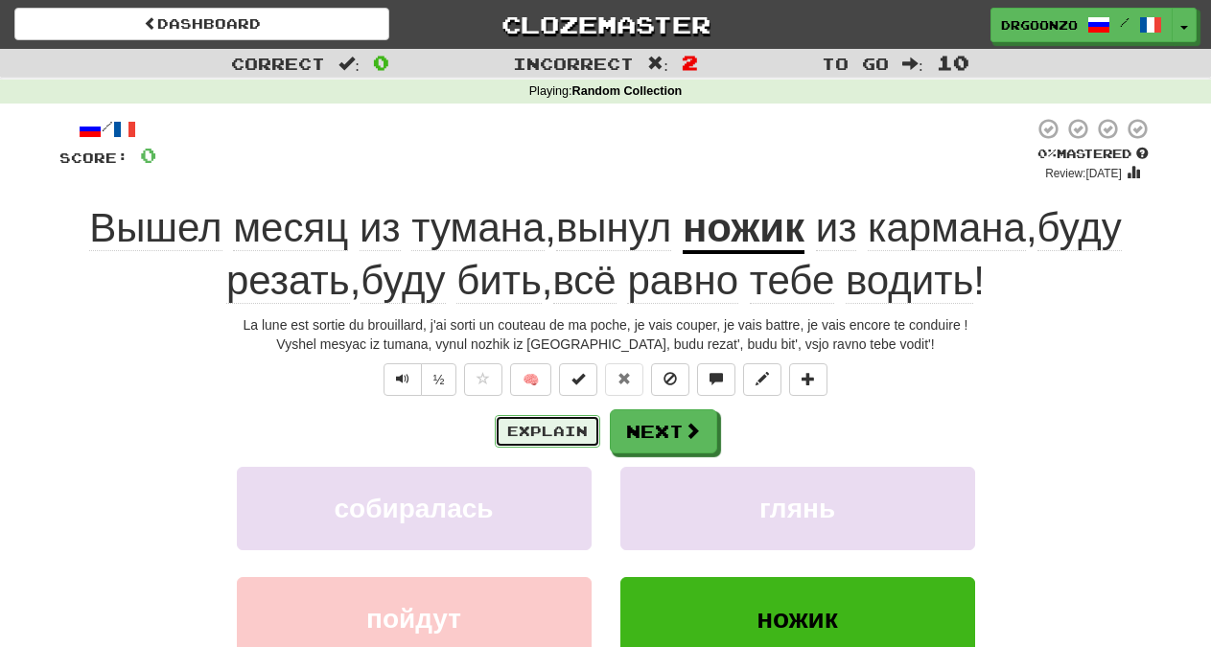
click at [520, 433] on button "Explain" at bounding box center [547, 431] width 105 height 33
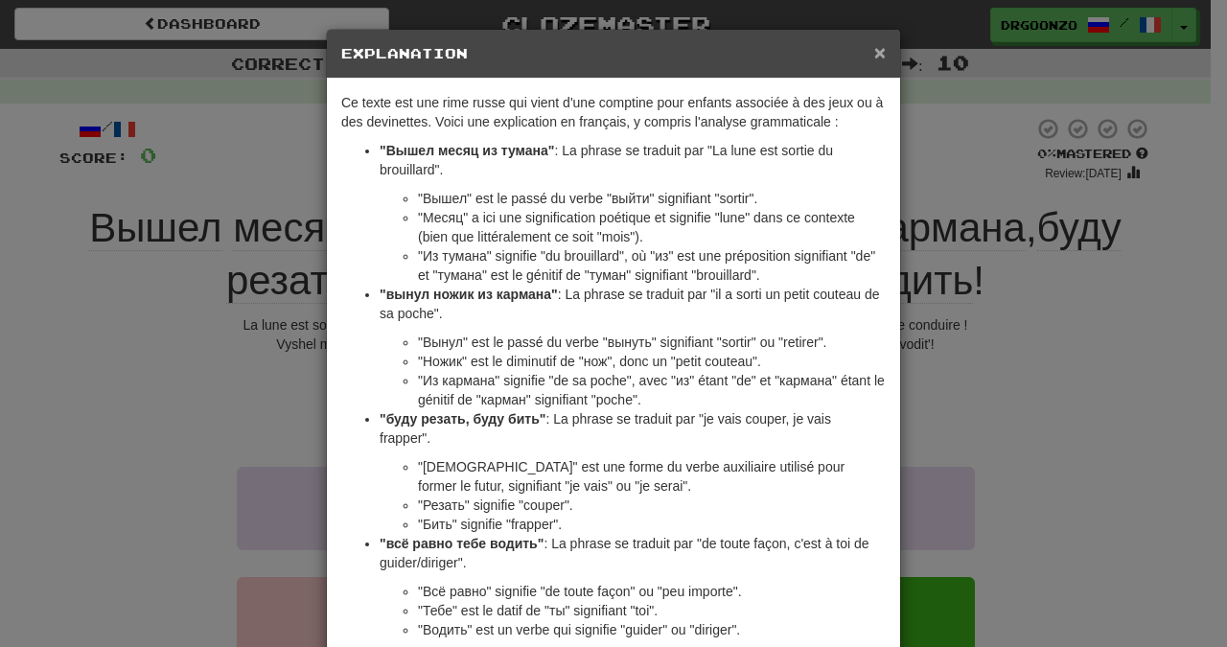
click at [874, 54] on span "×" at bounding box center [880, 52] width 12 height 22
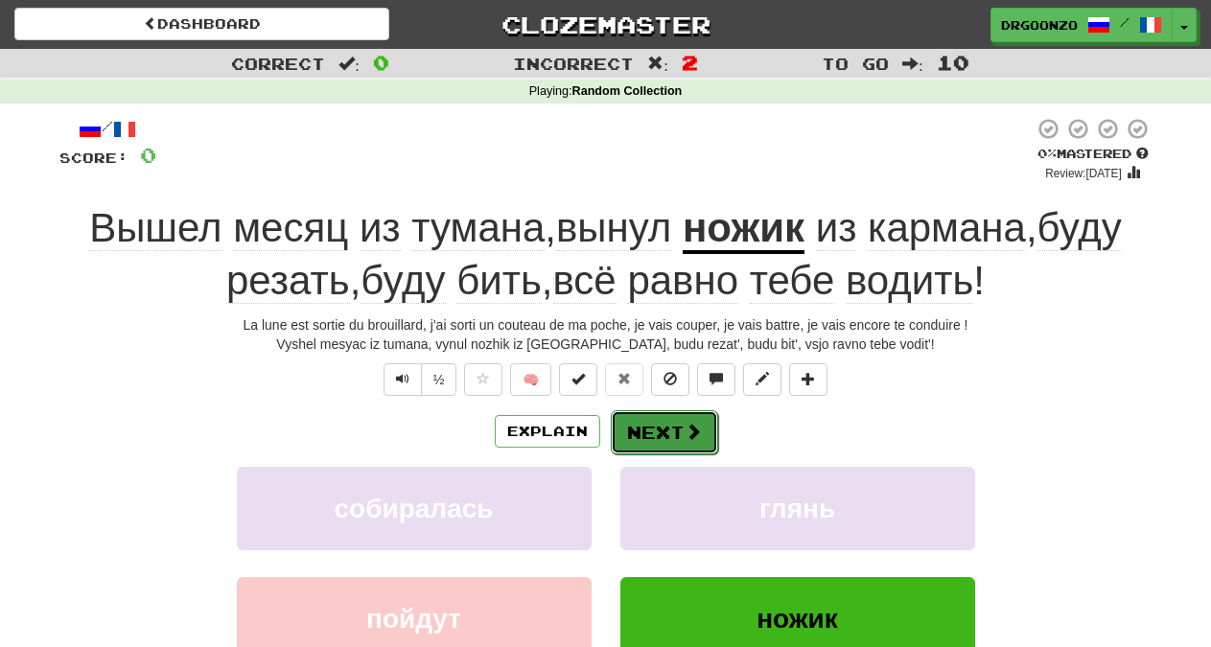
click at [670, 434] on button "Next" at bounding box center [664, 432] width 107 height 44
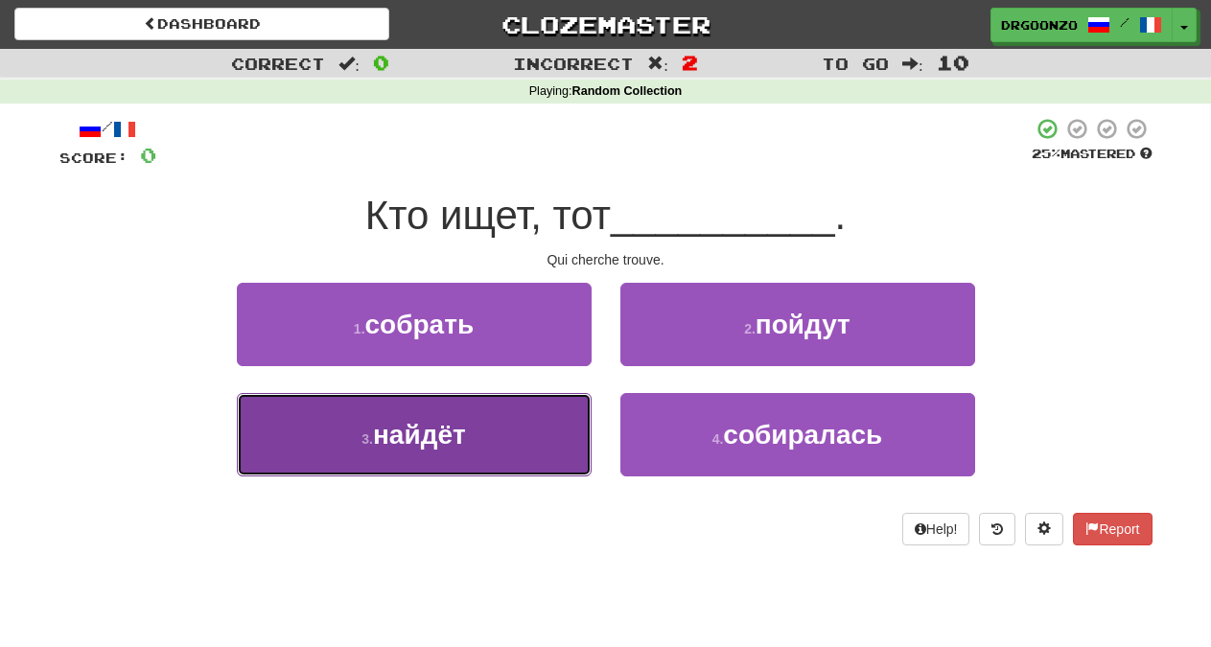
click at [485, 436] on button "3 . найдёт" at bounding box center [414, 434] width 355 height 83
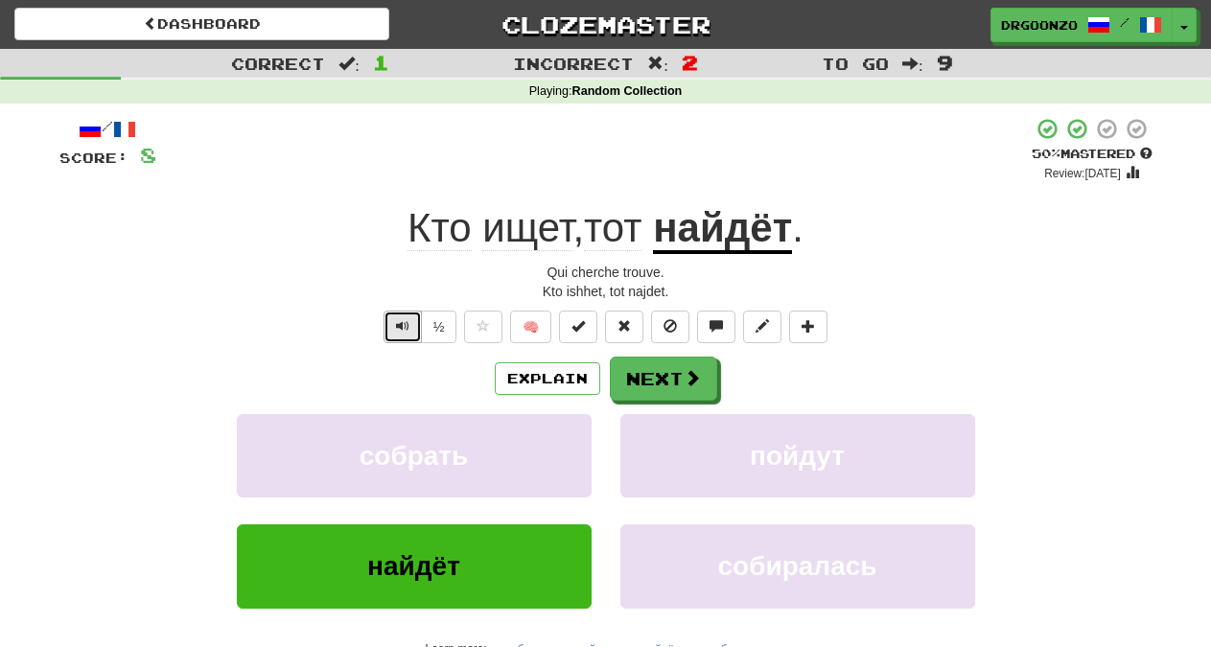
click at [407, 312] on button "Text-to-speech controls" at bounding box center [403, 327] width 38 height 33
click at [650, 386] on button "Next" at bounding box center [664, 380] width 107 height 44
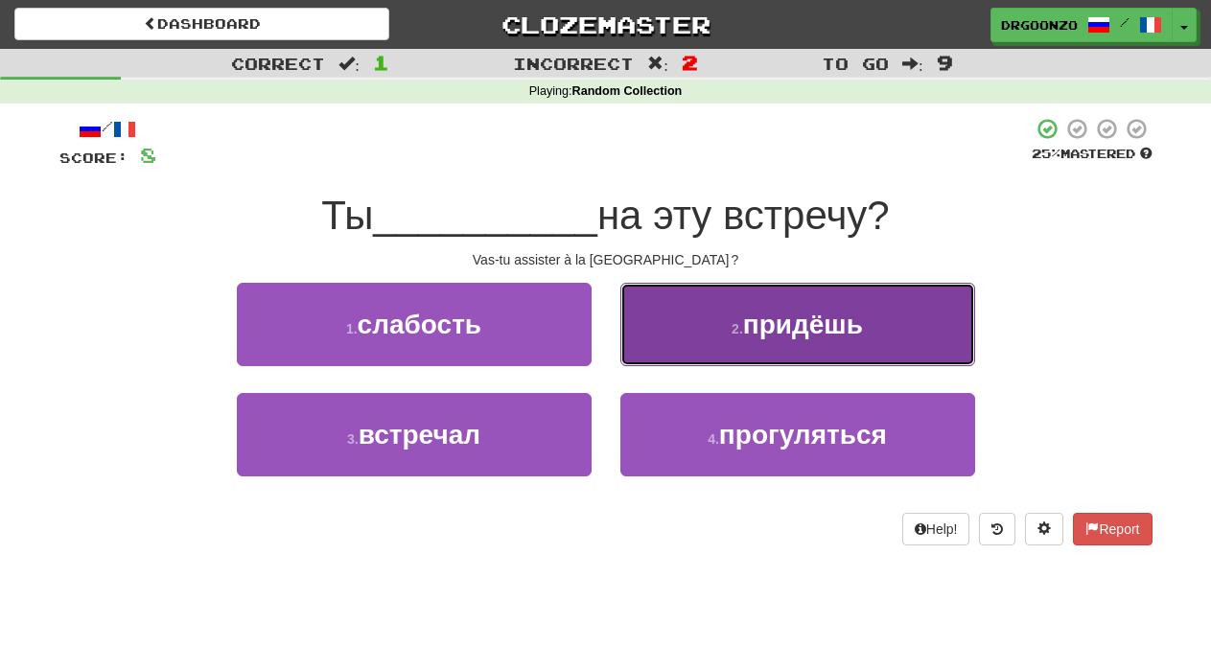
click at [773, 317] on span "придёшь" at bounding box center [803, 325] width 120 height 30
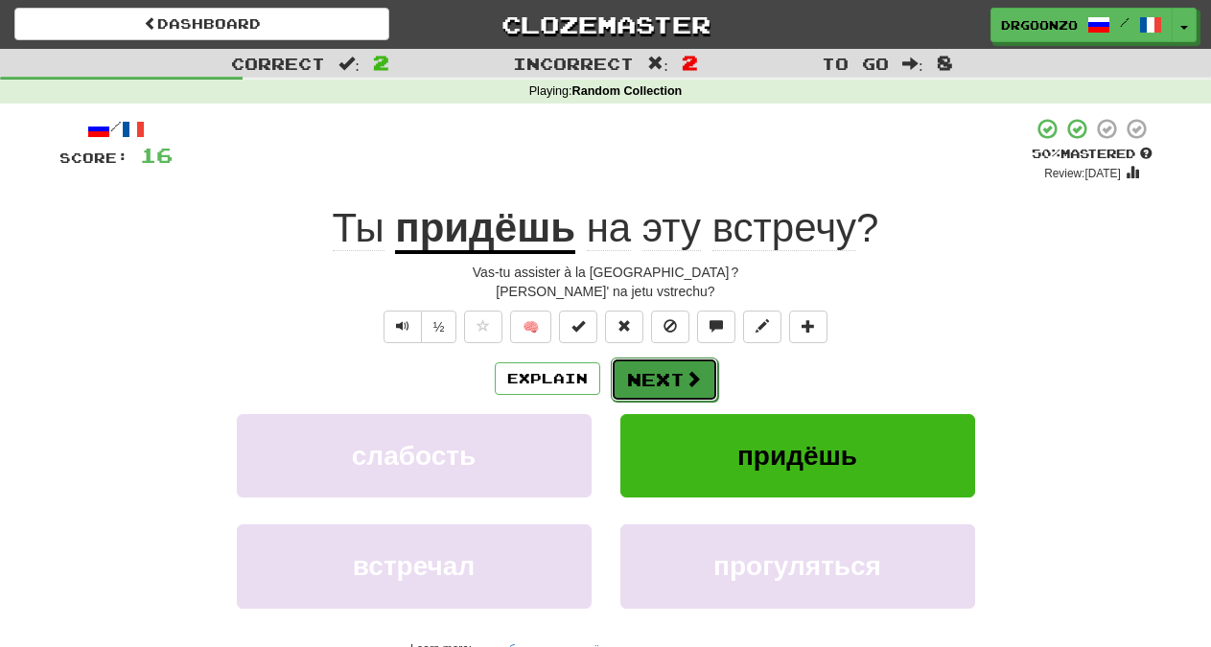
click at [686, 381] on span at bounding box center [693, 378] width 17 height 17
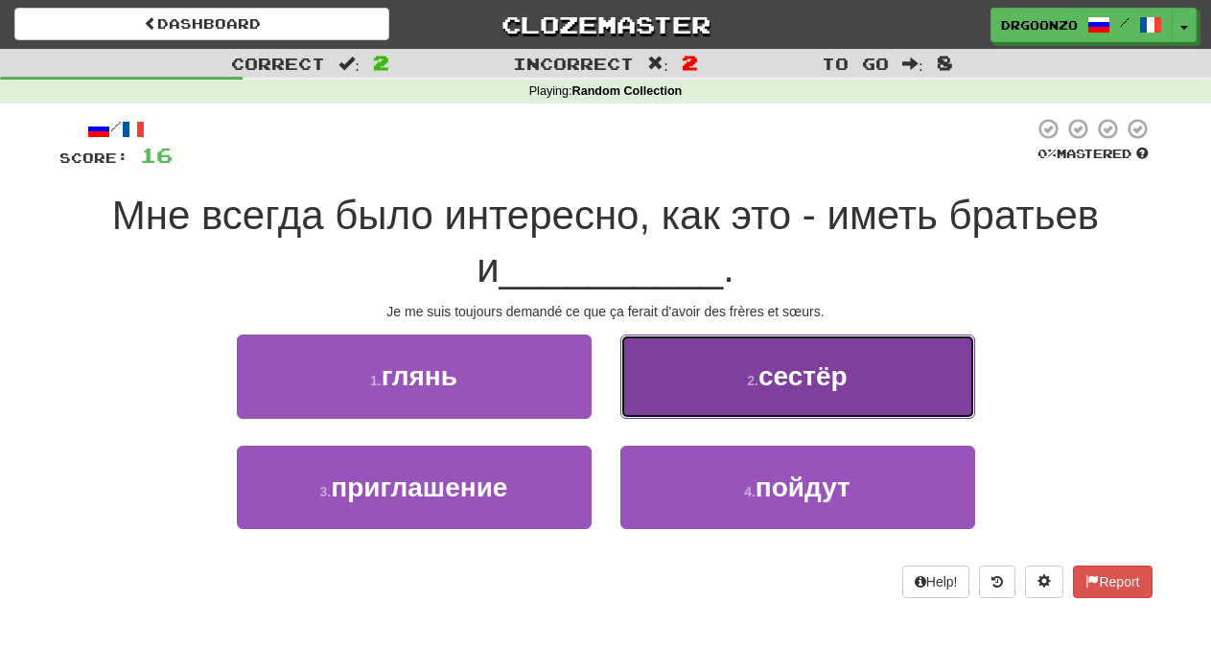
click at [854, 377] on button "2 . сестёр" at bounding box center [797, 376] width 355 height 83
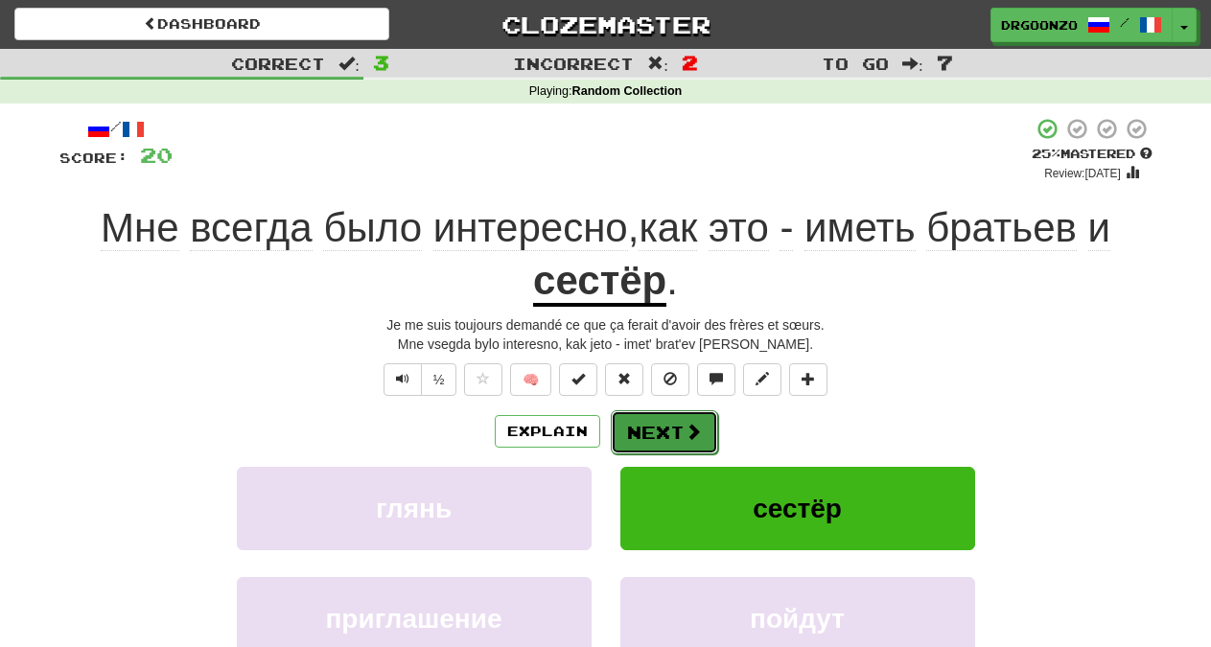
click at [688, 432] on span at bounding box center [693, 431] width 17 height 17
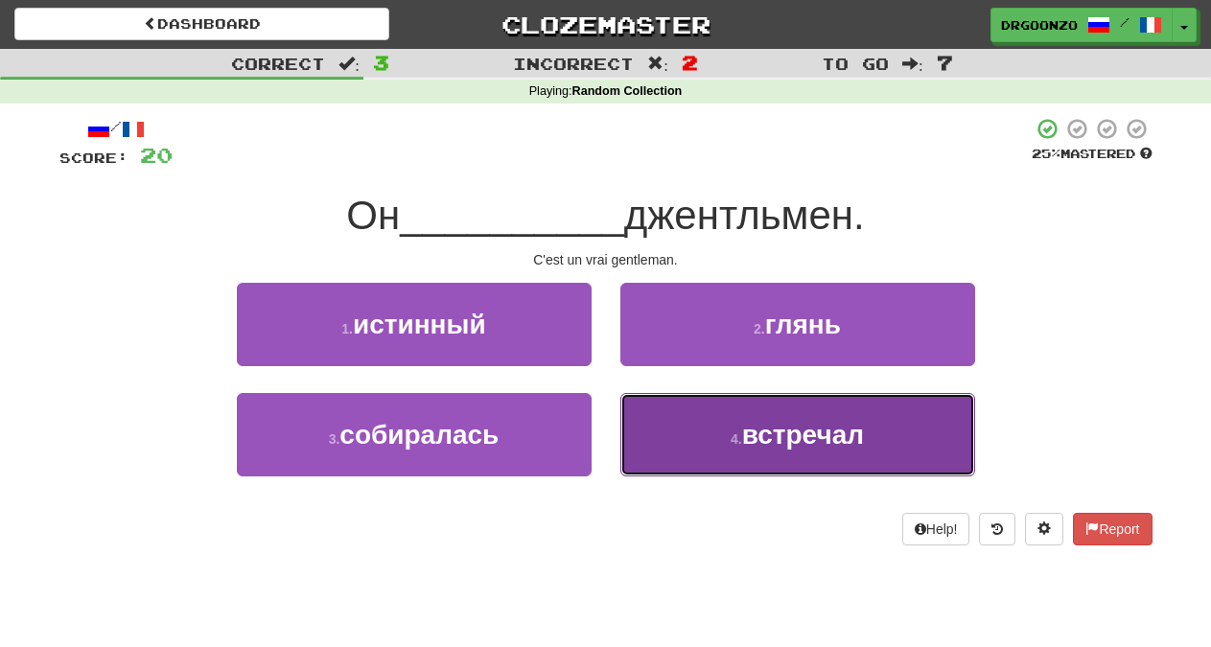
click at [799, 440] on span "встречал" at bounding box center [803, 435] width 122 height 30
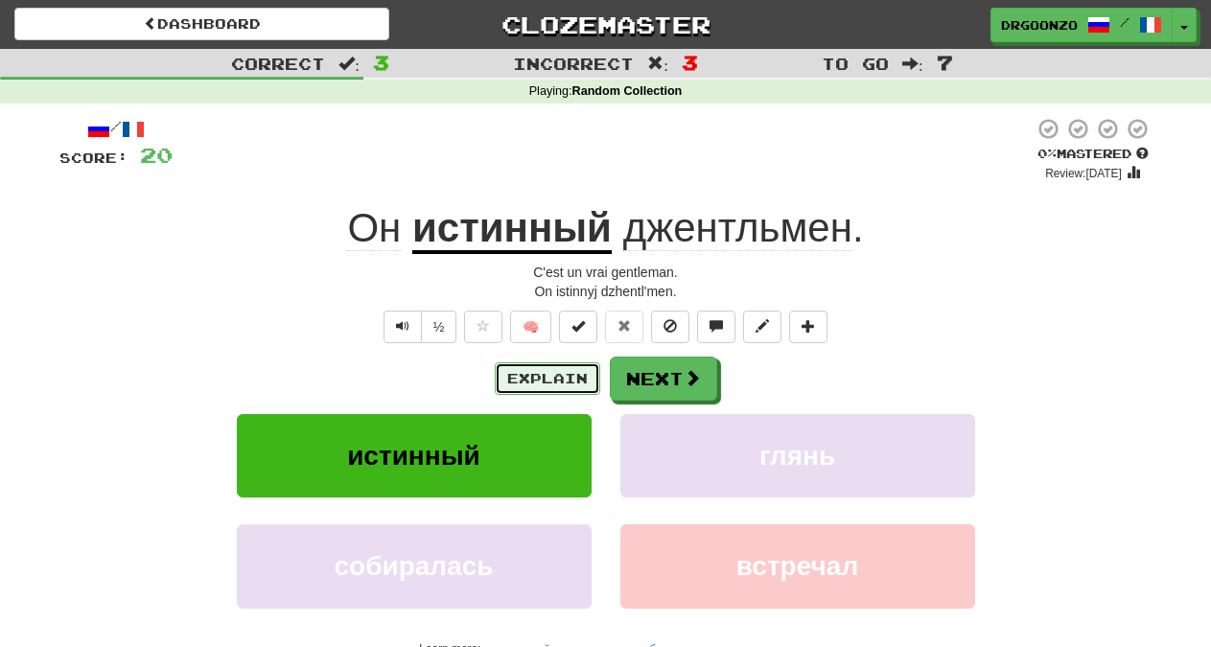
click at [522, 369] on button "Explain" at bounding box center [547, 378] width 105 height 33
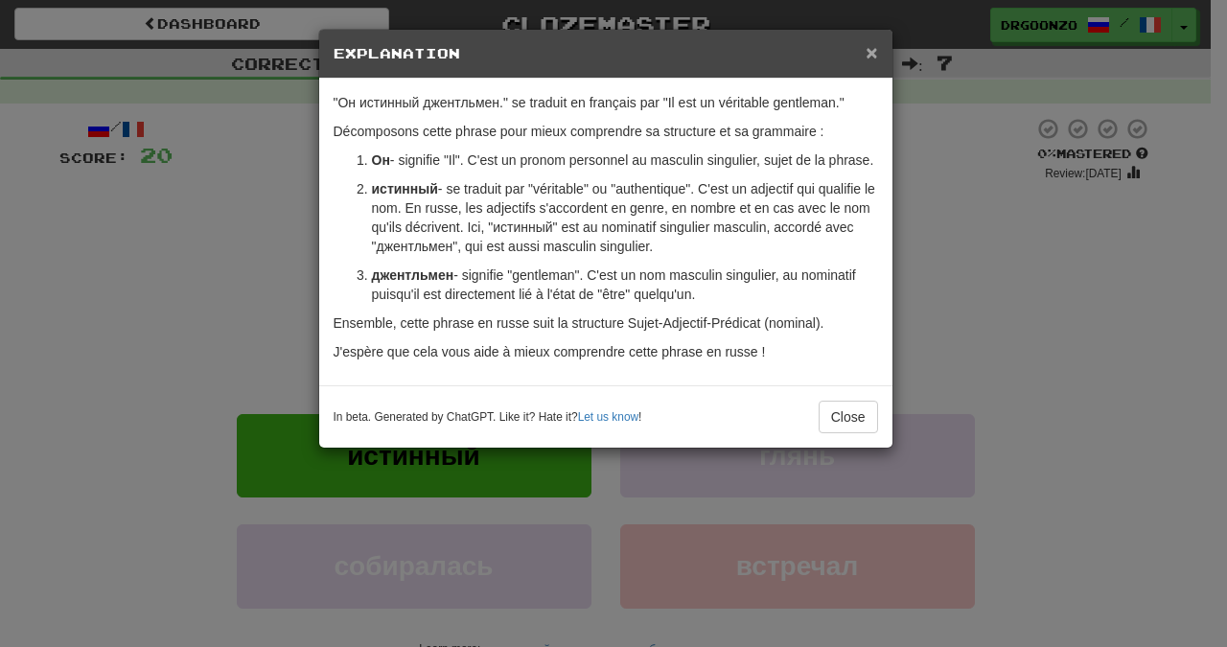
click at [871, 49] on span "×" at bounding box center [872, 52] width 12 height 22
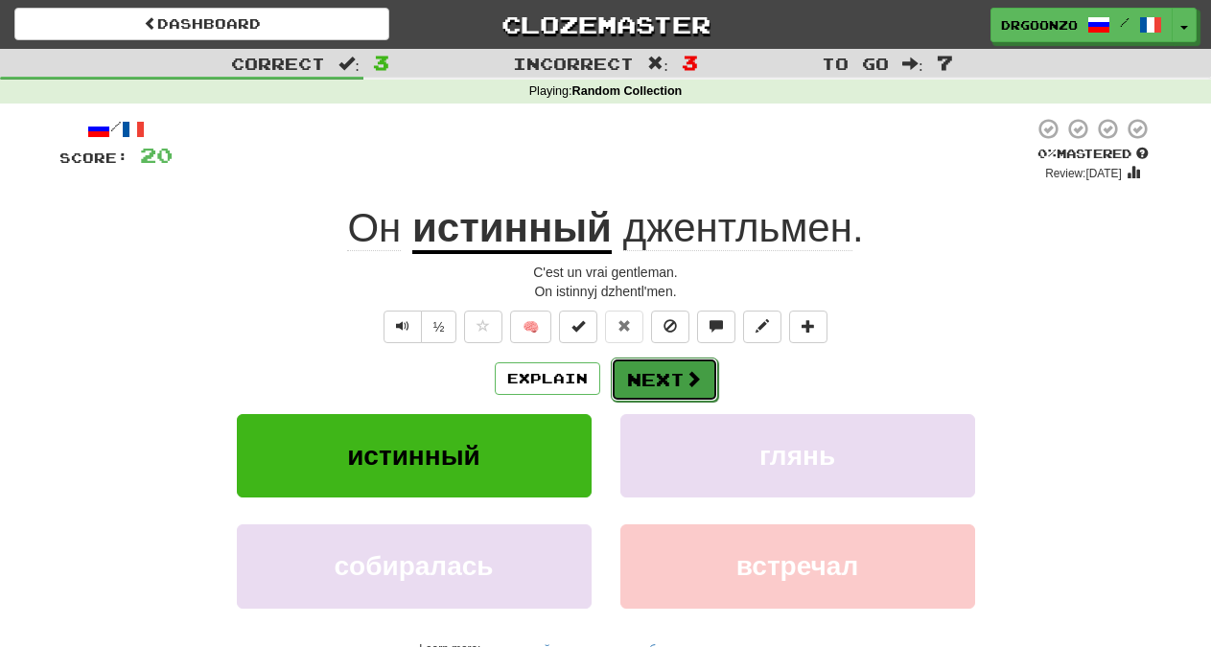
click at [694, 381] on span at bounding box center [693, 378] width 17 height 17
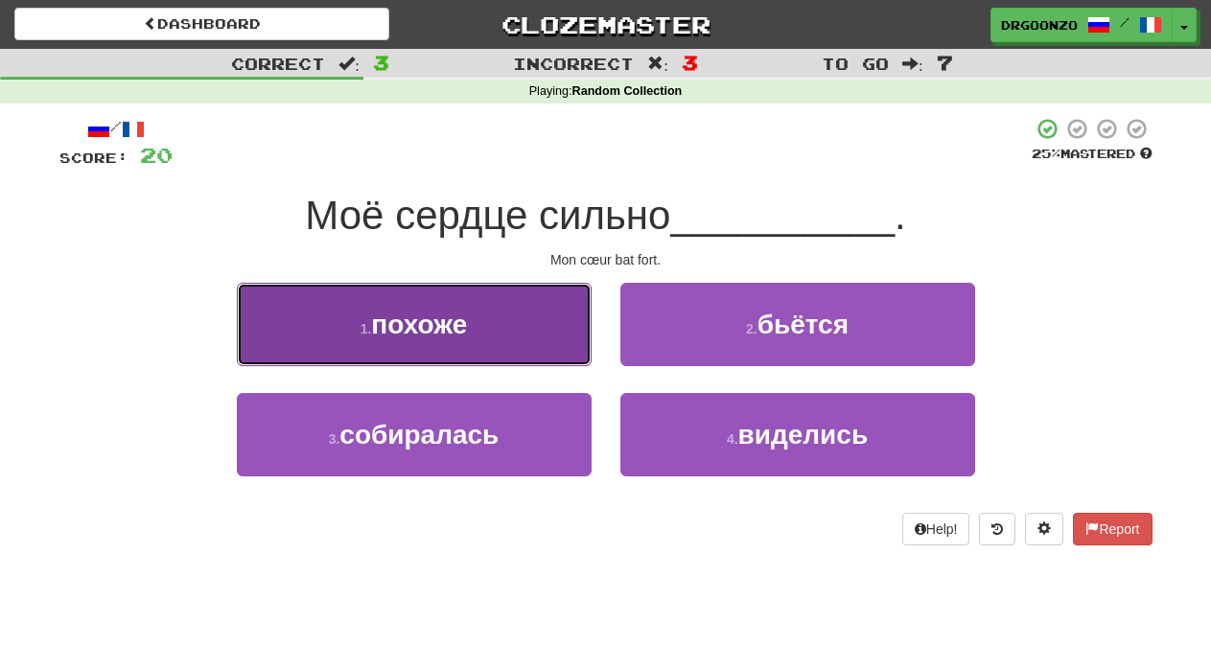
click at [479, 324] on button "1 . похоже" at bounding box center [414, 324] width 355 height 83
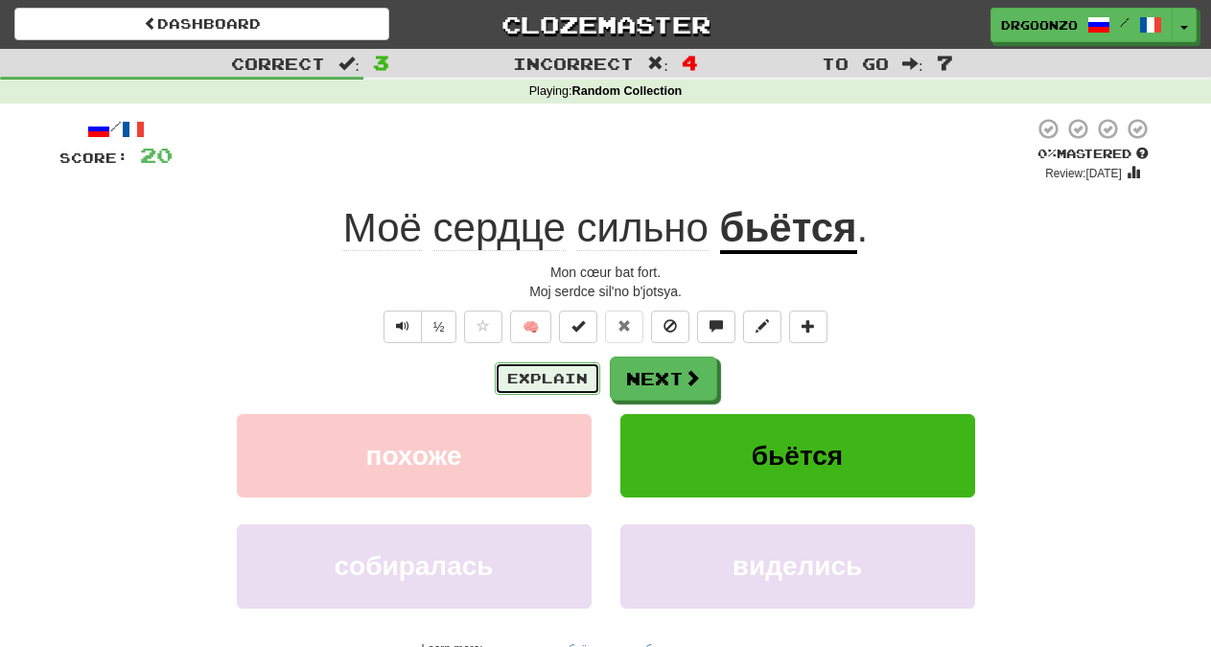
click at [527, 375] on button "Explain" at bounding box center [547, 378] width 105 height 33
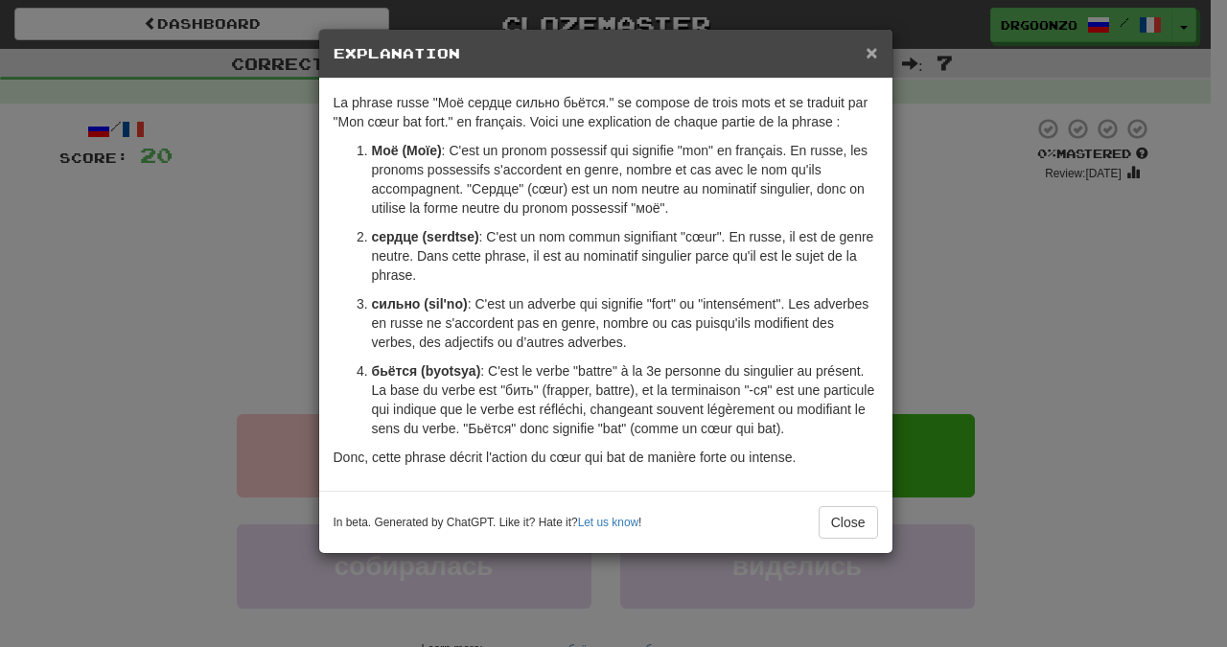
click at [871, 51] on span "×" at bounding box center [872, 52] width 12 height 22
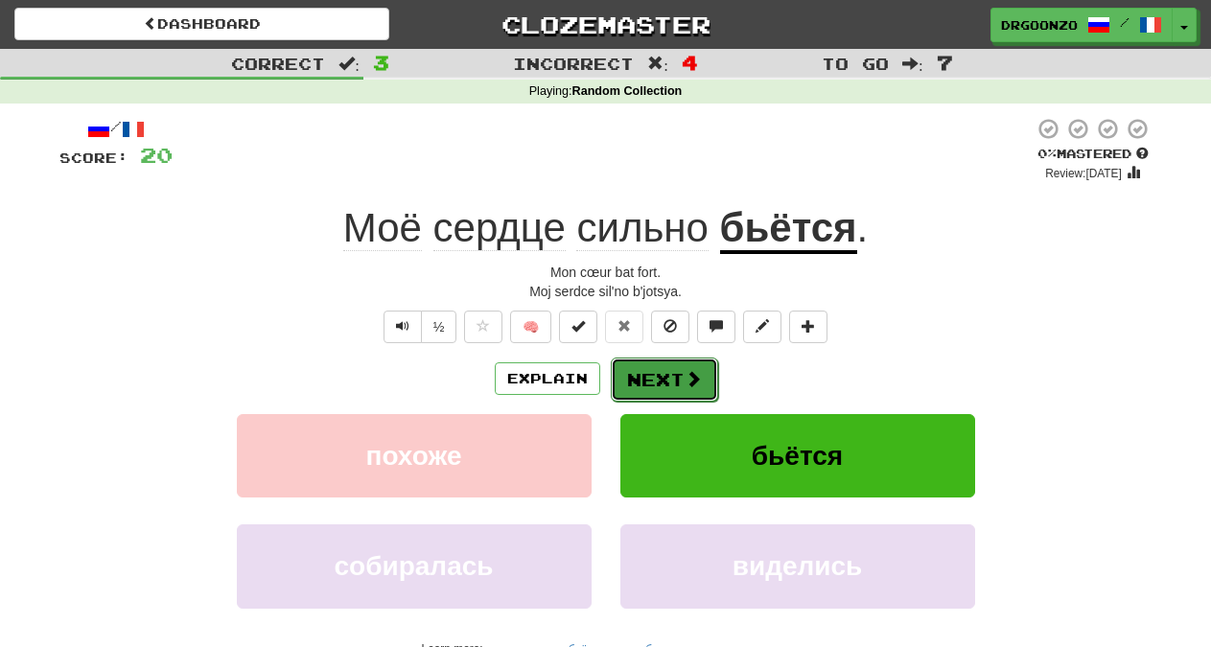
click at [686, 380] on span at bounding box center [693, 378] width 17 height 17
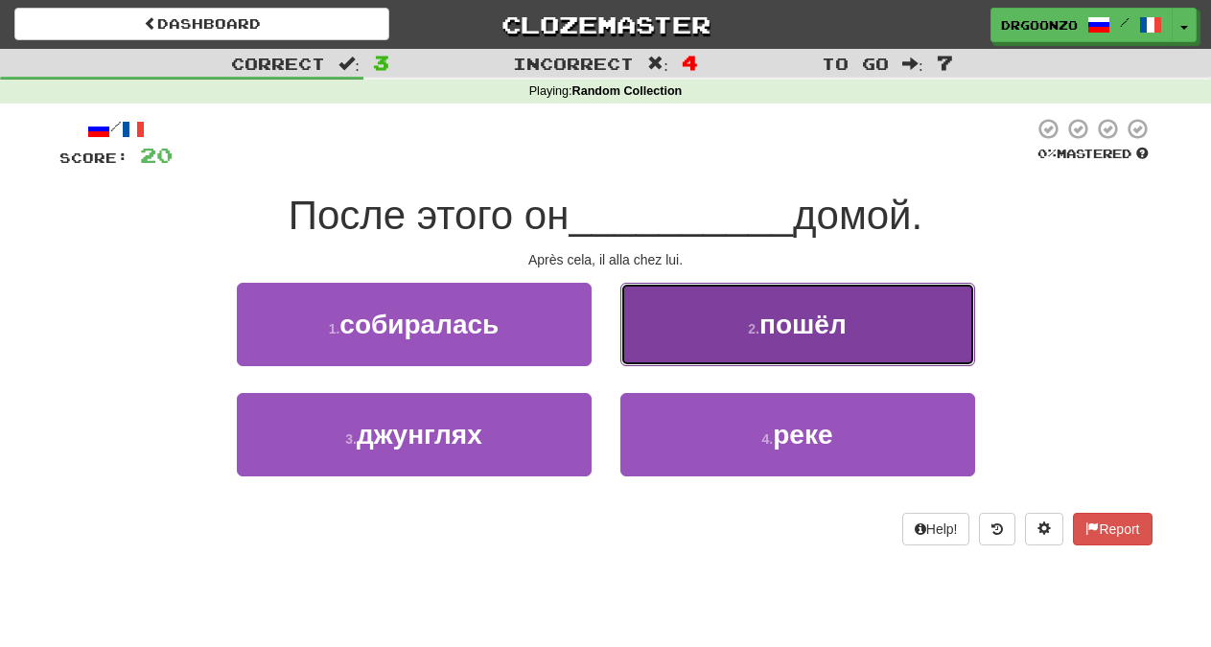
click at [828, 315] on span "пошёл" at bounding box center [802, 325] width 87 height 30
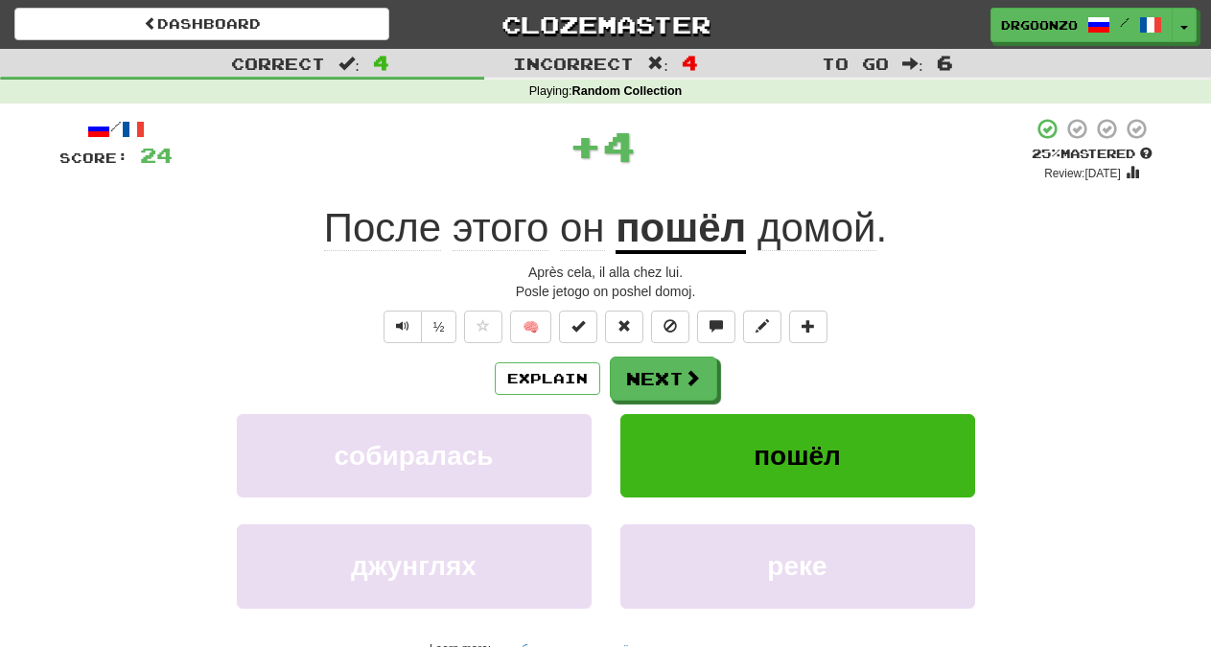
click at [490, 380] on div "Explain Next" at bounding box center [605, 379] width 1093 height 44
click at [516, 372] on button "Explain" at bounding box center [547, 378] width 105 height 33
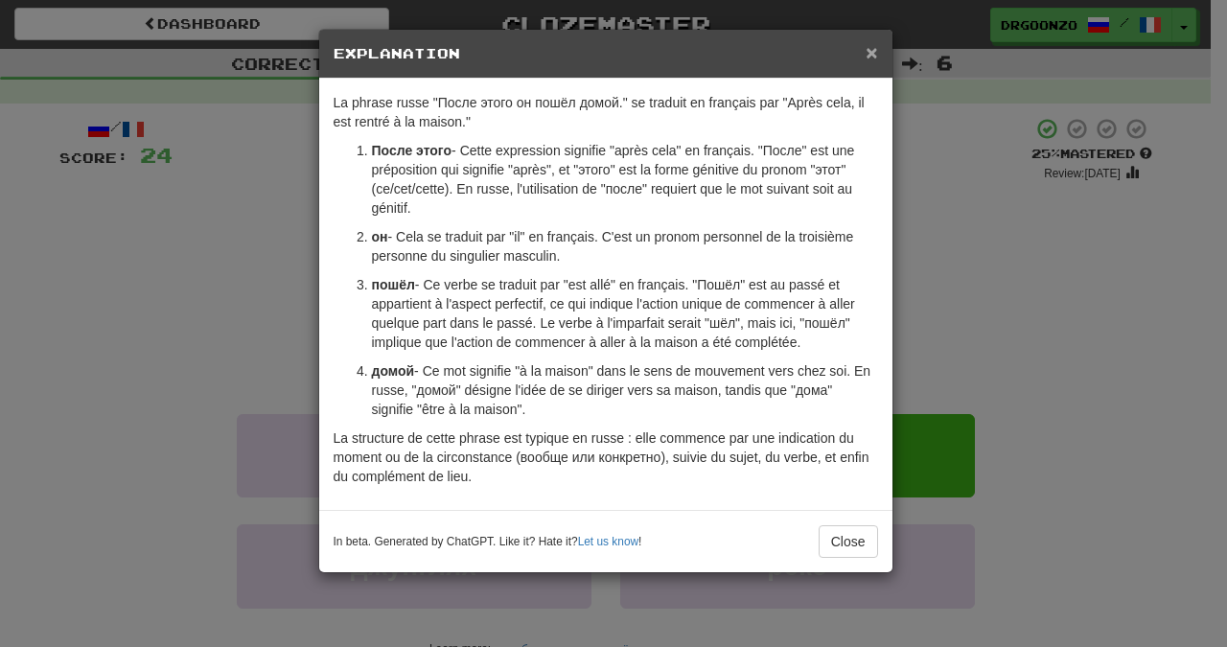
click at [874, 55] on span "×" at bounding box center [872, 52] width 12 height 22
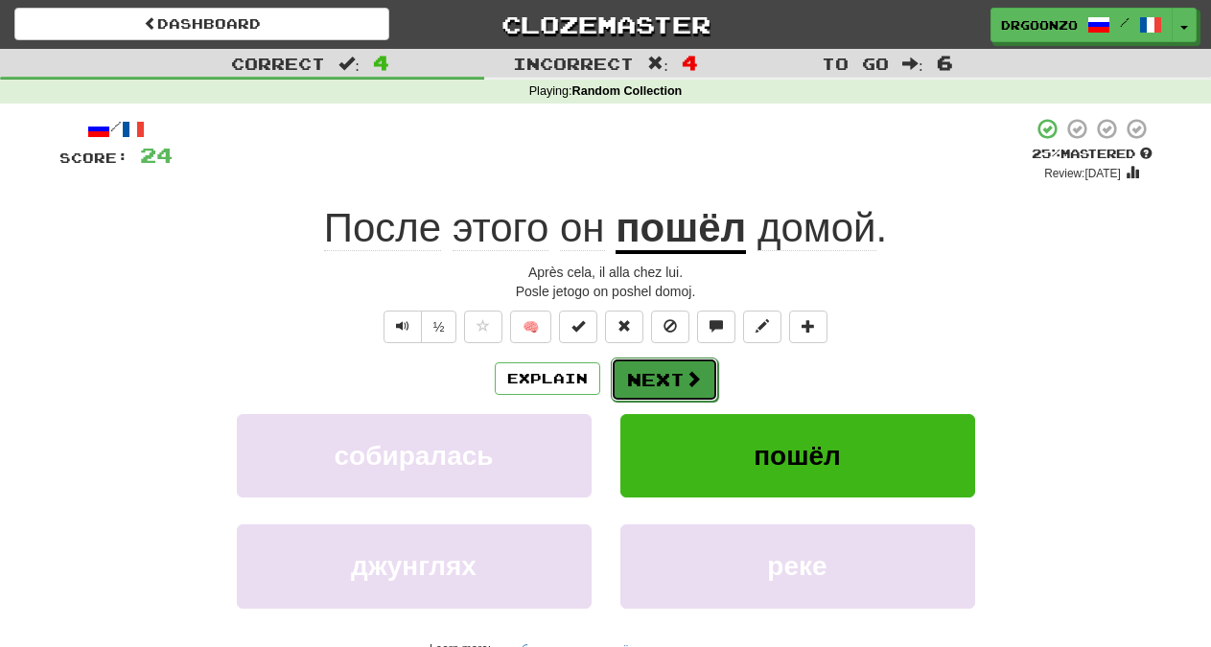
click at [675, 379] on button "Next" at bounding box center [664, 380] width 107 height 44
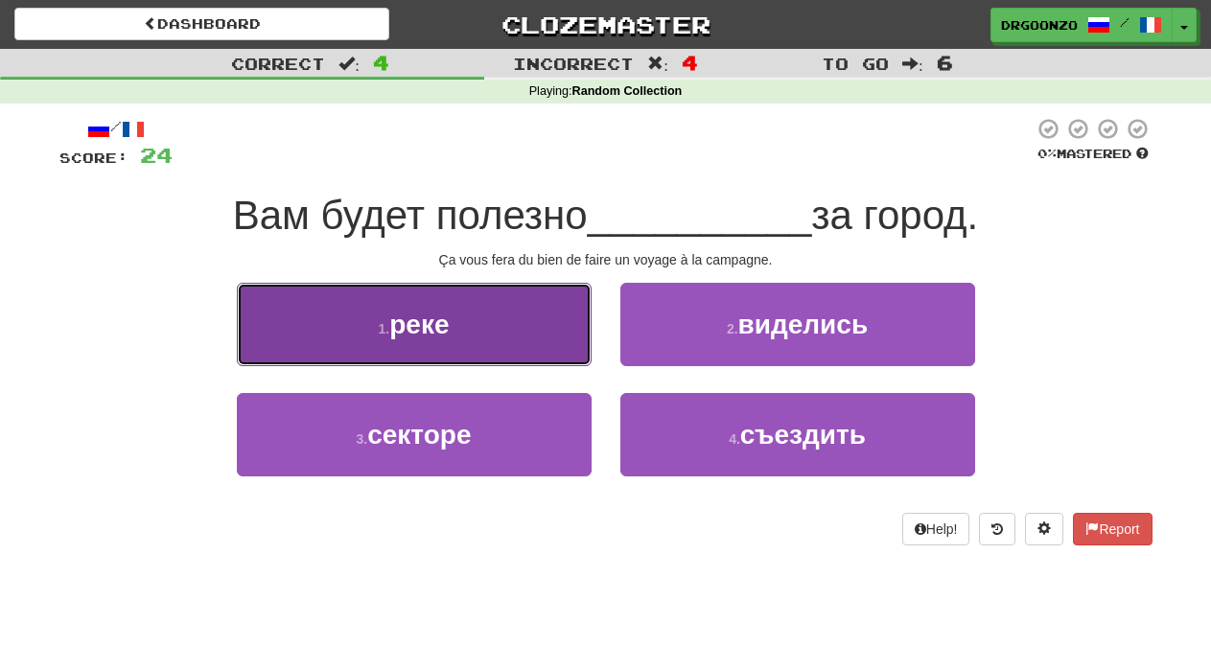
click at [440, 313] on span "реке" at bounding box center [418, 325] width 59 height 30
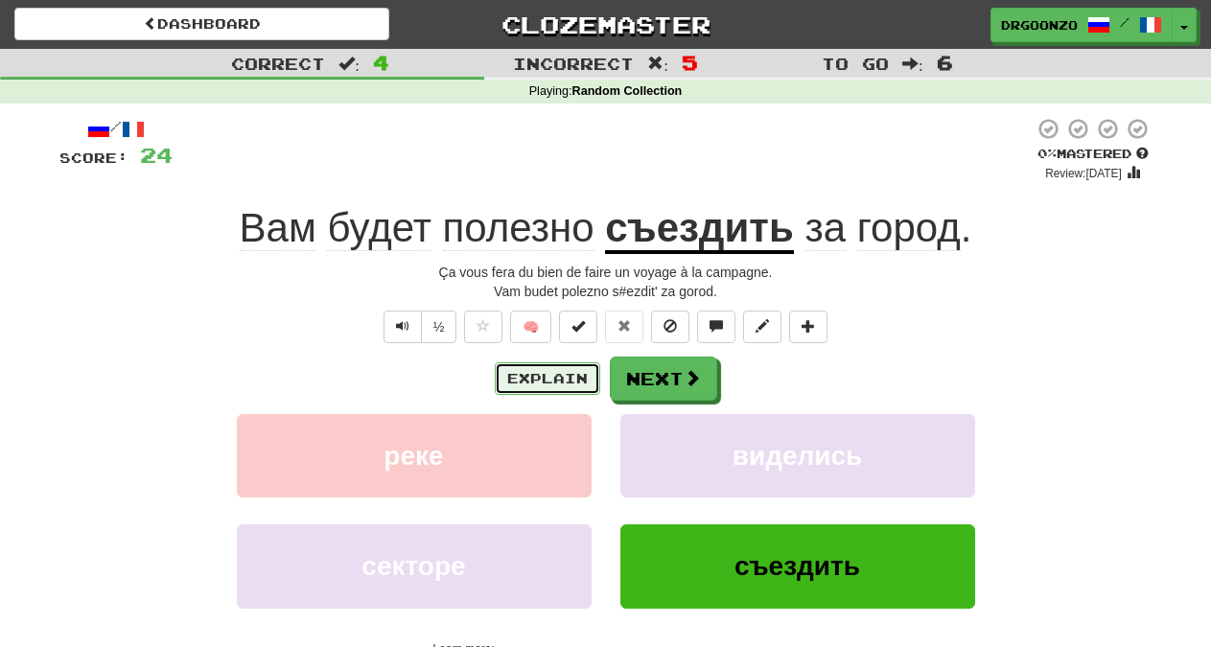
click at [526, 373] on button "Explain" at bounding box center [547, 378] width 105 height 33
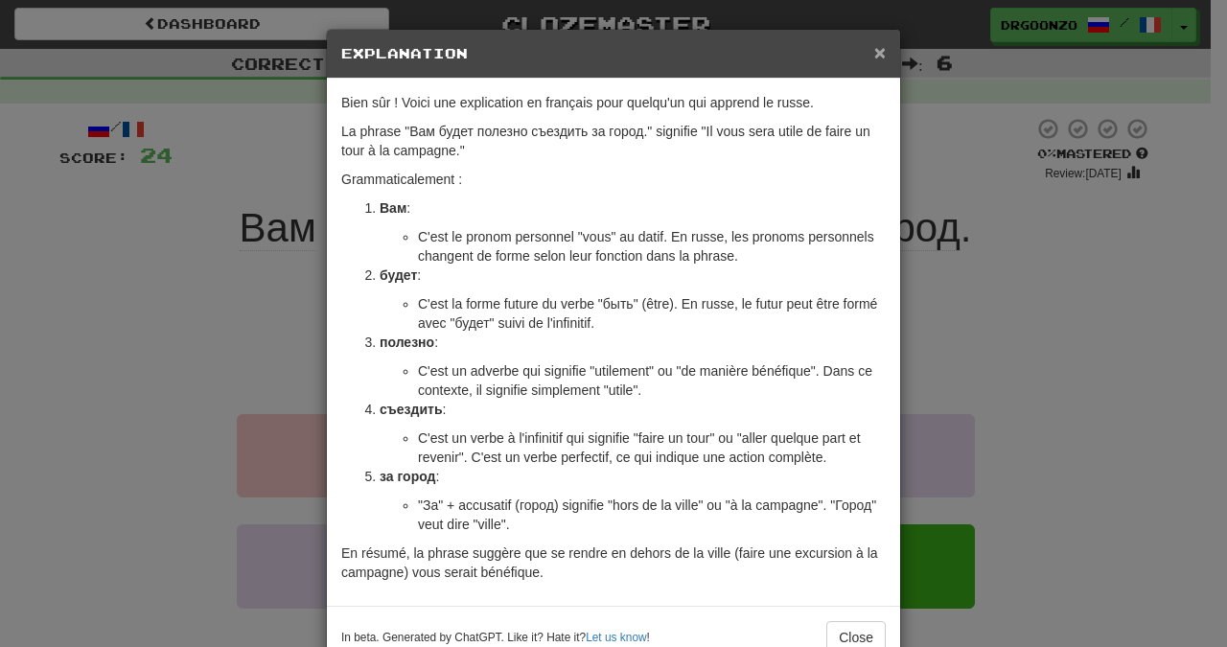
click at [874, 46] on span "×" at bounding box center [880, 52] width 12 height 22
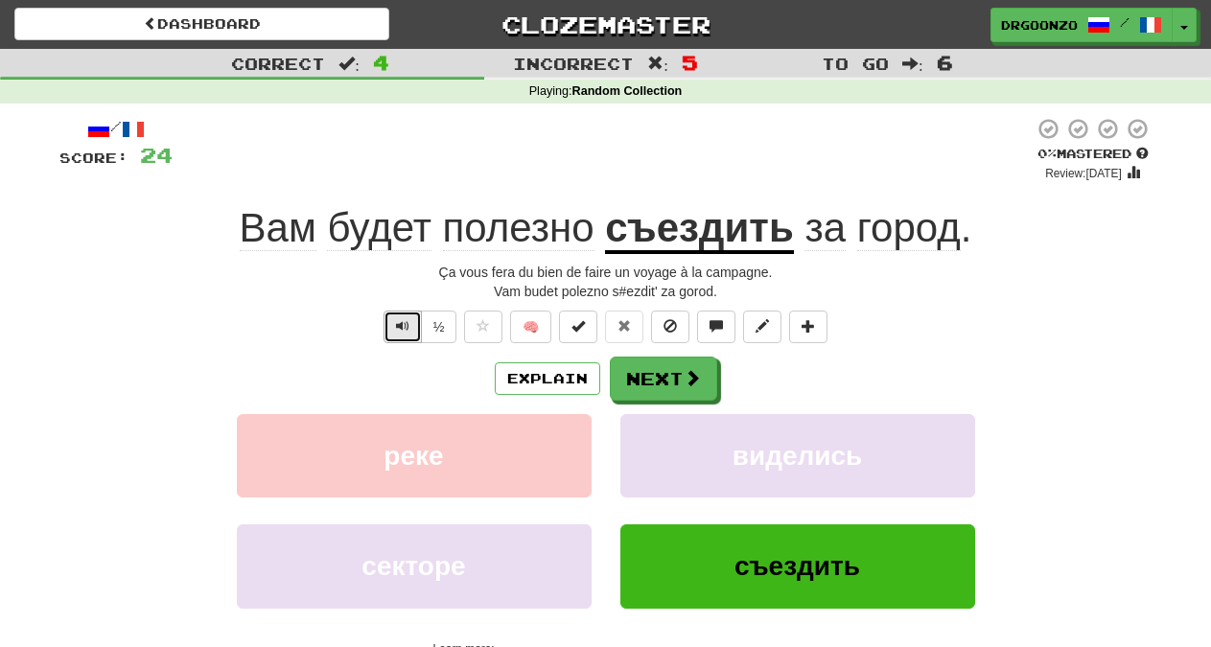
click at [397, 326] on span "Text-to-speech controls" at bounding box center [402, 325] width 13 height 13
click at [441, 330] on button "½" at bounding box center [439, 327] width 36 height 33
click at [636, 384] on button "Next" at bounding box center [664, 380] width 107 height 44
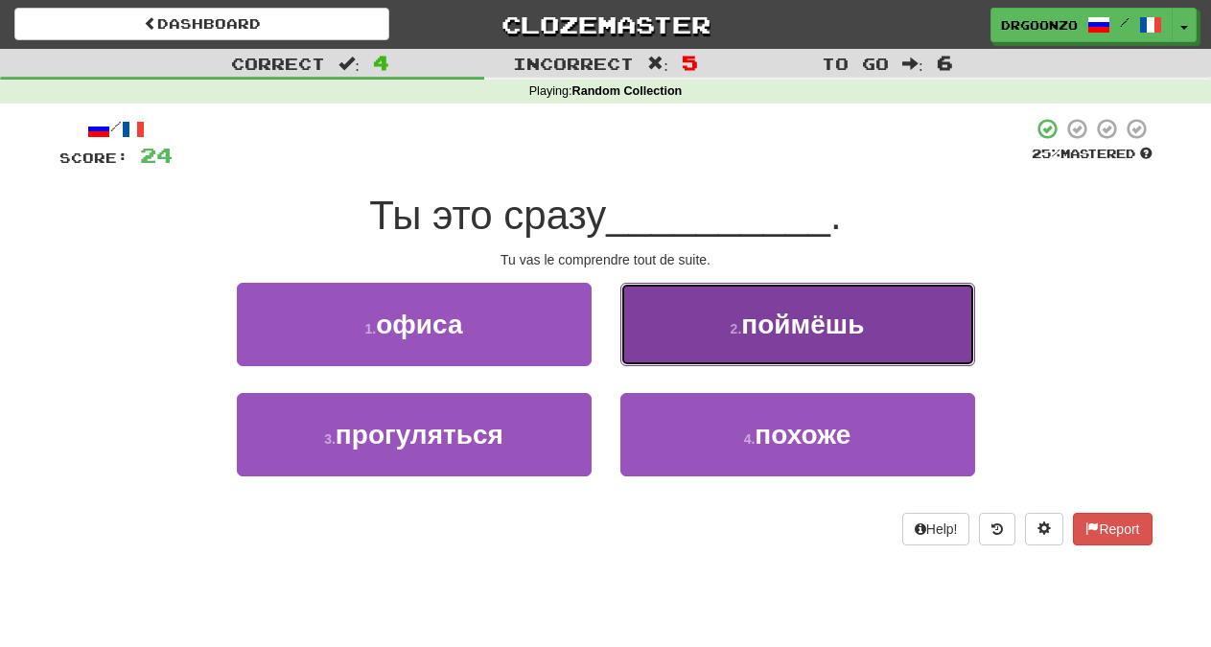
click at [750, 316] on span "поймёшь" at bounding box center [802, 325] width 123 height 30
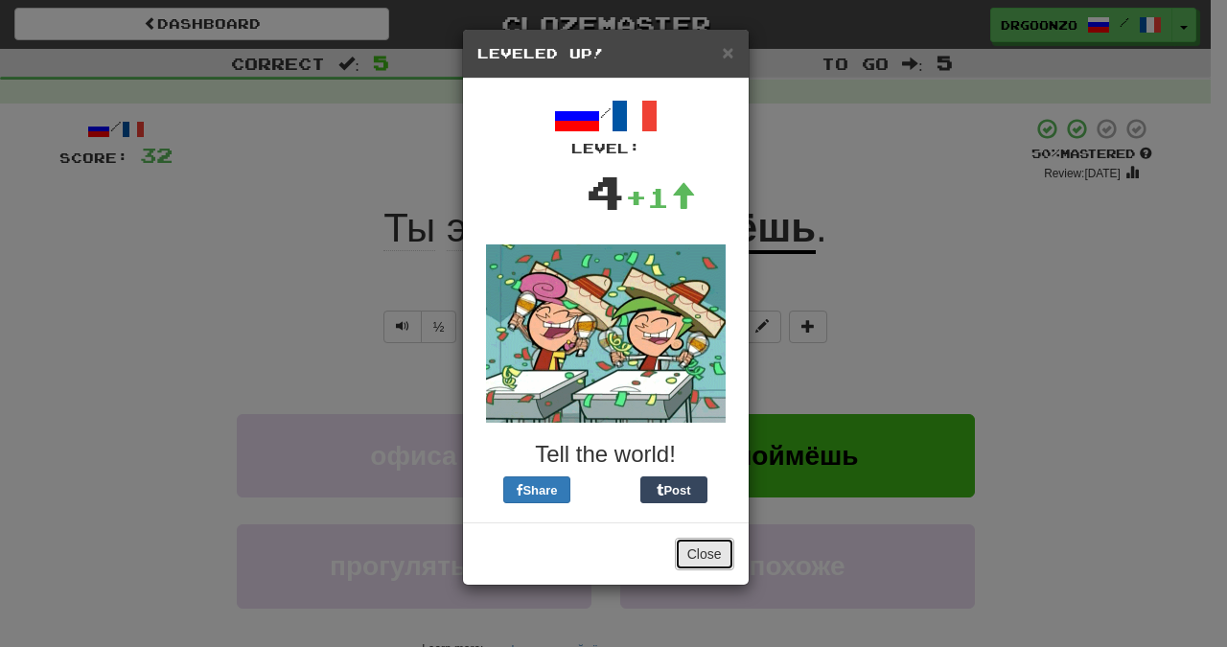
click at [695, 552] on button "Close" at bounding box center [704, 554] width 59 height 33
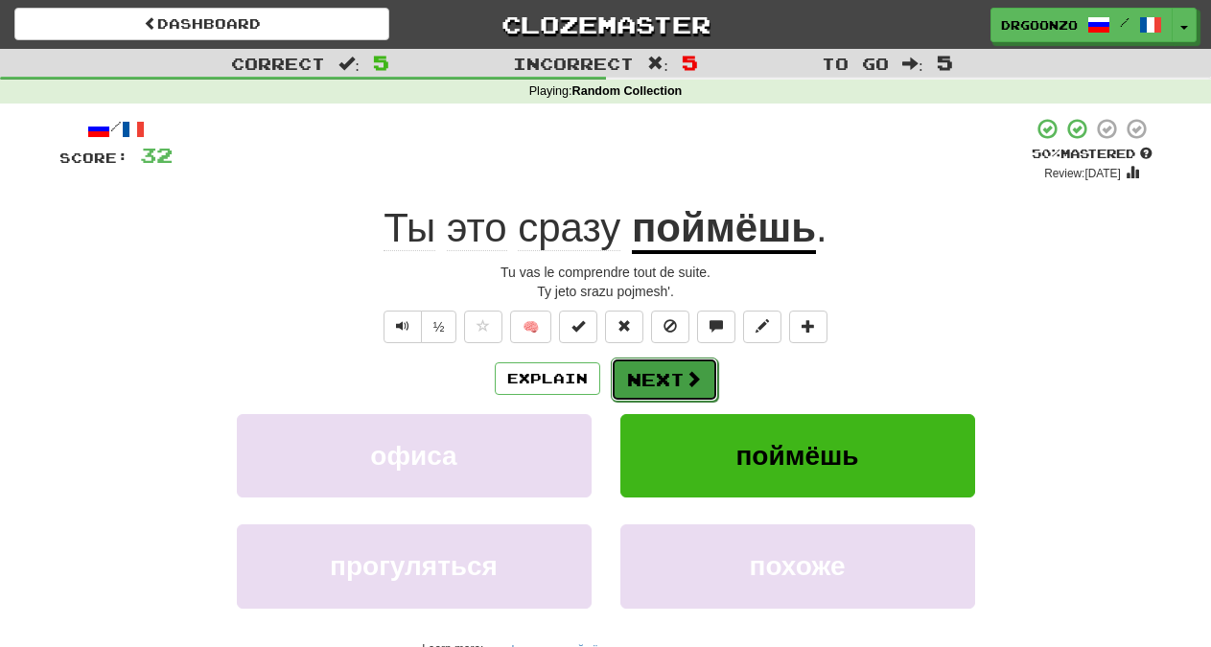
click at [678, 374] on button "Next" at bounding box center [664, 380] width 107 height 44
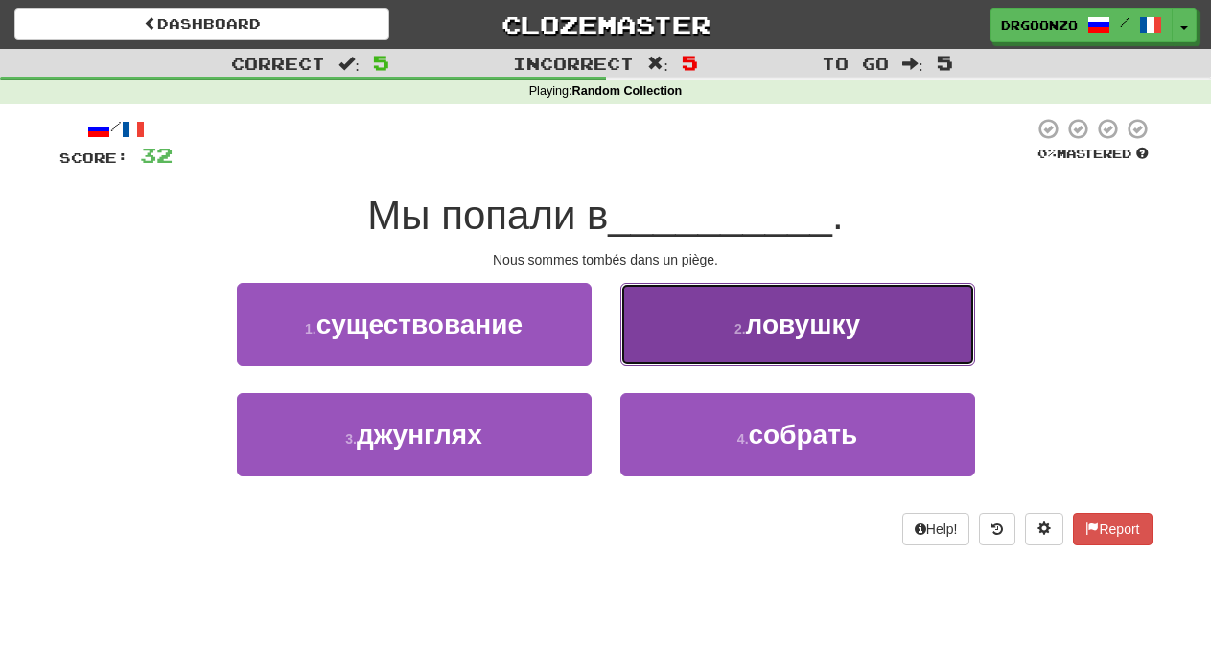
click at [814, 342] on button "2 . ловушку" at bounding box center [797, 324] width 355 height 83
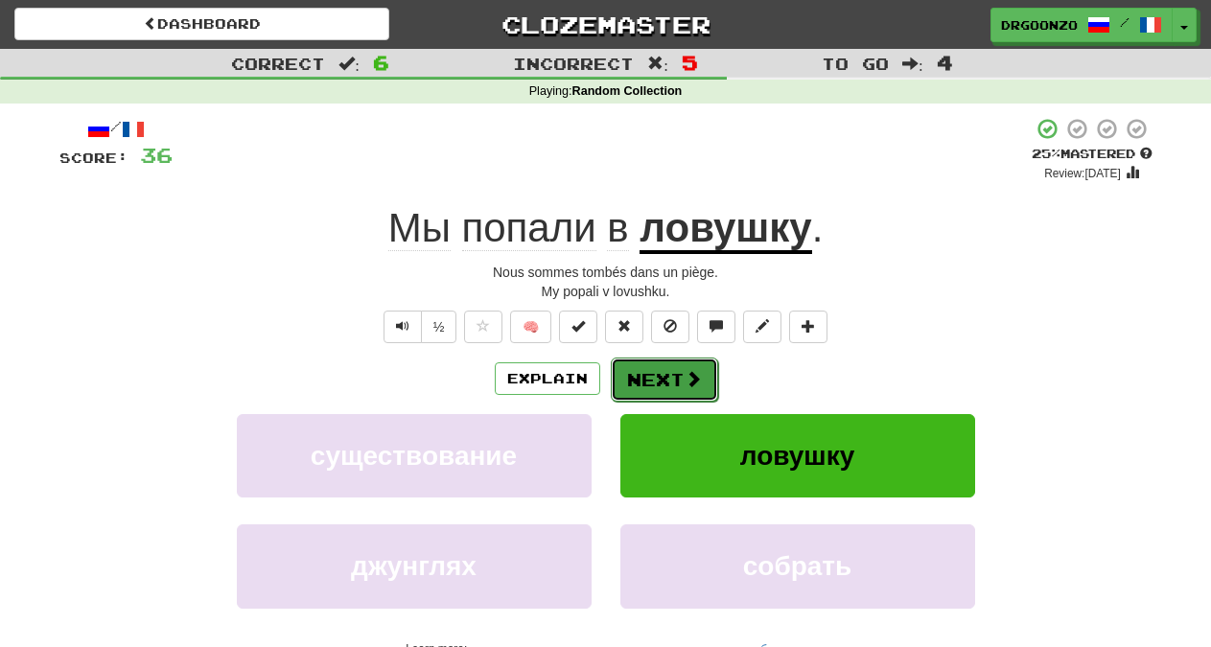
click at [666, 364] on button "Next" at bounding box center [664, 380] width 107 height 44
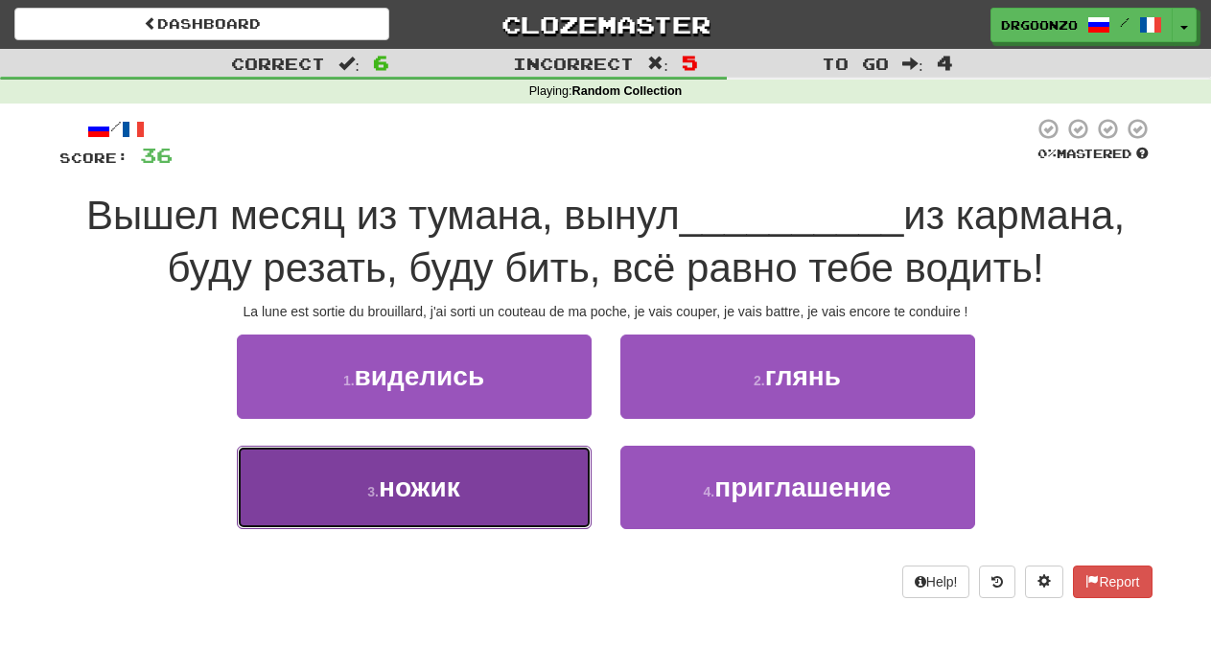
click at [517, 497] on button "3 . ножик" at bounding box center [414, 487] width 355 height 83
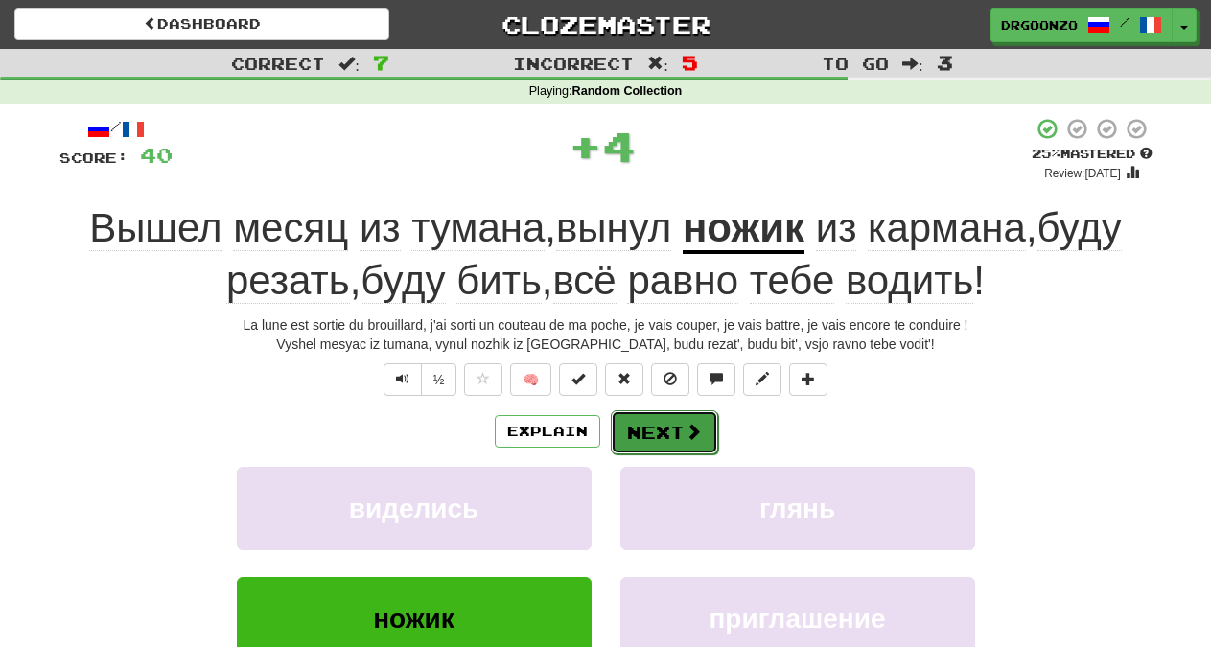
click at [685, 439] on span at bounding box center [693, 431] width 17 height 17
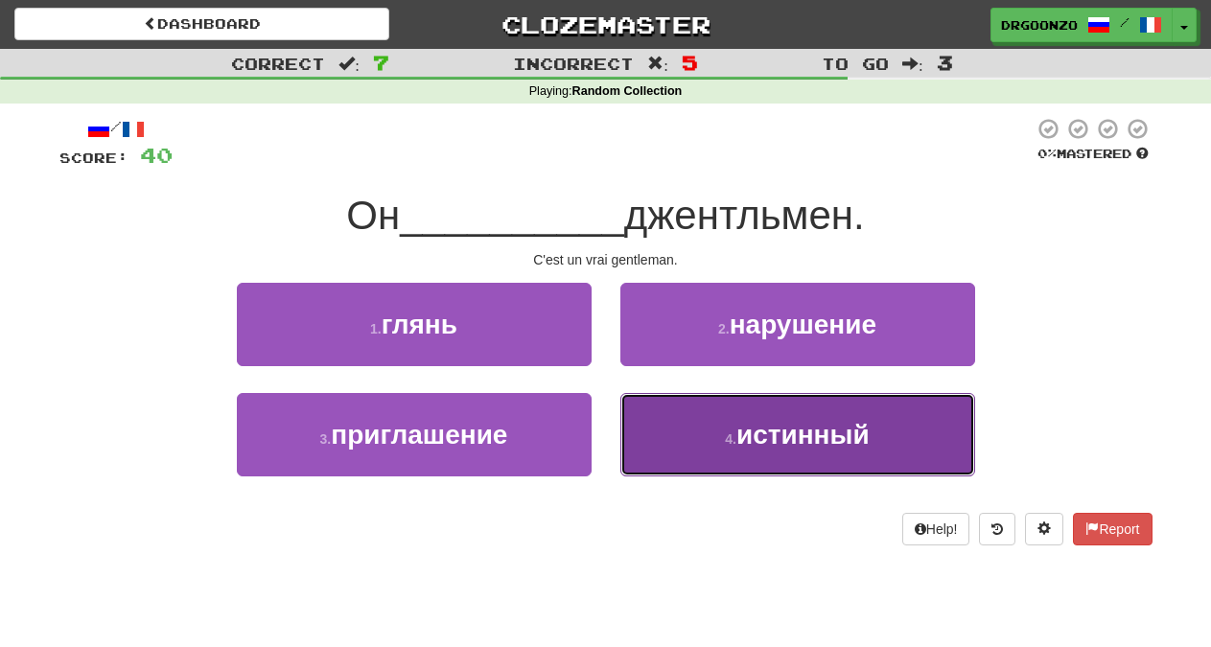
click at [801, 444] on span "истинный" at bounding box center [802, 435] width 133 height 30
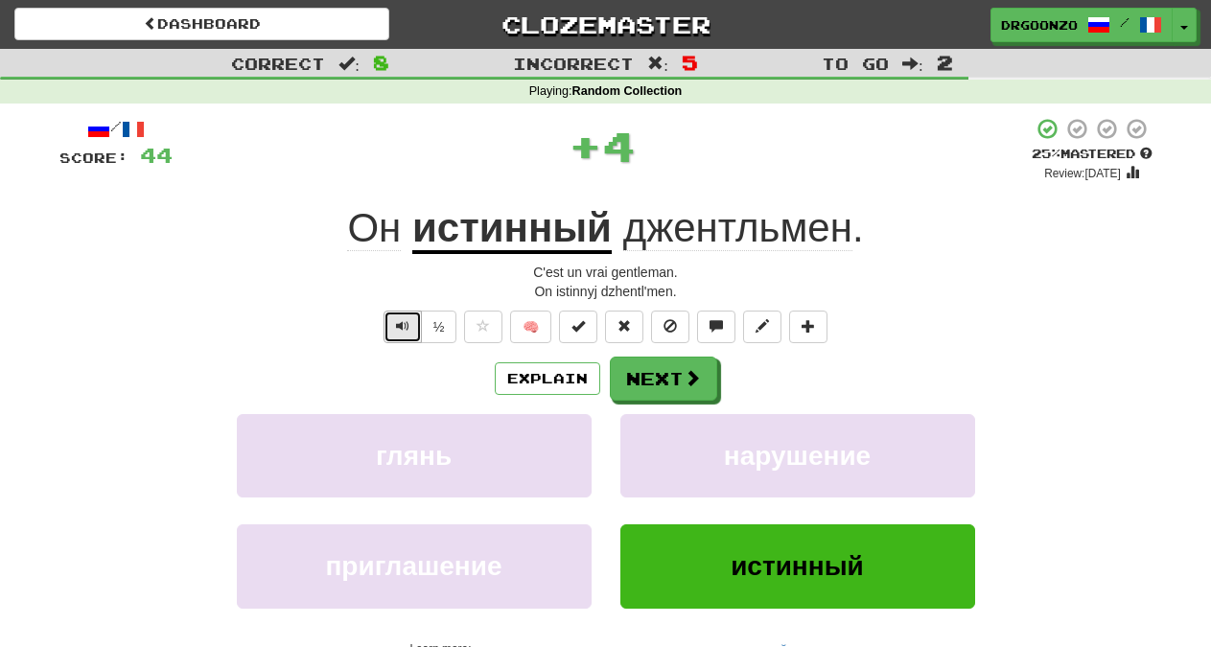
click at [387, 317] on button "Text-to-speech controls" at bounding box center [403, 327] width 38 height 33
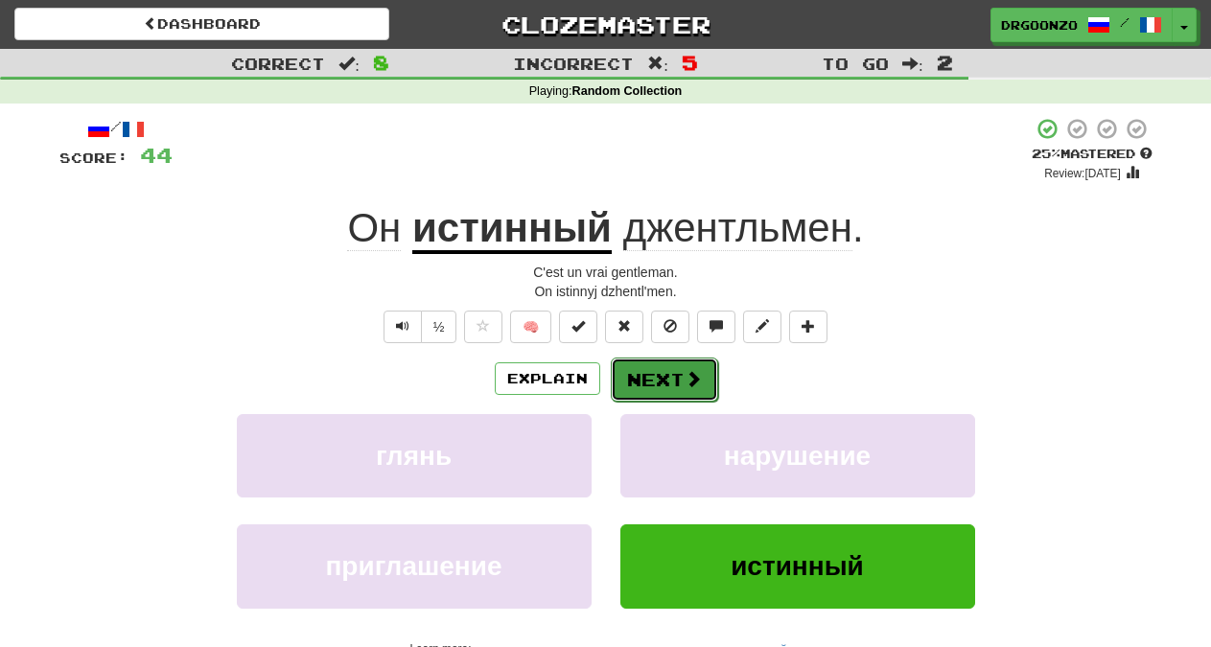
click at [637, 384] on button "Next" at bounding box center [664, 380] width 107 height 44
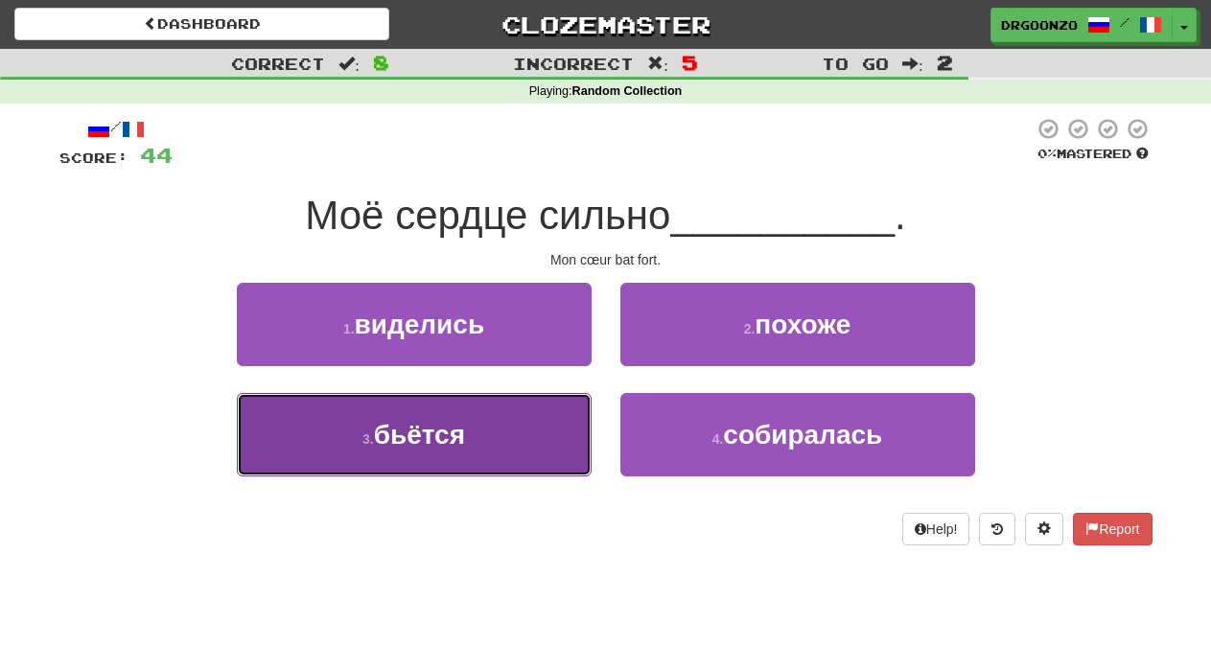
click at [504, 440] on button "3 . бьётся" at bounding box center [414, 434] width 355 height 83
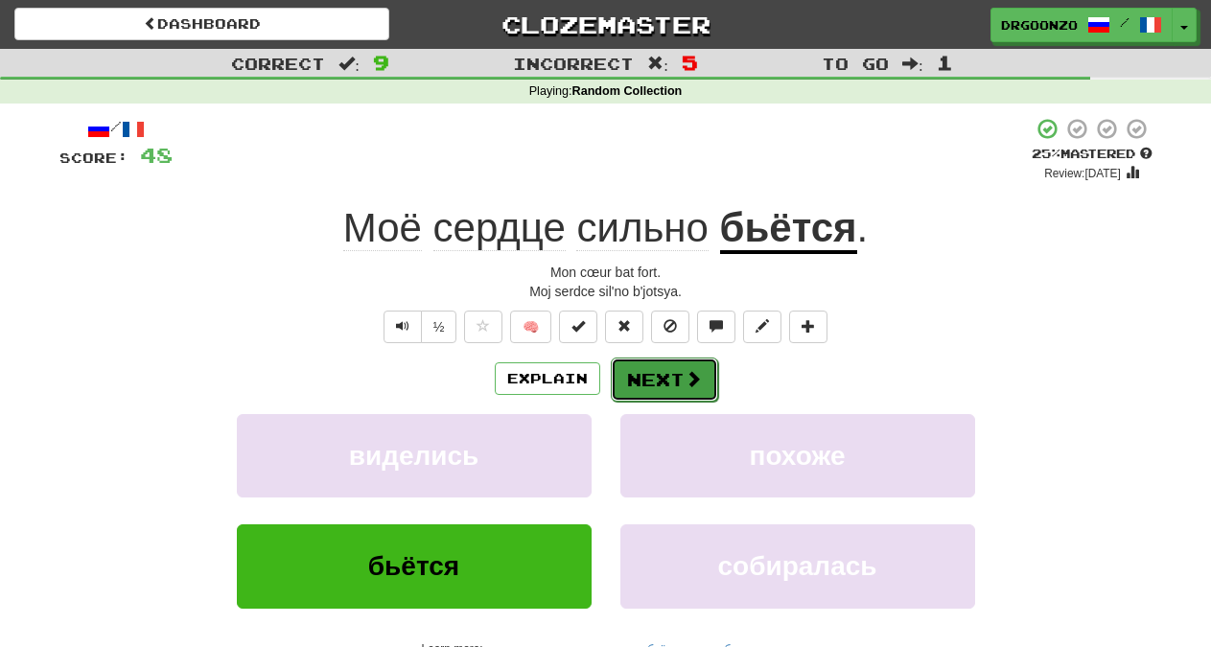
click at [662, 386] on button "Next" at bounding box center [664, 380] width 107 height 44
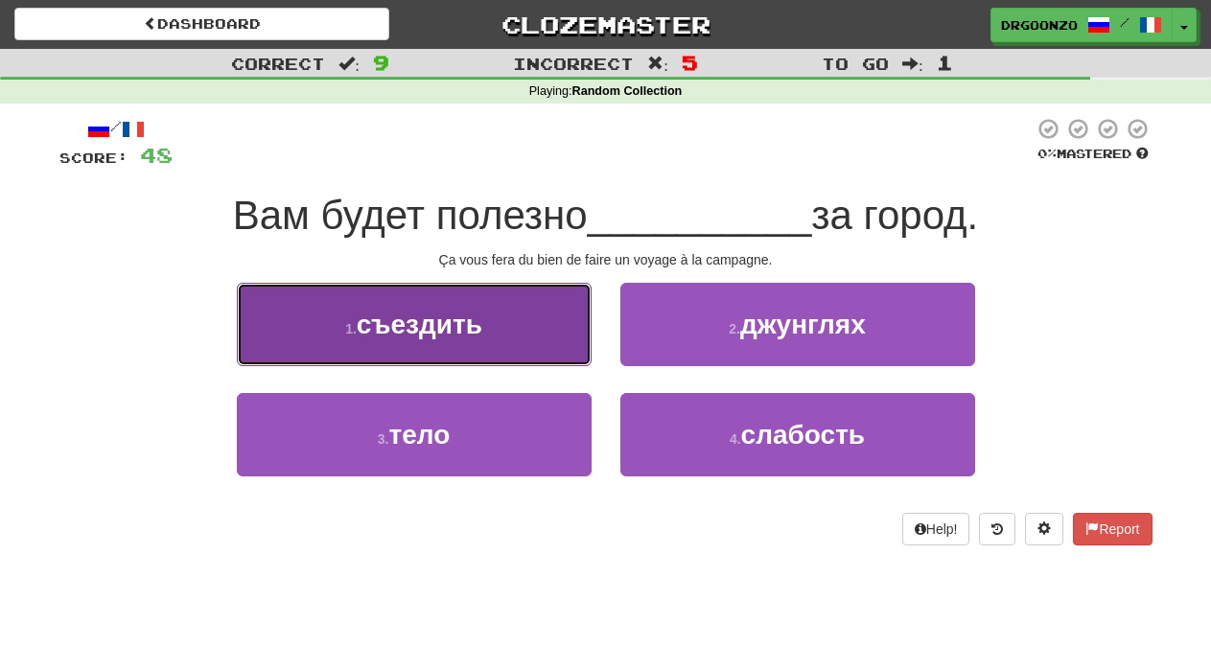
click at [513, 323] on button "1 . съездить" at bounding box center [414, 324] width 355 height 83
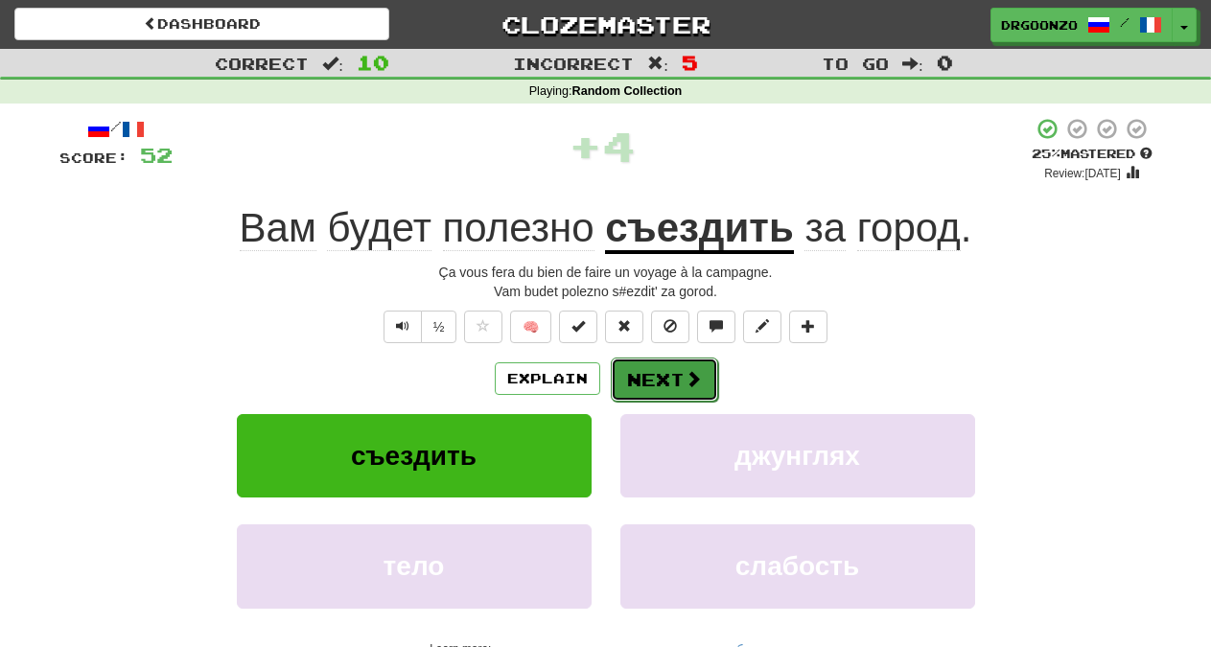
click at [668, 382] on button "Next" at bounding box center [664, 380] width 107 height 44
